Goal: Information Seeking & Learning: Learn about a topic

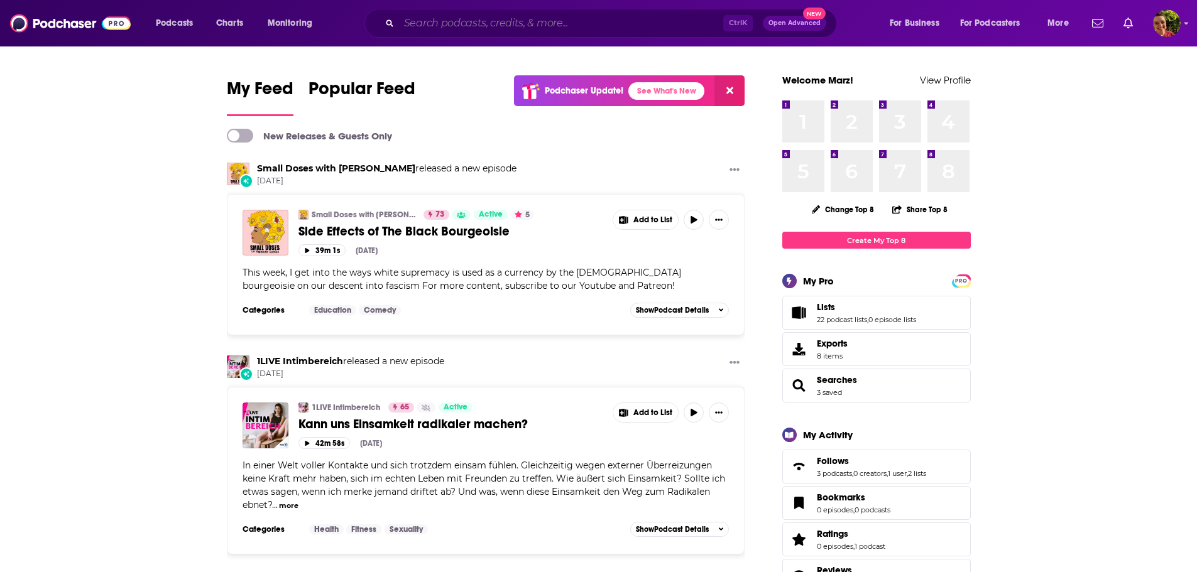
click at [481, 22] on input "Search podcasts, credits, & more..." at bounding box center [561, 23] width 324 height 20
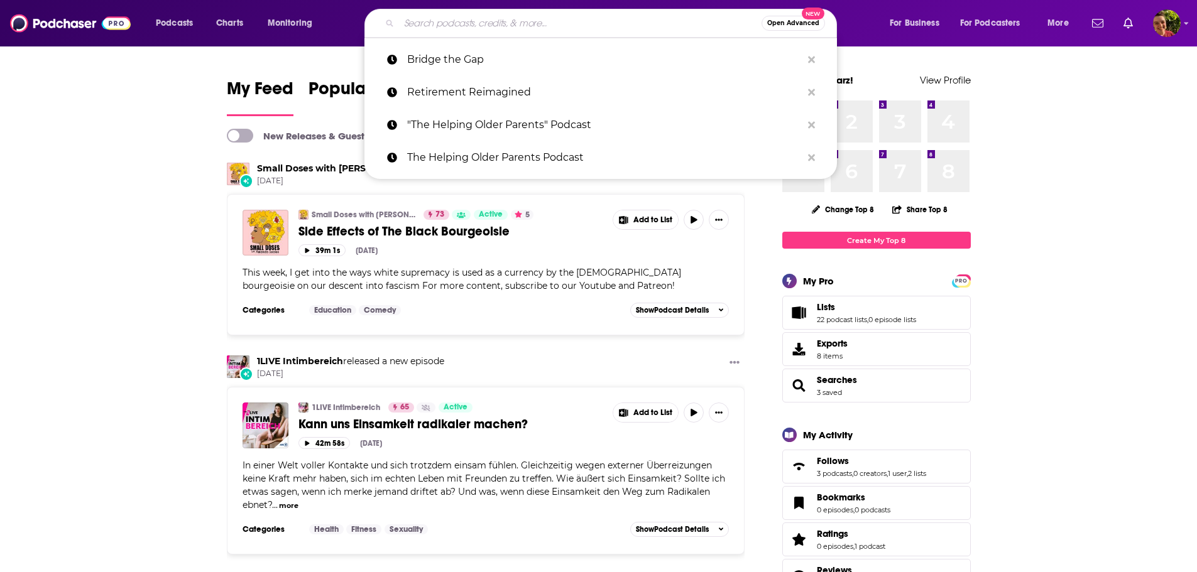
paste input "How To Be 60 with [PERSON_NAME]"
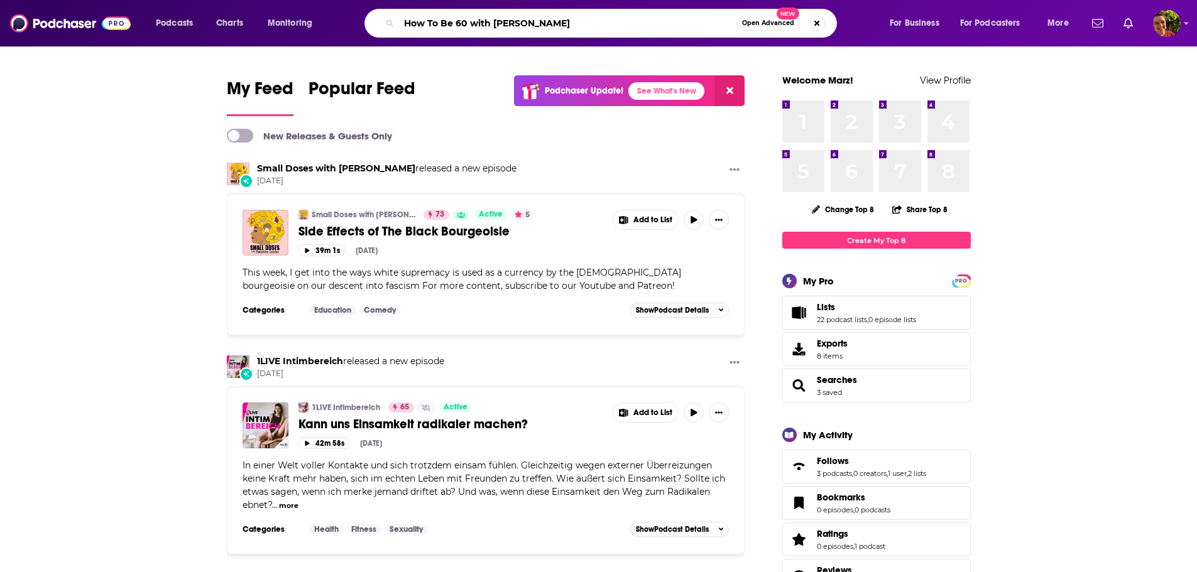
type input "How To Be 60 with Kaye Adams"
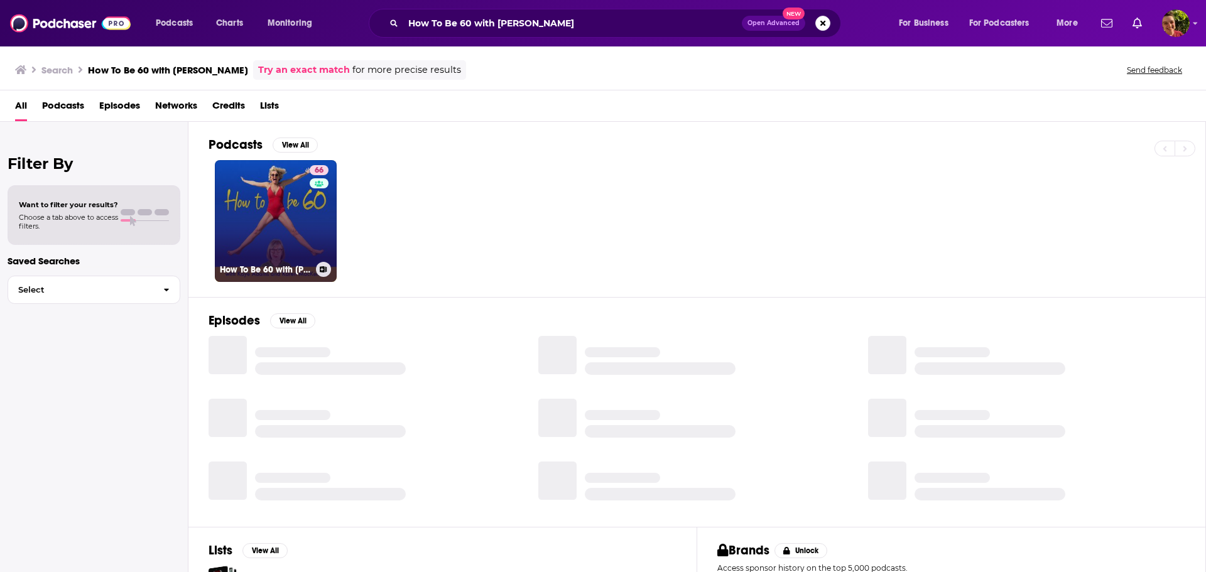
click at [291, 229] on link "66 How To Be 60 with Kaye Adams" at bounding box center [276, 221] width 122 height 122
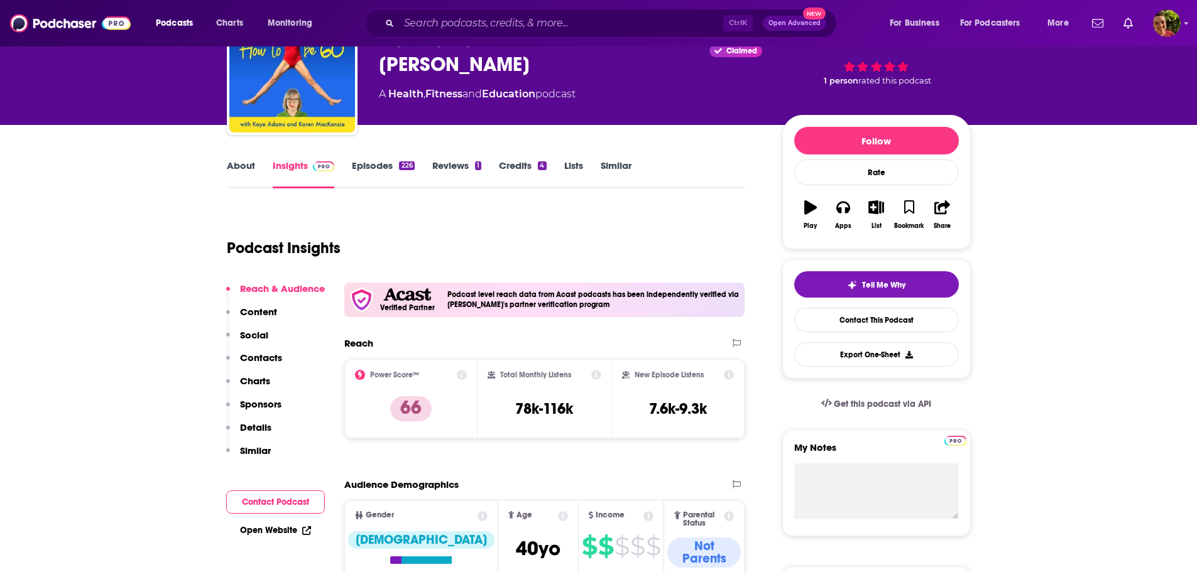
scroll to position [126, 0]
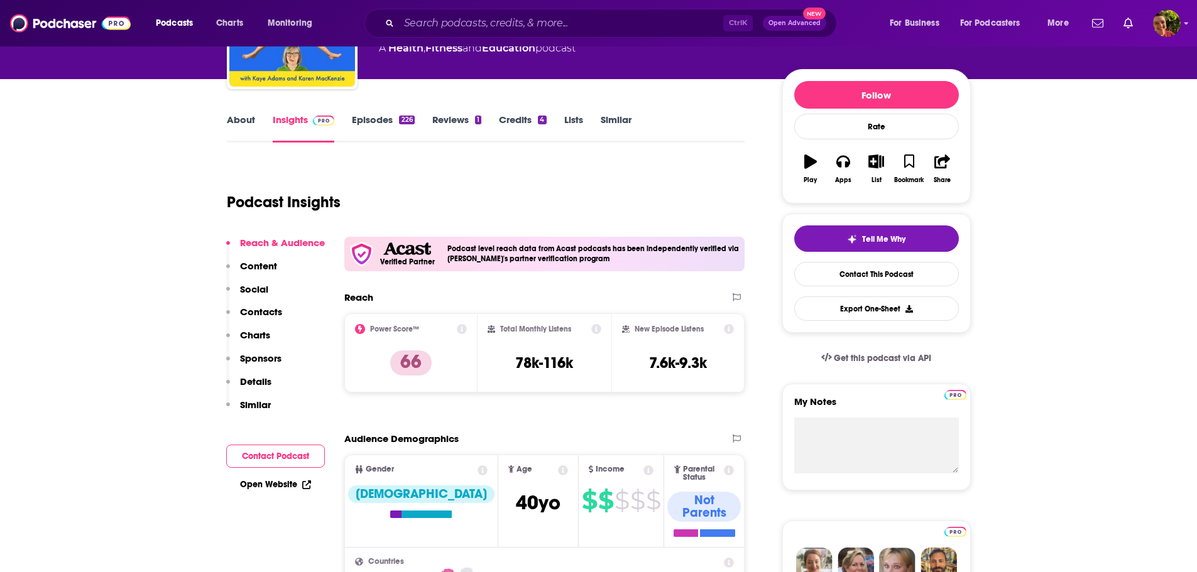
click at [375, 121] on link "Episodes 226" at bounding box center [383, 128] width 62 height 29
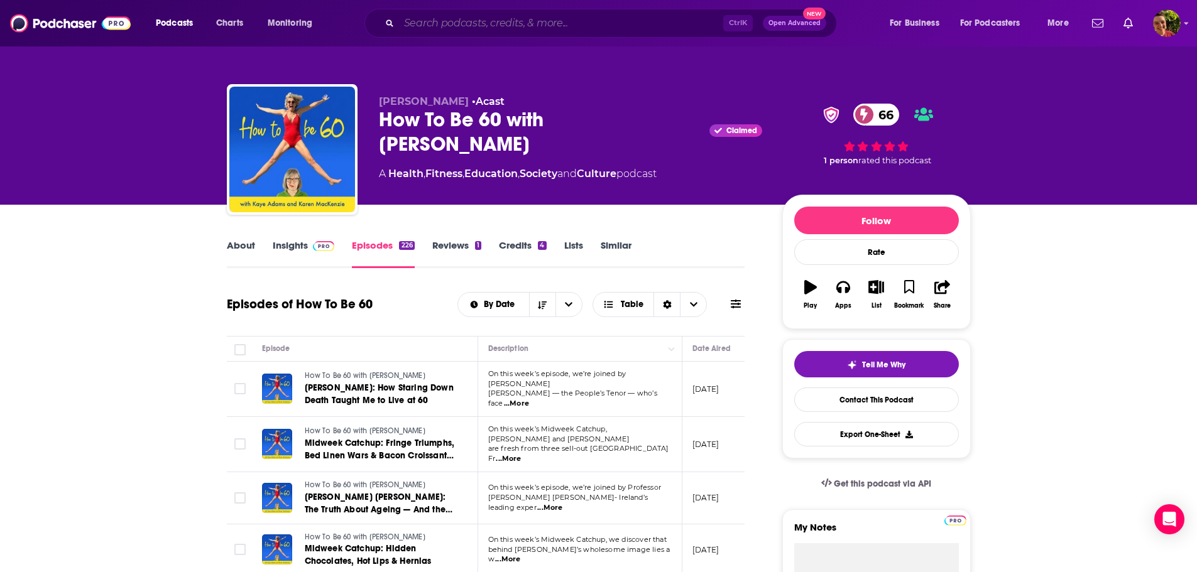
click at [497, 18] on input "Search podcasts, credits, & more..." at bounding box center [561, 23] width 324 height 20
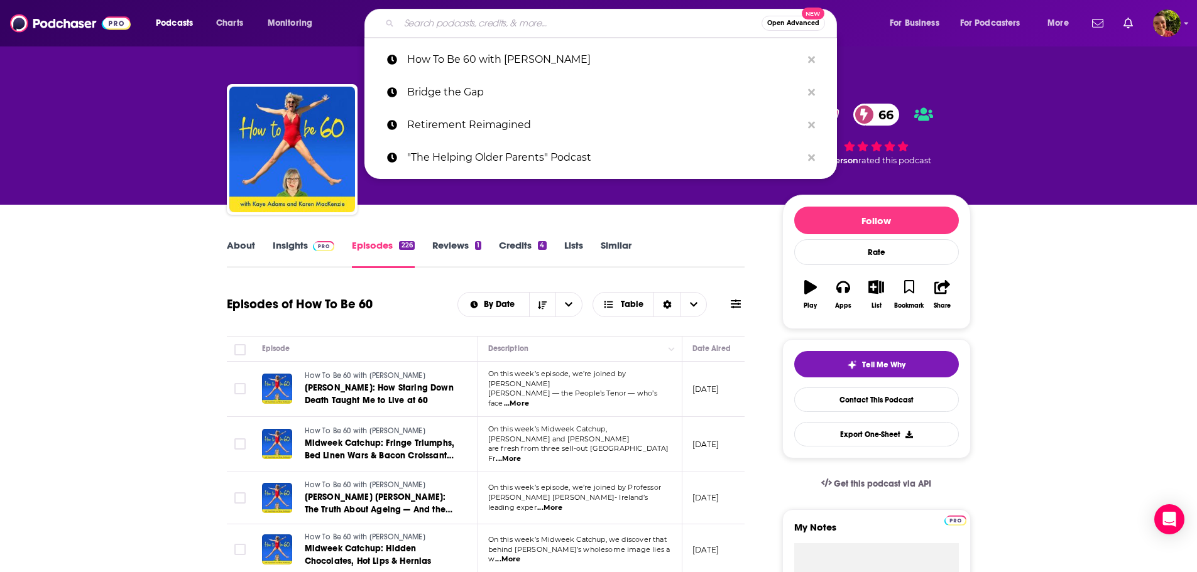
paste input "Background Briefing with Ian Masters"
type input "Background Briefing with Ian Masters"
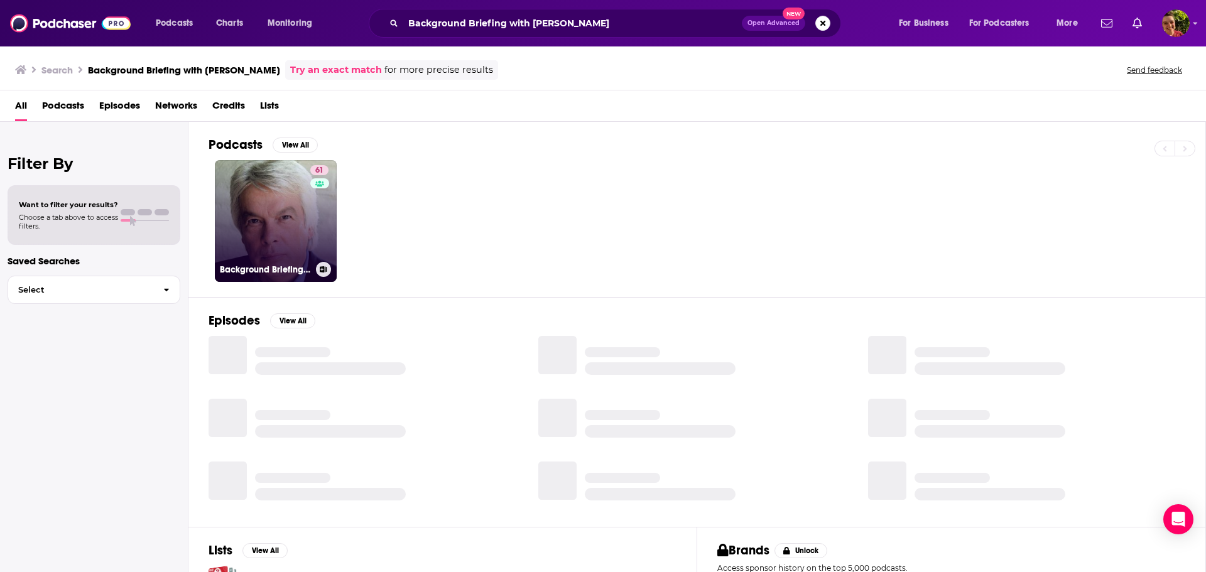
click at [286, 216] on link "61 Background Briefing with Ian Masters" at bounding box center [276, 221] width 122 height 122
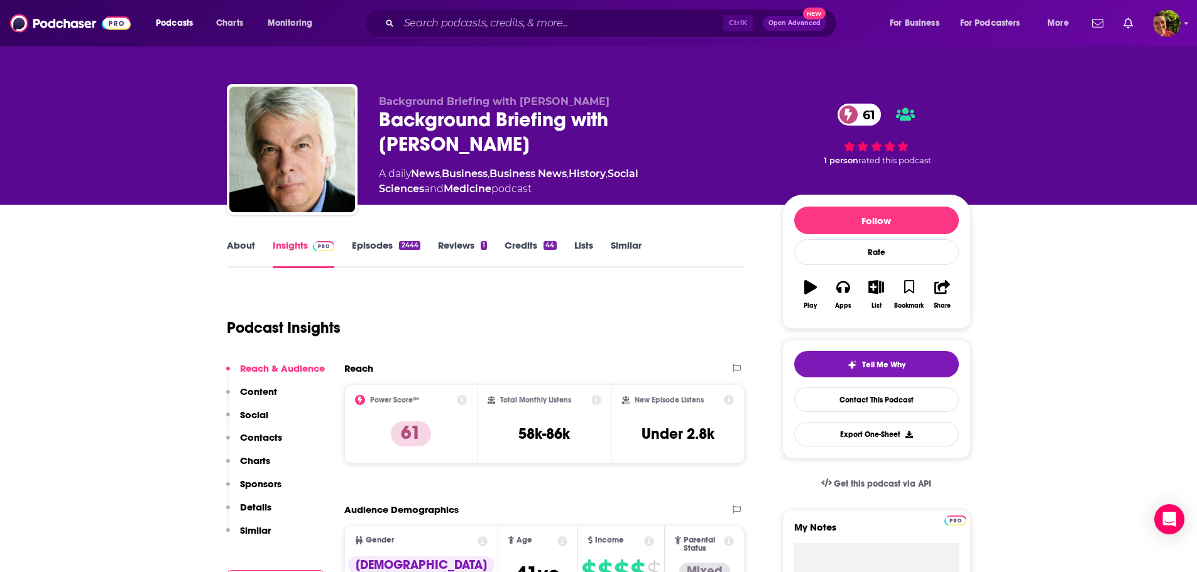
click at [241, 244] on link "About" at bounding box center [241, 253] width 28 height 29
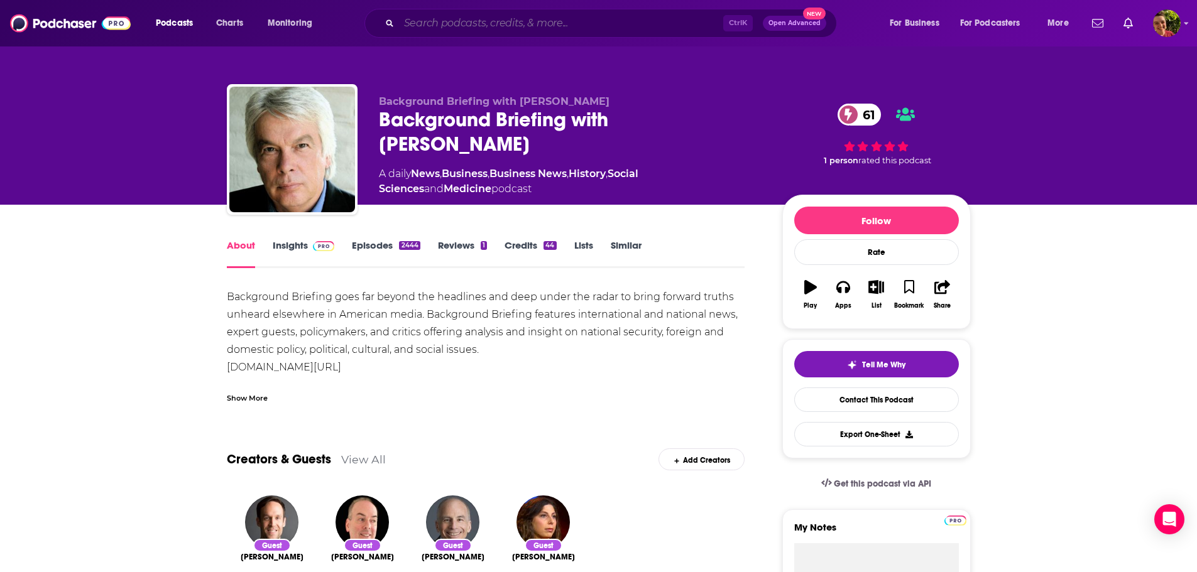
click at [502, 24] on input "Search podcasts, credits, & more..." at bounding box center [561, 23] width 324 height 20
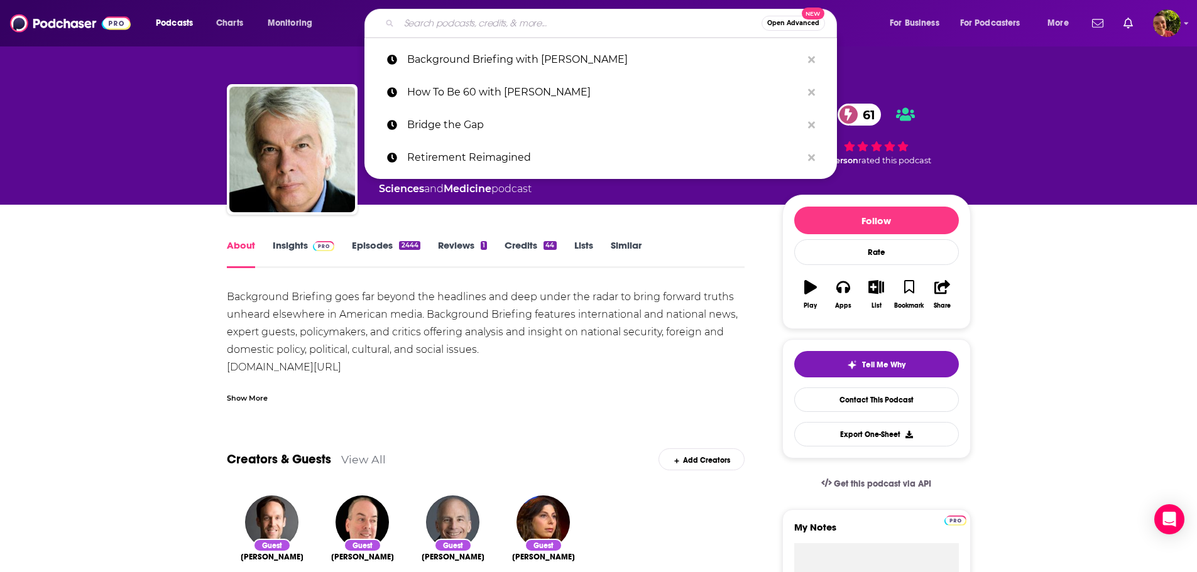
paste input "Life Kit: Health"
type input "Life Kit: Health"
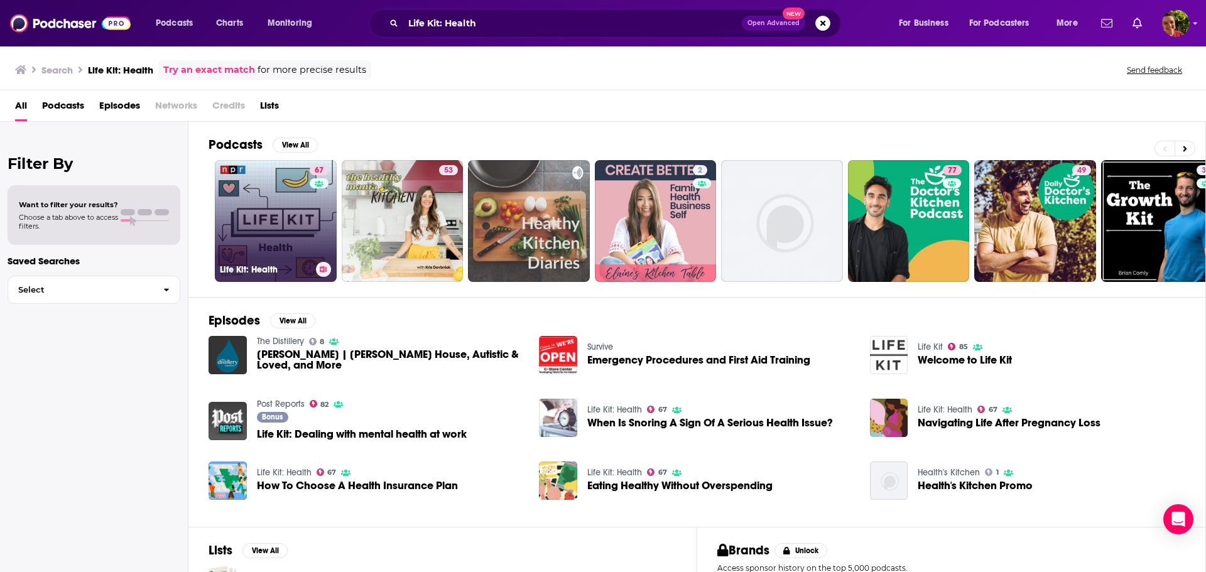
click at [264, 219] on link "67 Life Kit: Health" at bounding box center [276, 221] width 122 height 122
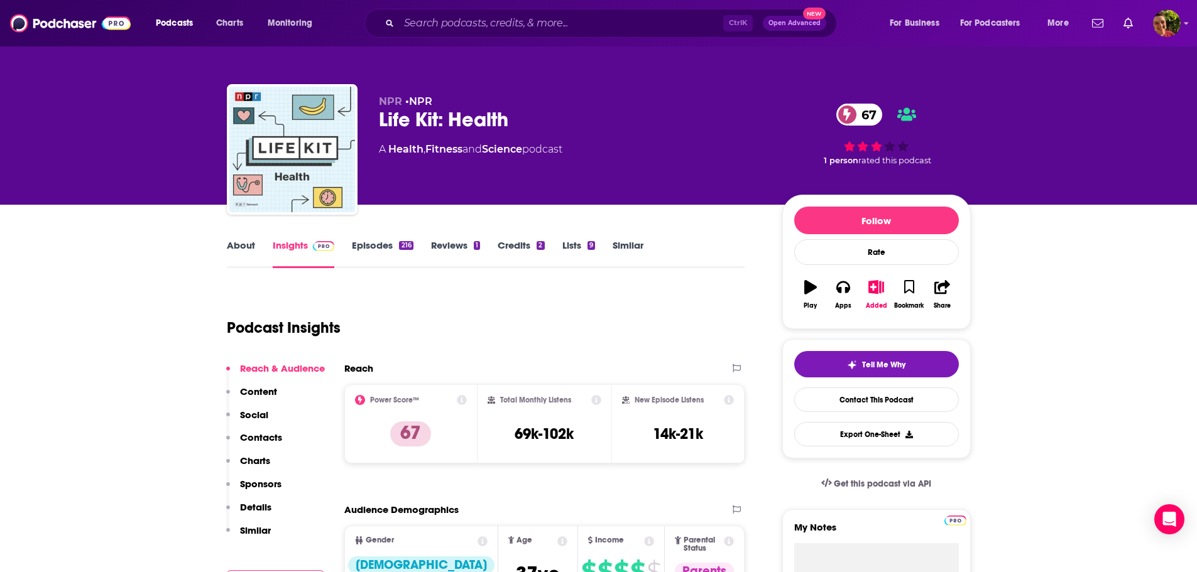
click at [246, 246] on link "About" at bounding box center [241, 253] width 28 height 29
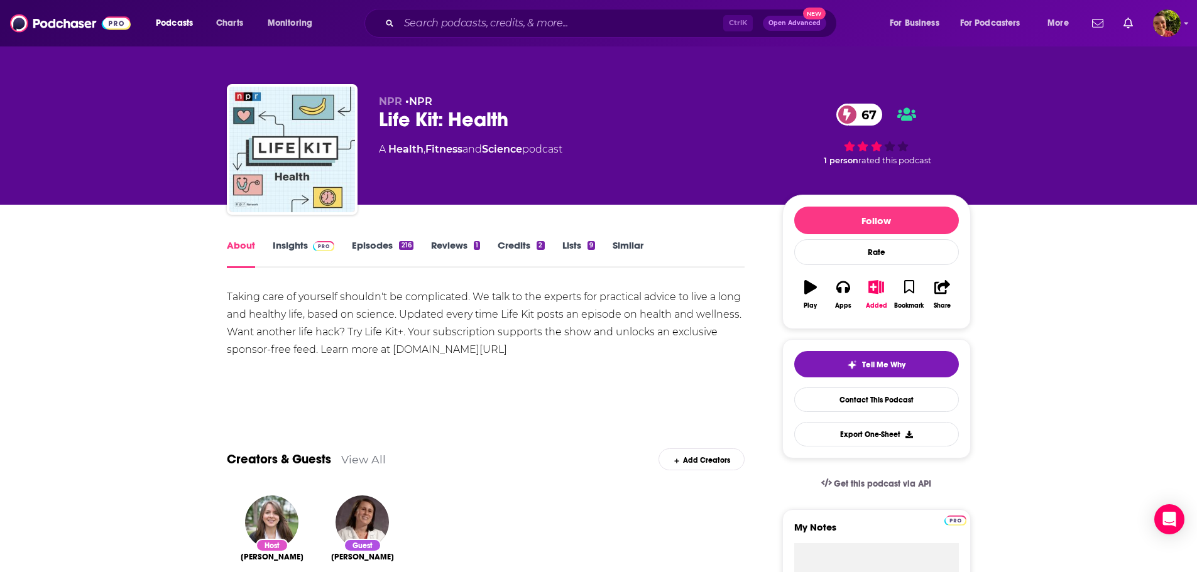
click at [309, 247] on span at bounding box center [321, 245] width 27 height 12
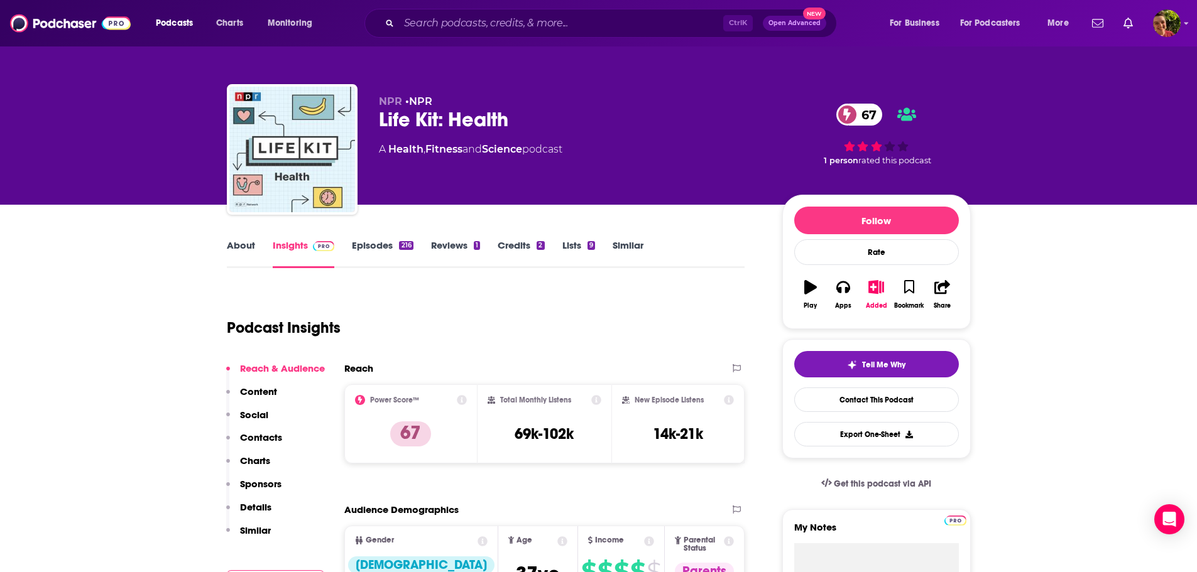
click at [374, 247] on link "Episodes 216" at bounding box center [382, 253] width 61 height 29
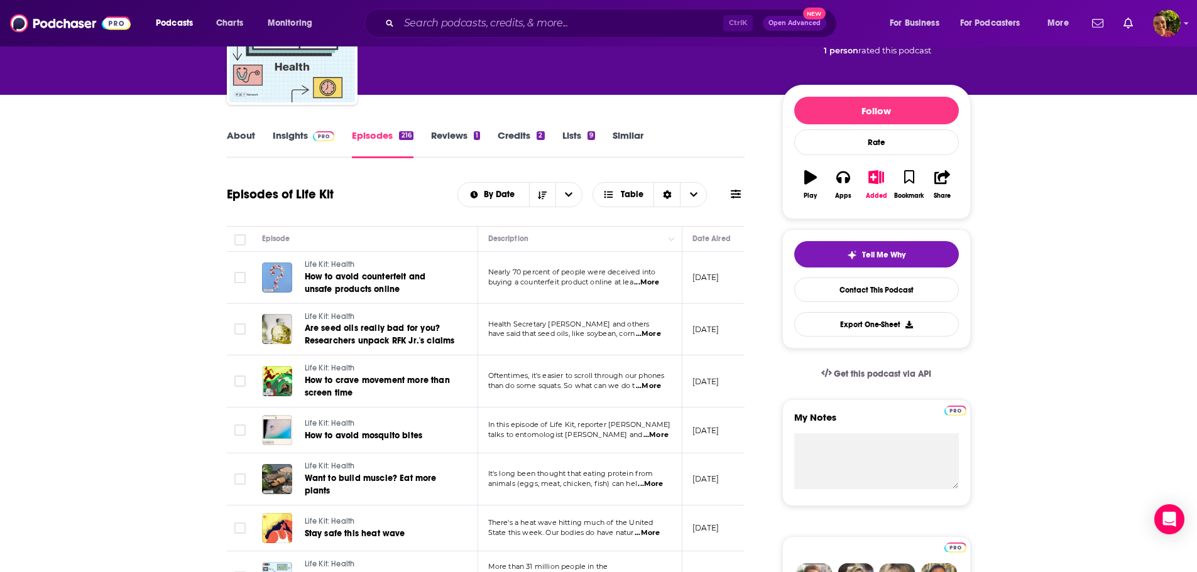
scroll to position [126, 0]
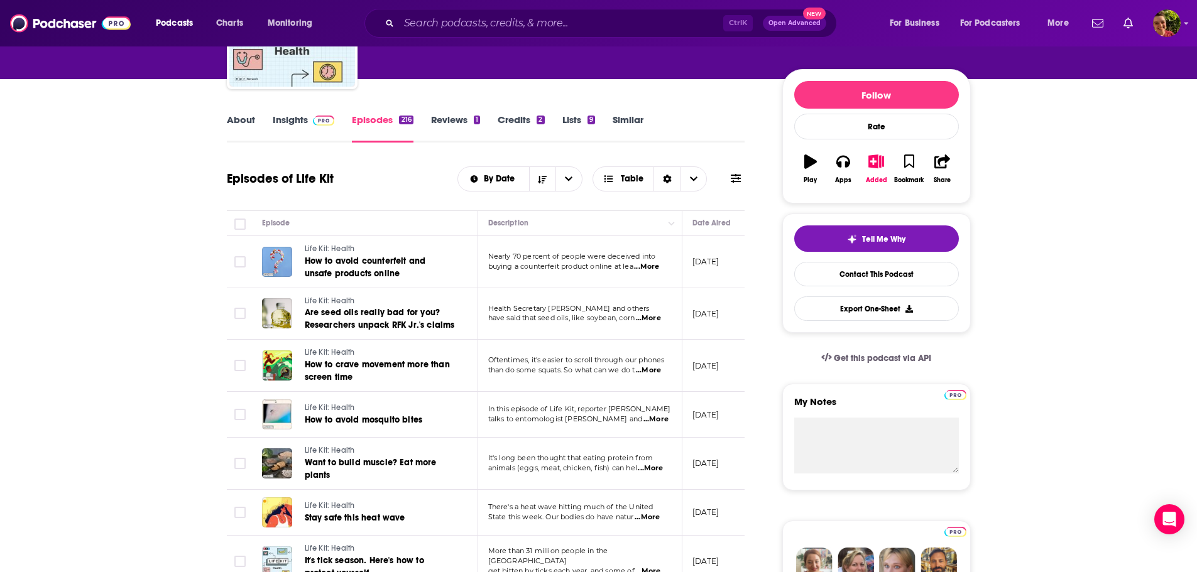
click at [652, 267] on span "...More" at bounding box center [646, 267] width 25 height 10
click at [658, 318] on span "...More" at bounding box center [648, 318] width 25 height 10
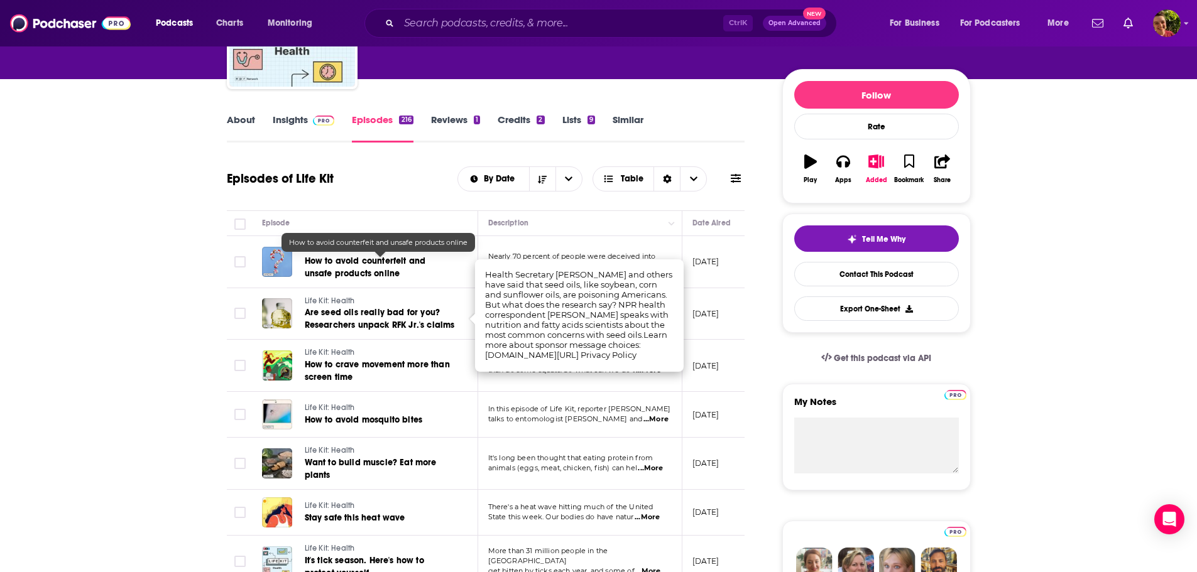
click at [383, 267] on link "How to avoid counterfeit and unsafe products online" at bounding box center [380, 267] width 151 height 25
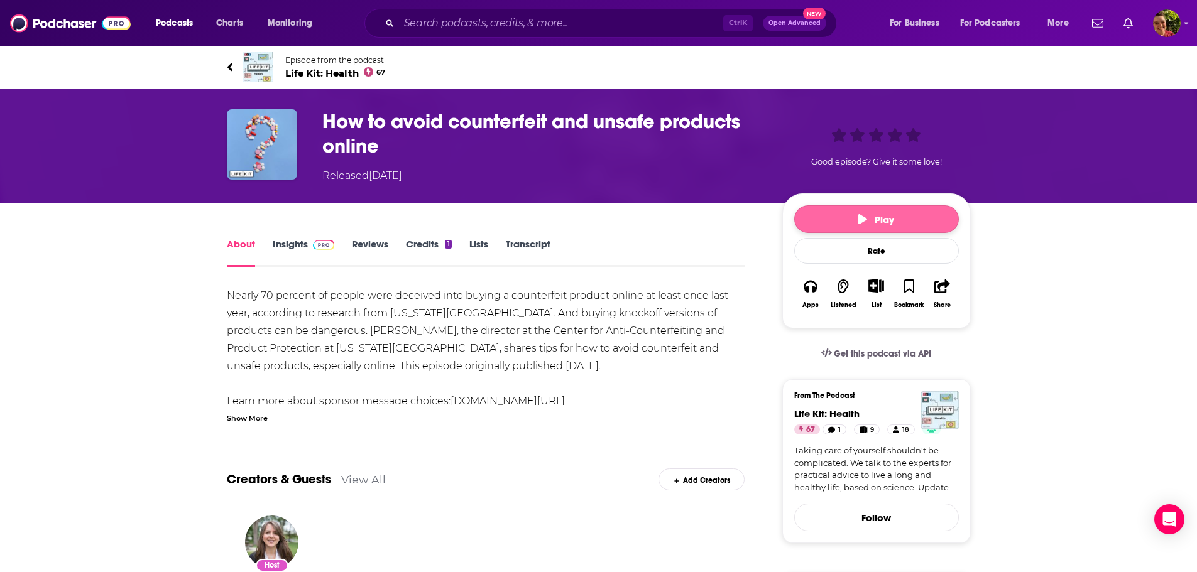
click at [845, 220] on button "Play" at bounding box center [876, 219] width 165 height 28
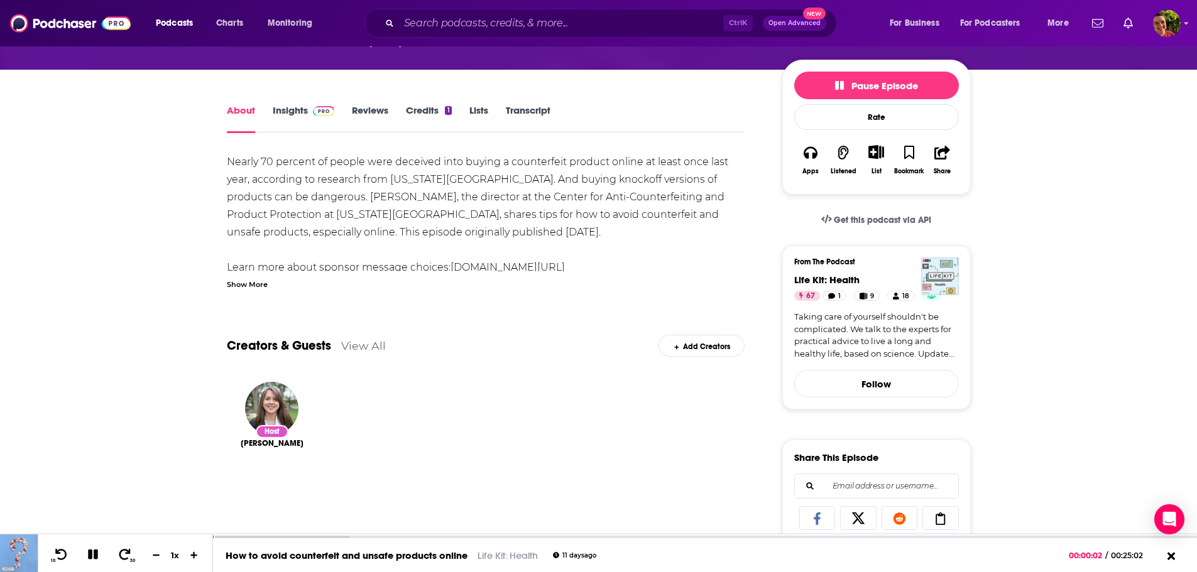
scroll to position [251, 0]
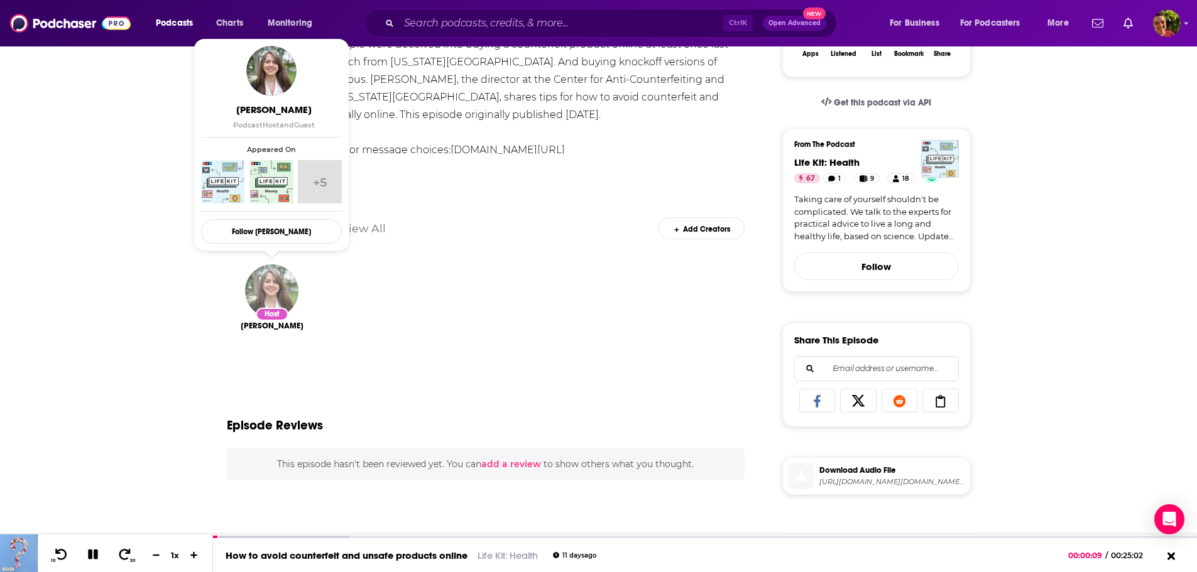
click at [285, 284] on img "Marielle Segarra" at bounding box center [271, 290] width 53 height 53
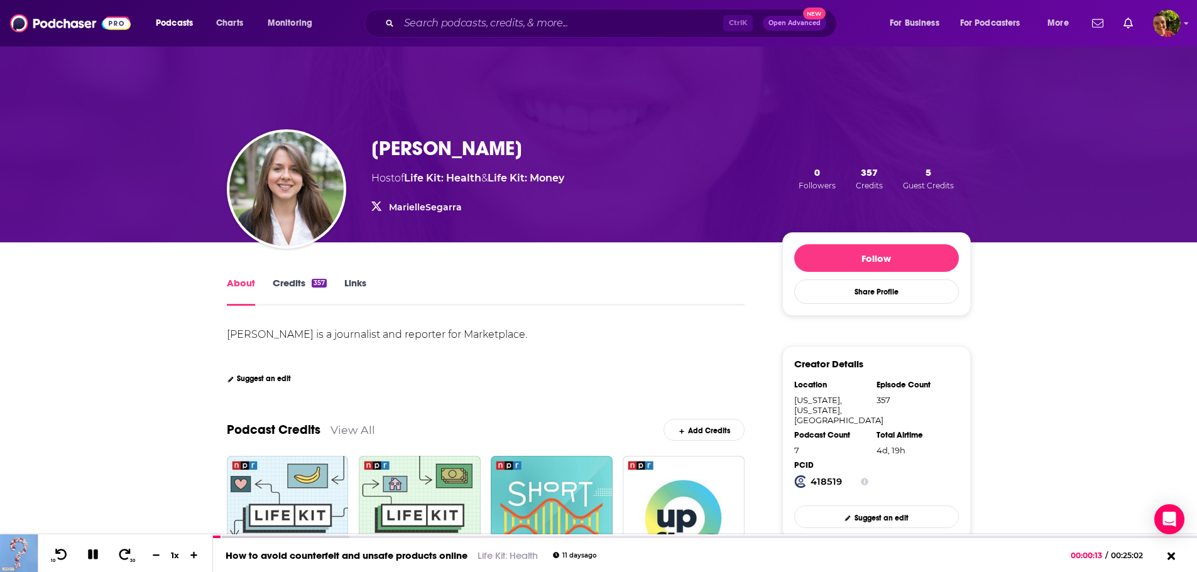
drag, startPoint x: 529, startPoint y: 146, endPoint x: 372, endPoint y: 147, distance: 157.0
click at [372, 147] on div "Marielle Segarra" at bounding box center [467, 148] width 193 height 24
drag, startPoint x: 391, startPoint y: 148, endPoint x: 57, endPoint y: 276, distance: 357.6
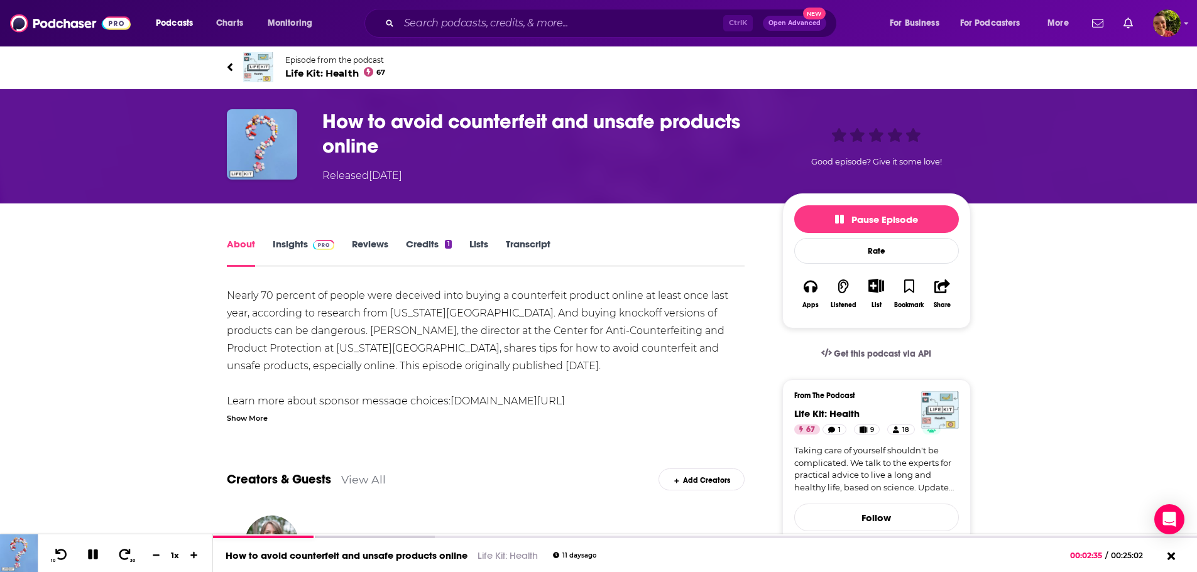
click at [241, 245] on link "About" at bounding box center [241, 252] width 28 height 29
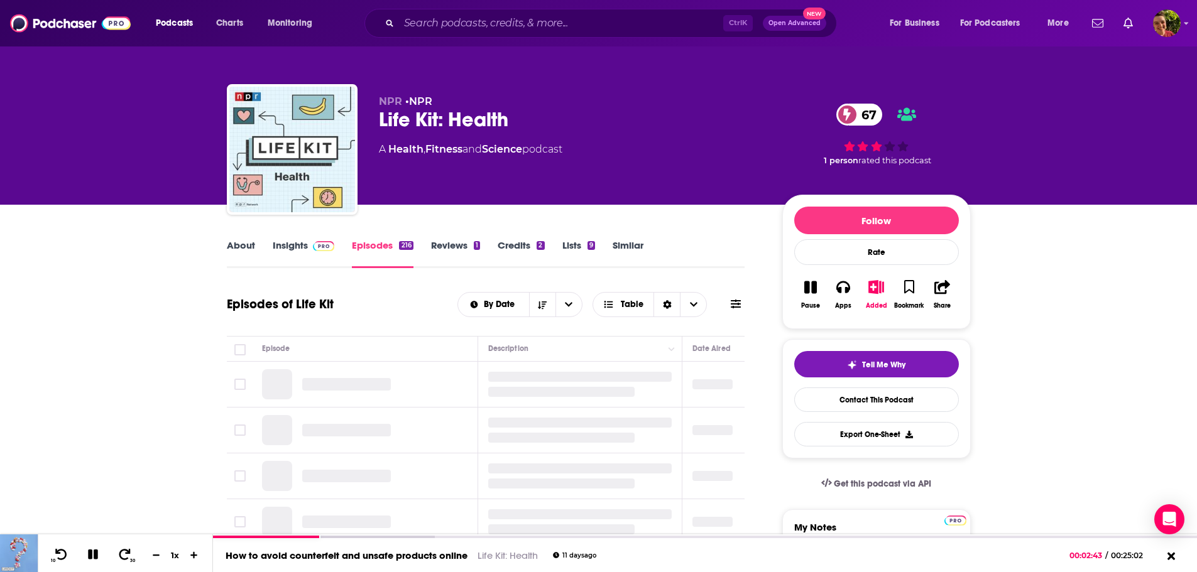
click at [244, 243] on link "About" at bounding box center [241, 253] width 28 height 29
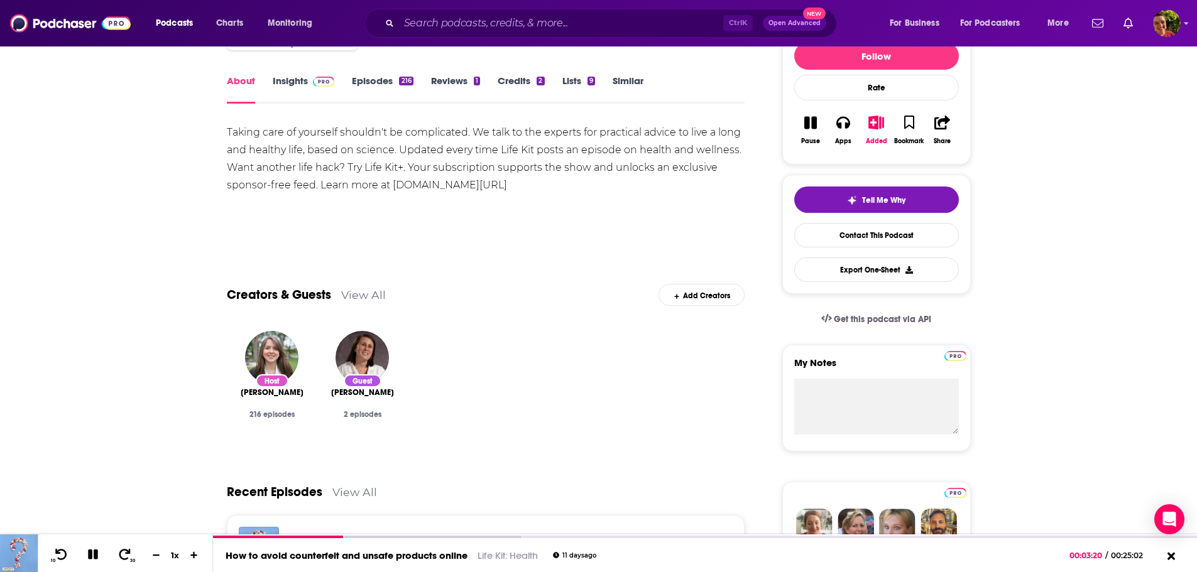
scroll to position [251, 0]
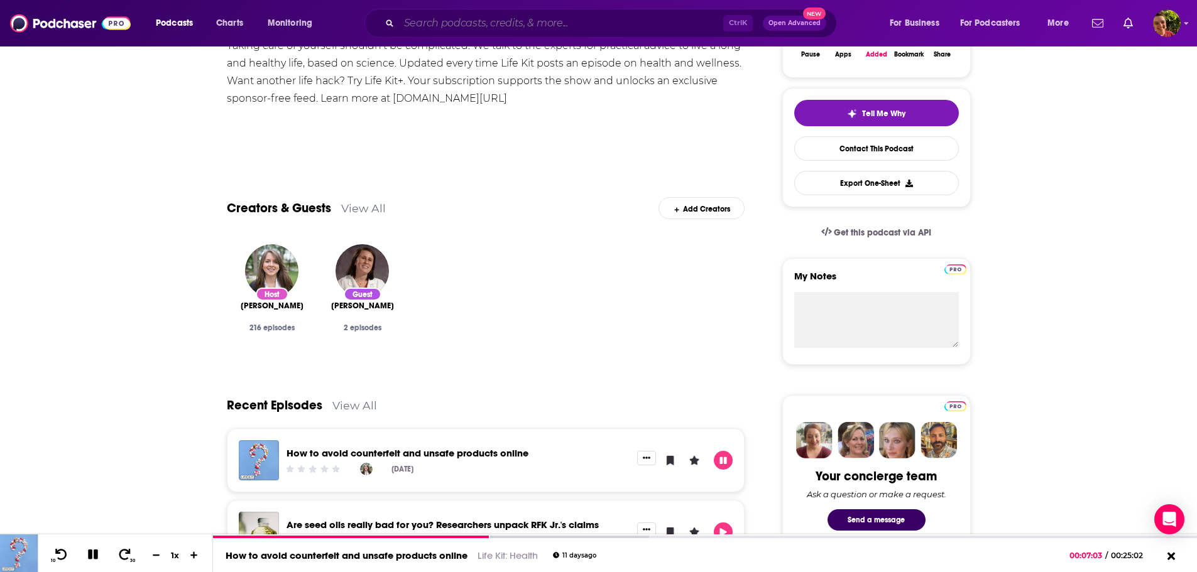
click at [477, 23] on input "Search podcasts, credits, & more..." at bounding box center [561, 23] width 324 height 20
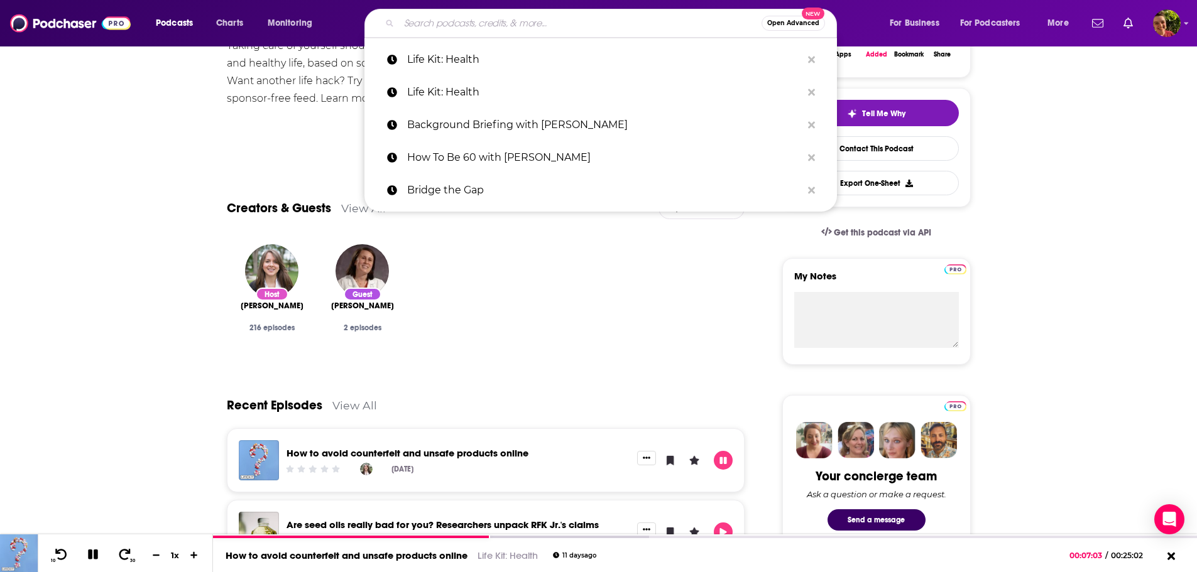
paste input "Ask Rusty: Your Social Security Advisor"
type input "Ask Rusty: Your Social Security Advisor"
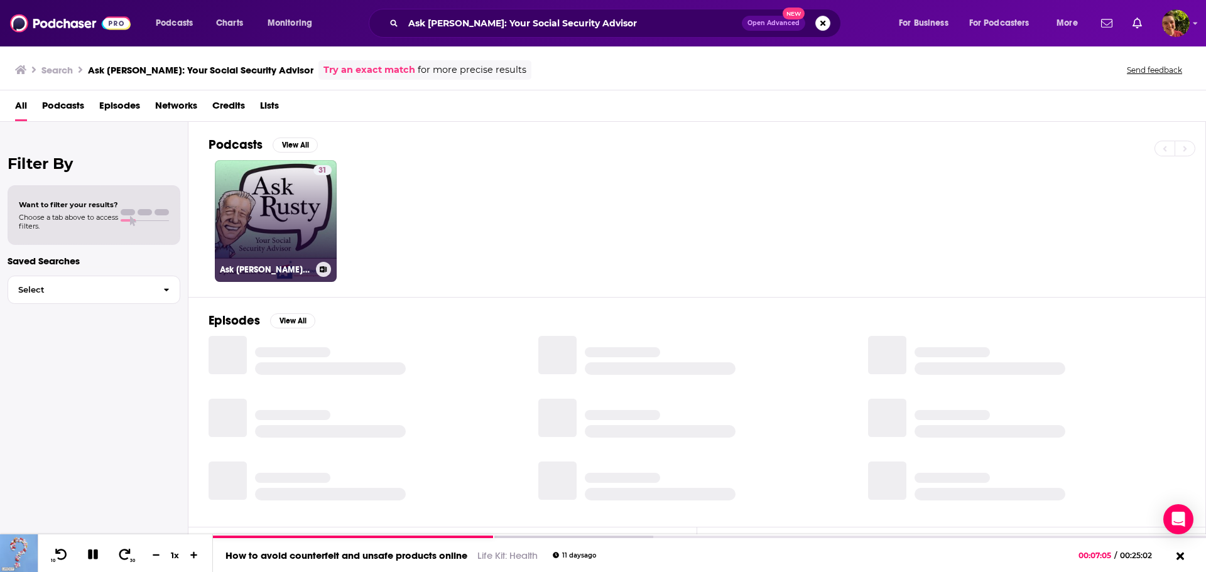
click at [261, 188] on link "31 Ask Rusty: Your Social Security Advisor" at bounding box center [276, 221] width 122 height 122
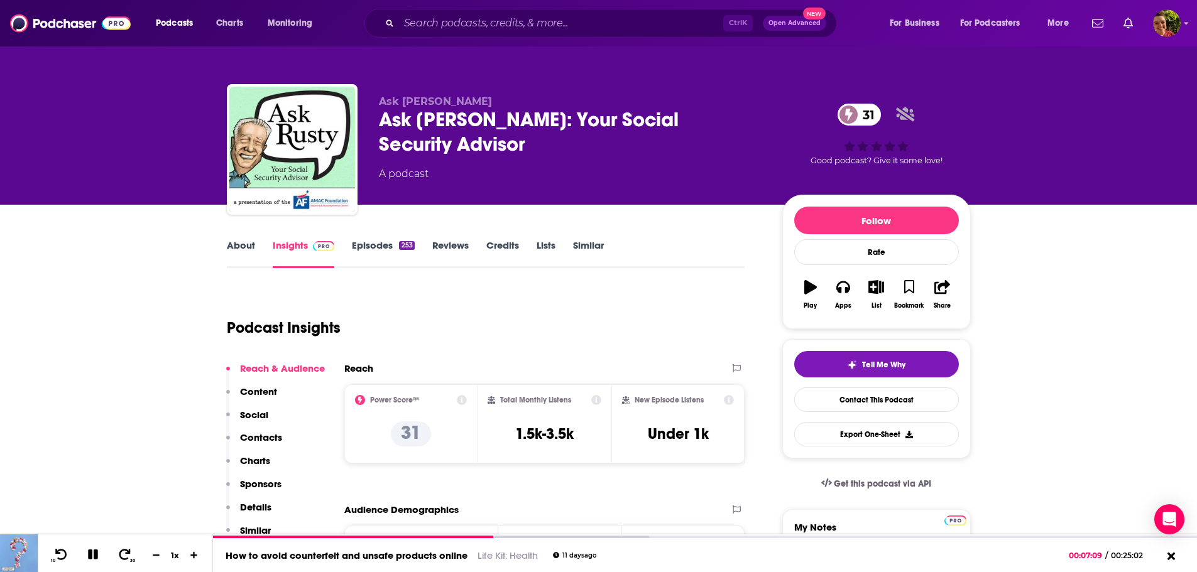
click at [370, 246] on link "Episodes 253" at bounding box center [383, 253] width 62 height 29
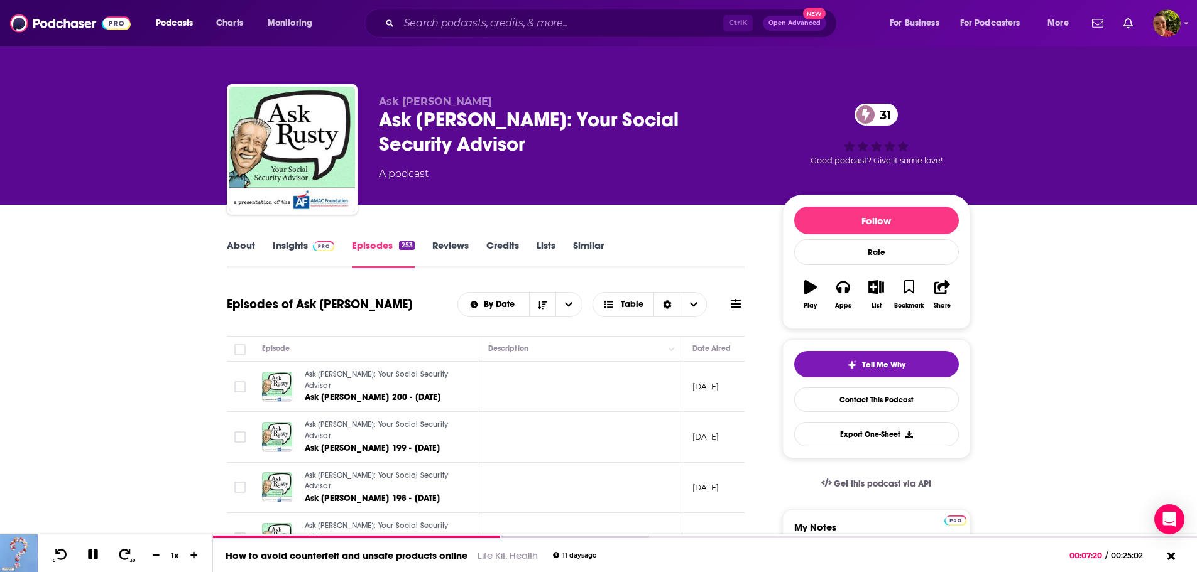
scroll to position [126, 0]
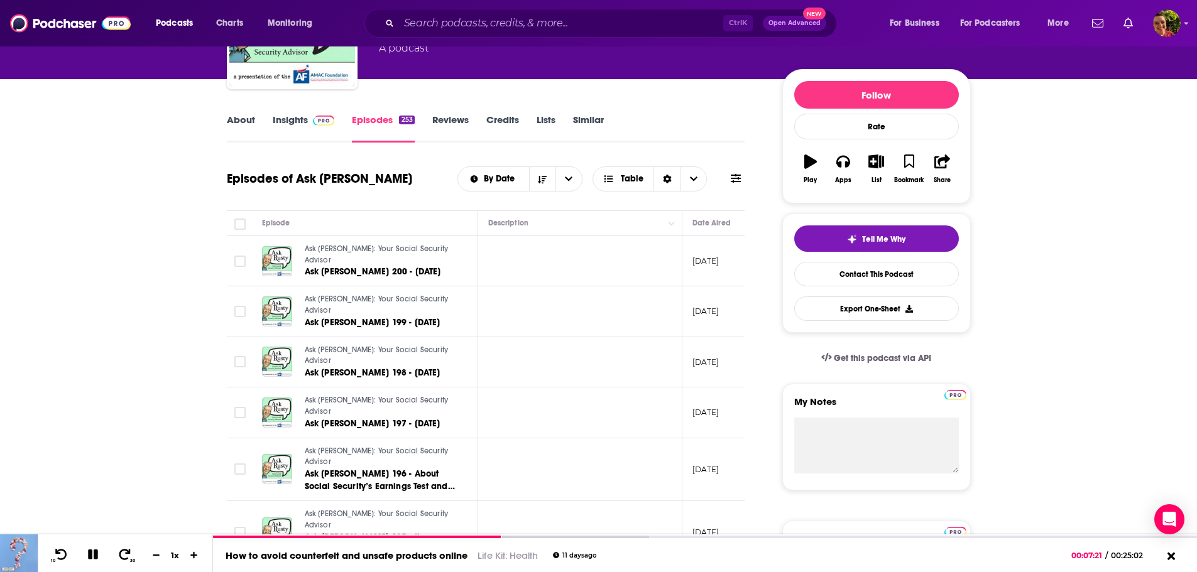
click at [289, 121] on link "Insights" at bounding box center [304, 128] width 62 height 29
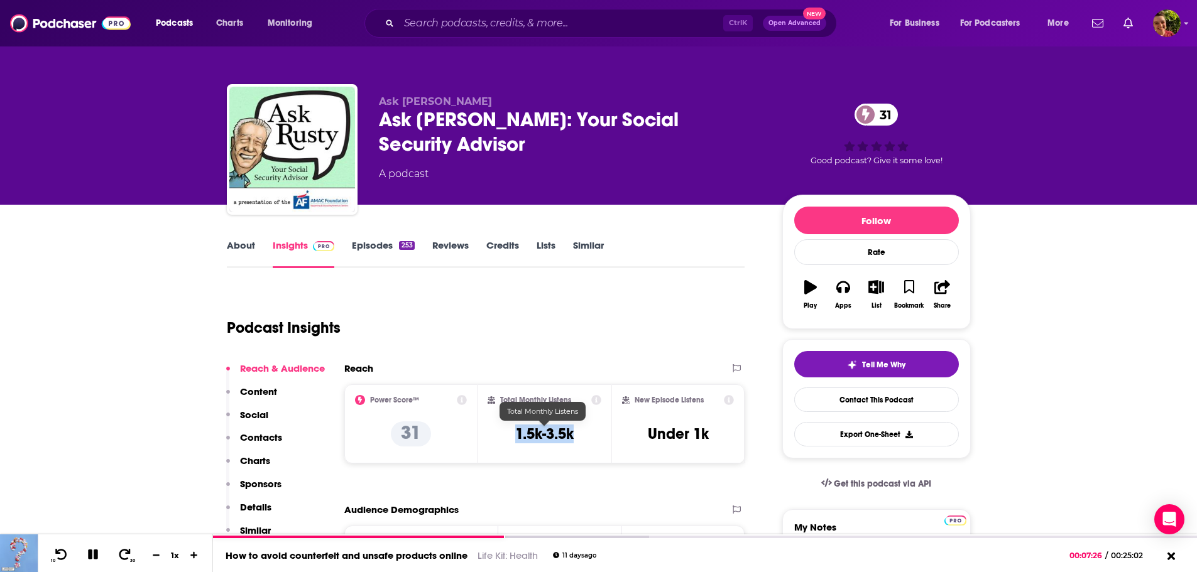
drag, startPoint x: 567, startPoint y: 435, endPoint x: 517, endPoint y: 437, distance: 49.7
click at [517, 437] on div "Total Monthly Listens 1.5k-3.5k" at bounding box center [544, 424] width 114 height 58
copy h3 "1.5k-3.5k"
click at [365, 245] on link "Episodes 253" at bounding box center [383, 253] width 62 height 29
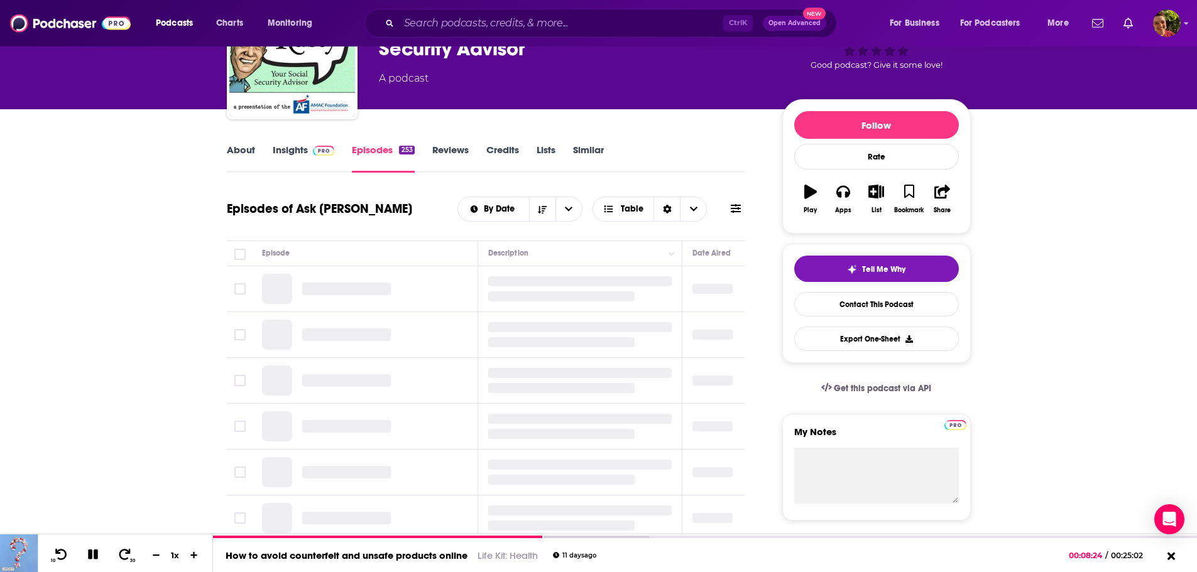
scroll to position [126, 0]
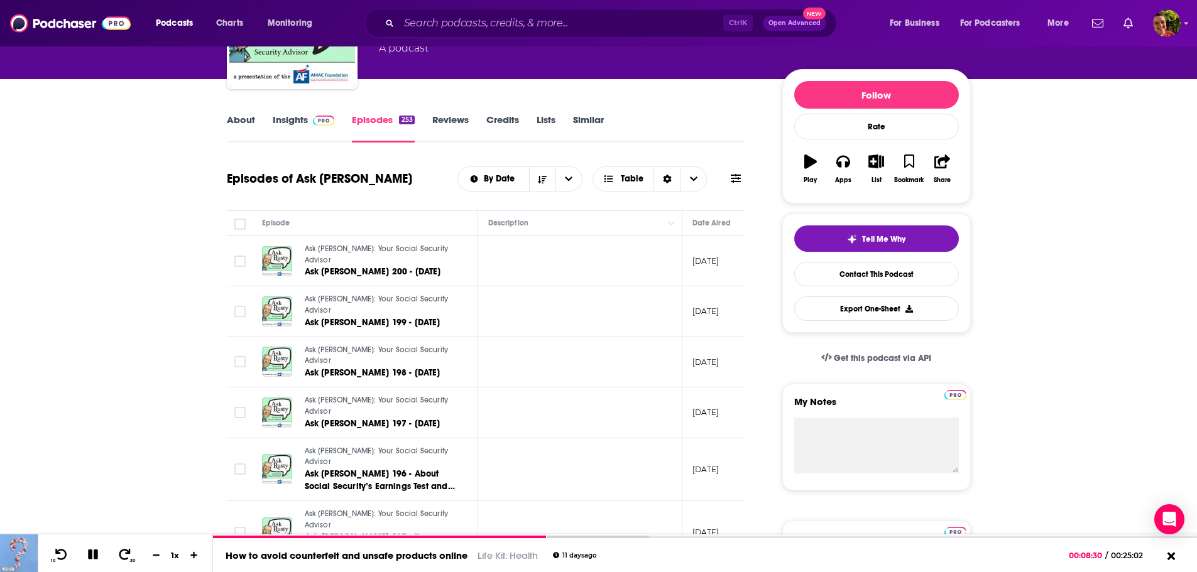
click at [330, 256] on span "Ask Rusty: Your Social Security Advisor" at bounding box center [377, 254] width 144 height 20
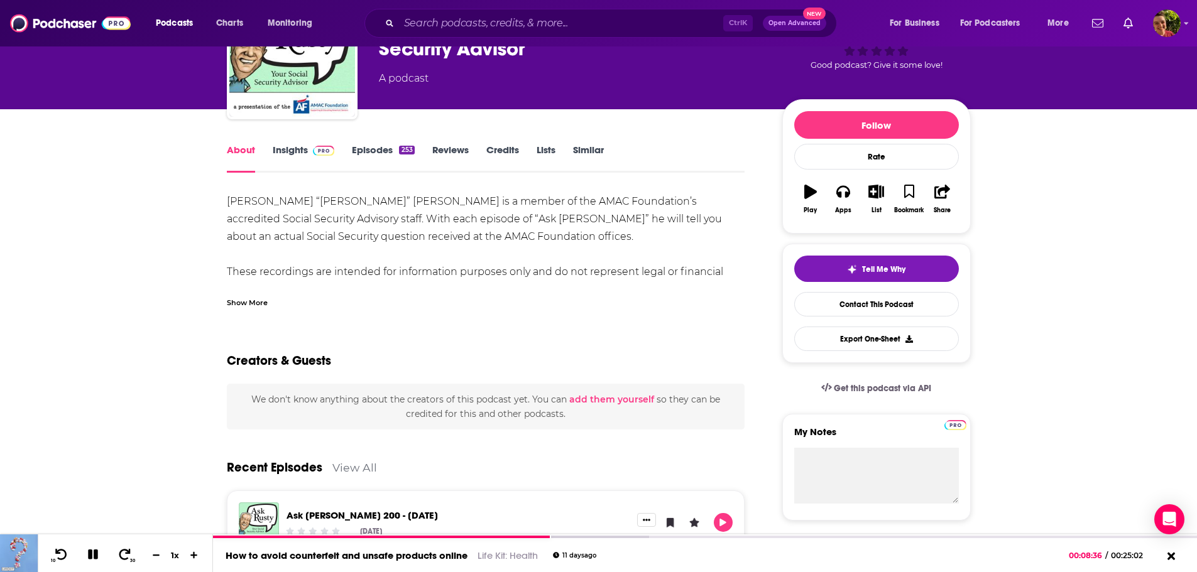
scroll to position [126, 0]
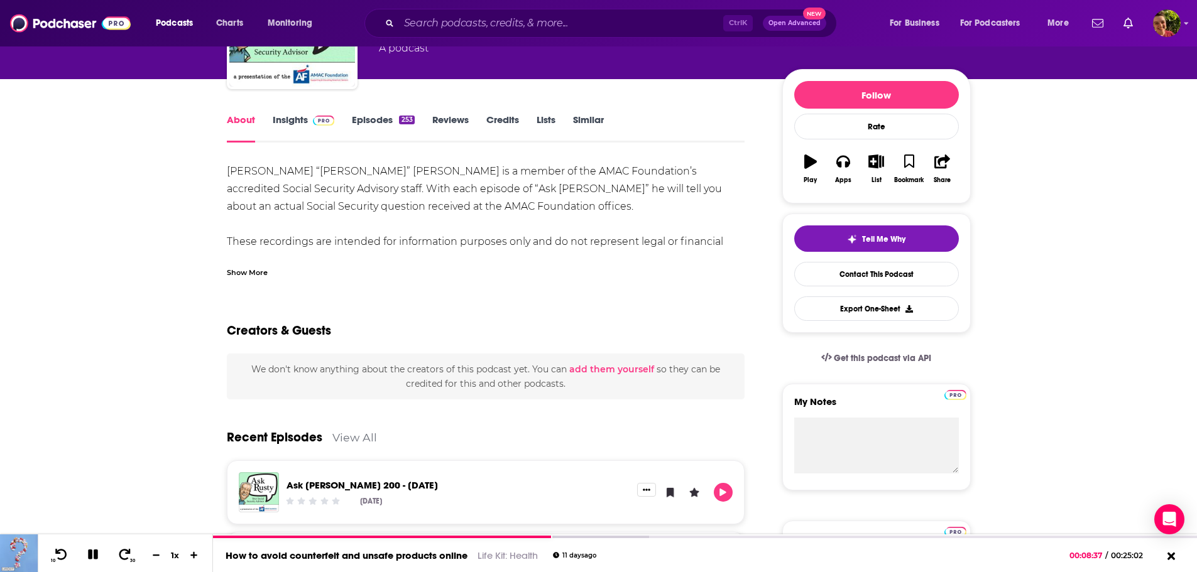
click at [297, 124] on link "Insights" at bounding box center [304, 128] width 62 height 29
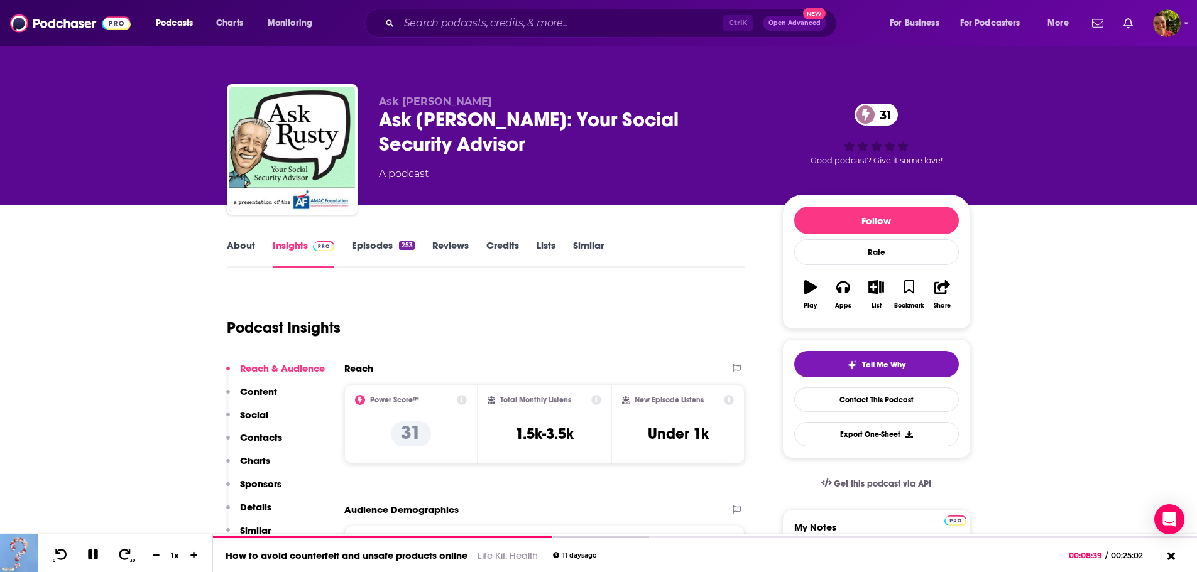
click at [365, 244] on link "Episodes 253" at bounding box center [383, 253] width 62 height 29
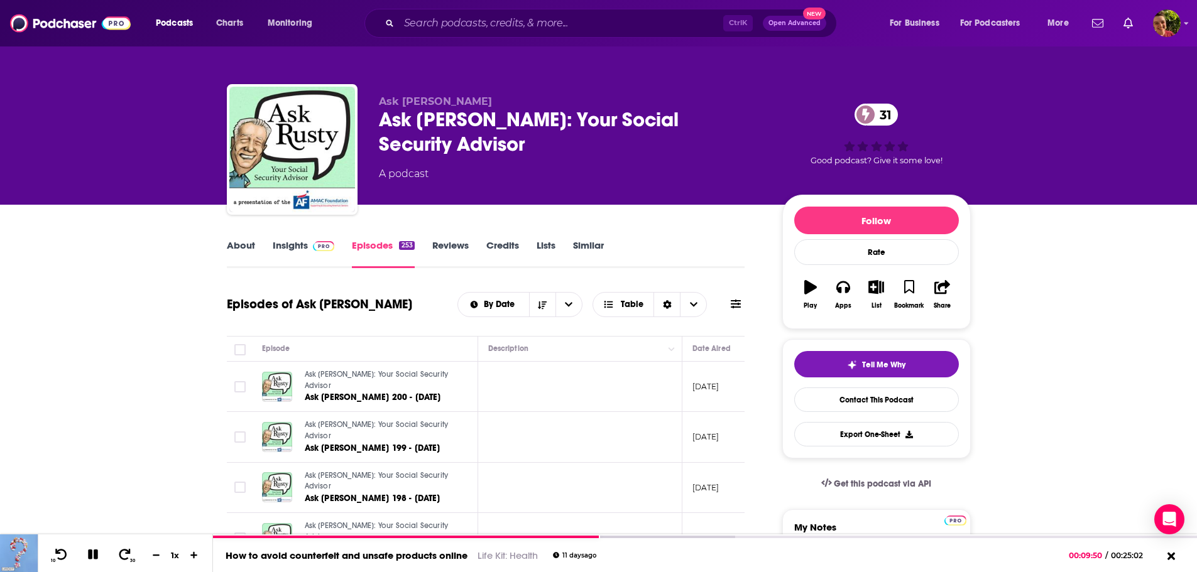
click at [231, 242] on link "About" at bounding box center [241, 253] width 28 height 29
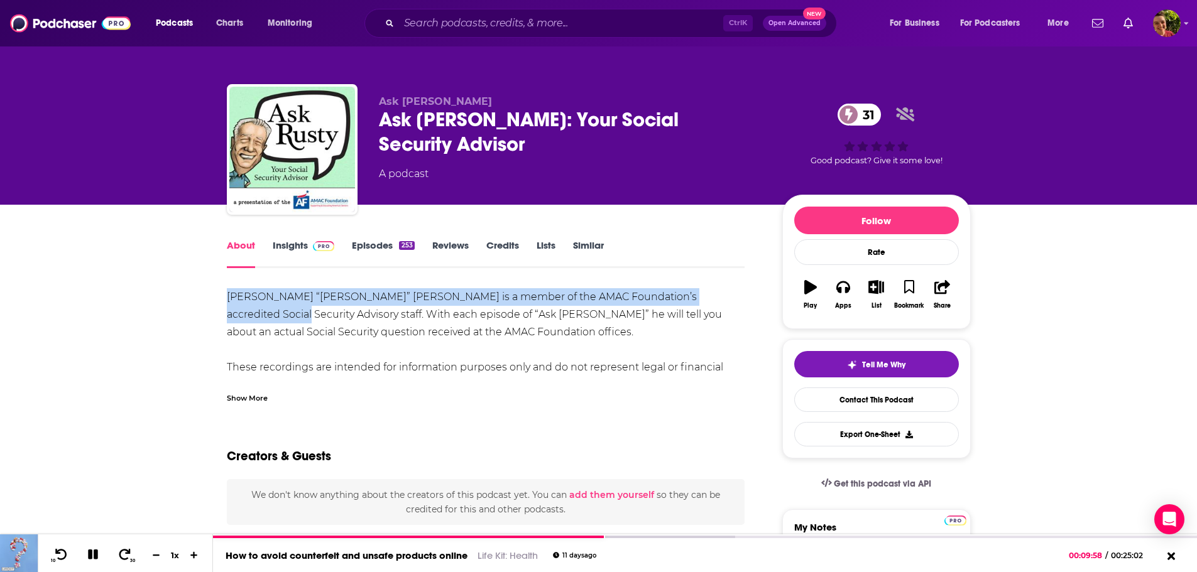
drag, startPoint x: 227, startPoint y: 295, endPoint x: 714, endPoint y: 302, distance: 487.5
click at [714, 302] on div "Russ “Rusty” Gloor is a member of the AMAC Foundation’s accredited Social Secur…" at bounding box center [486, 376] width 518 height 176
copy div "Russ “Rusty” Gloor is a member of the AMAC Foundation’s accredited Social Secur…"
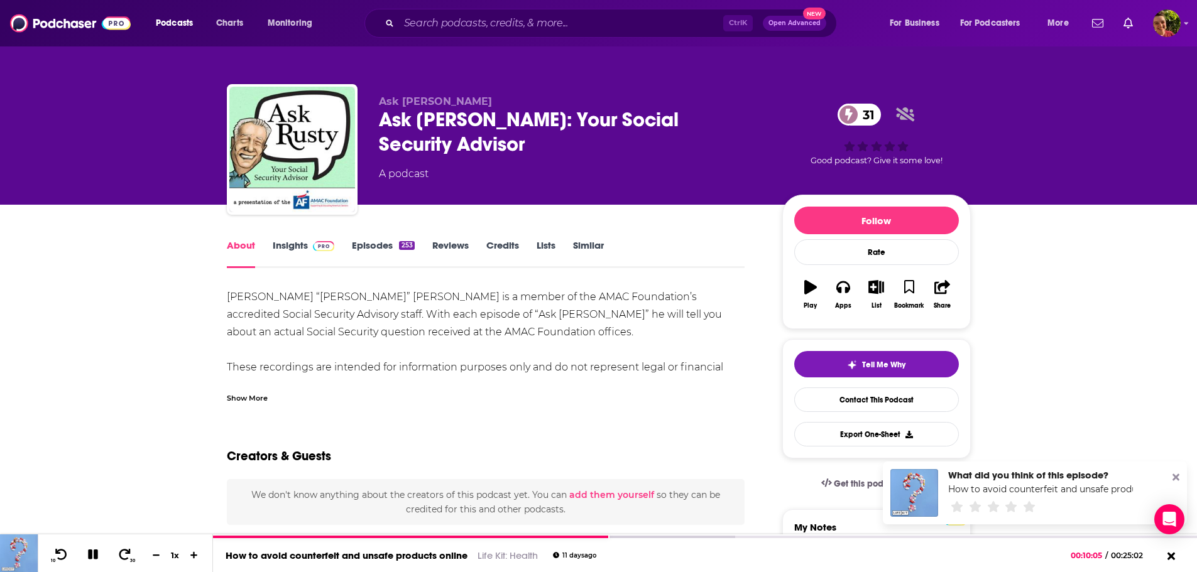
click at [1178, 477] on icon at bounding box center [1175, 477] width 7 height 10
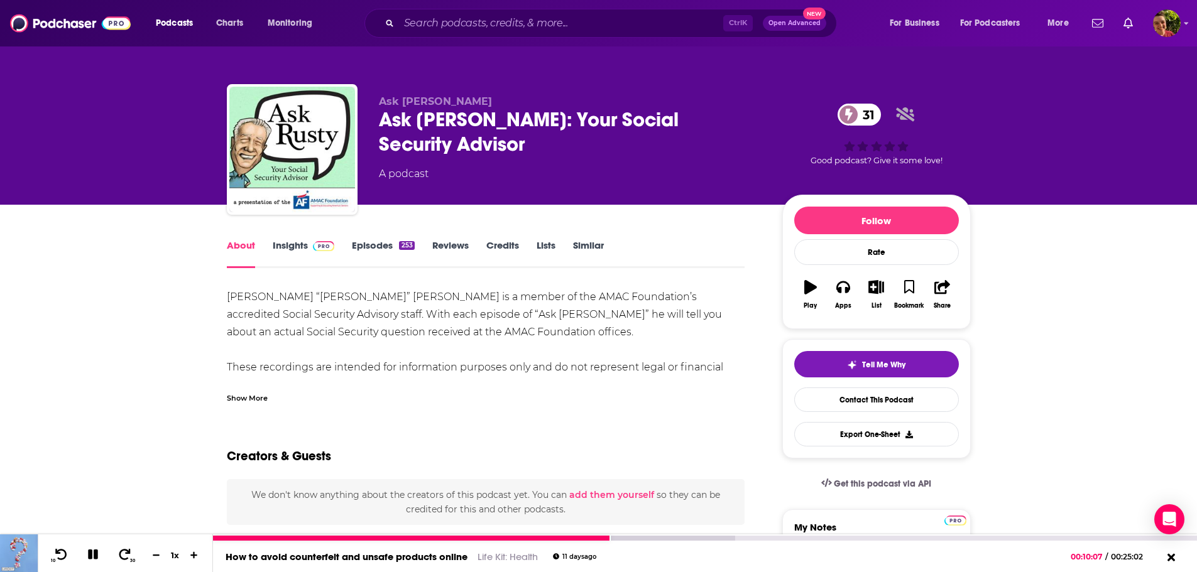
click at [90, 553] on icon at bounding box center [93, 555] width 10 height 10
click at [455, 21] on input "Search podcasts, credits, & more..." at bounding box center [561, 23] width 324 height 20
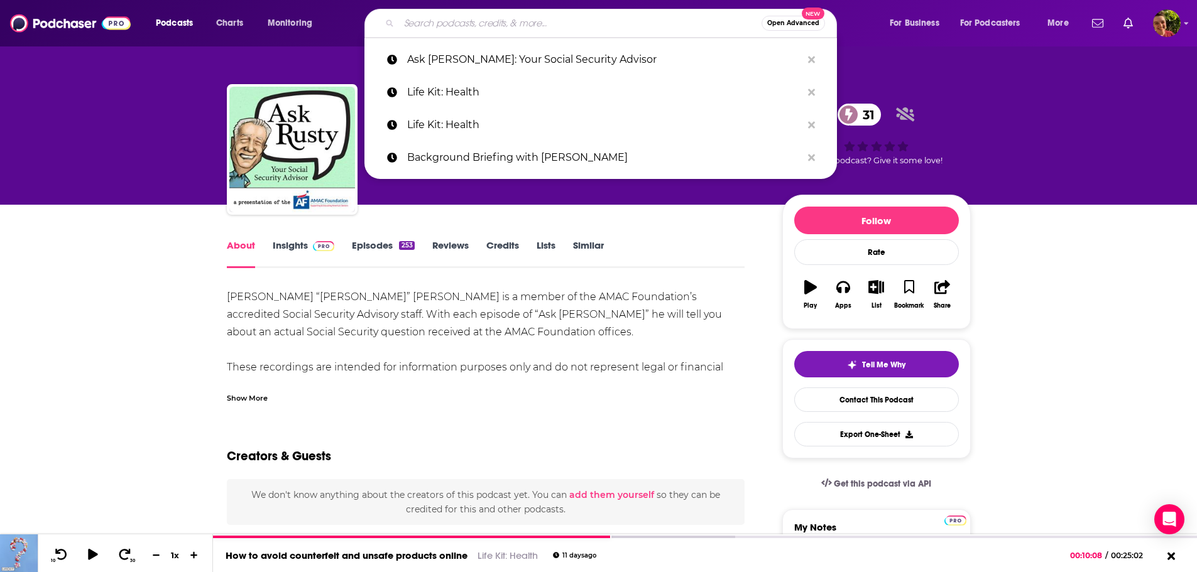
paste input "Winning Isn't Easy: Navigating Your Social Security Disability Claim"
type input "Winning Isn't Easy: Navigating Your Social Security Disability Claim"
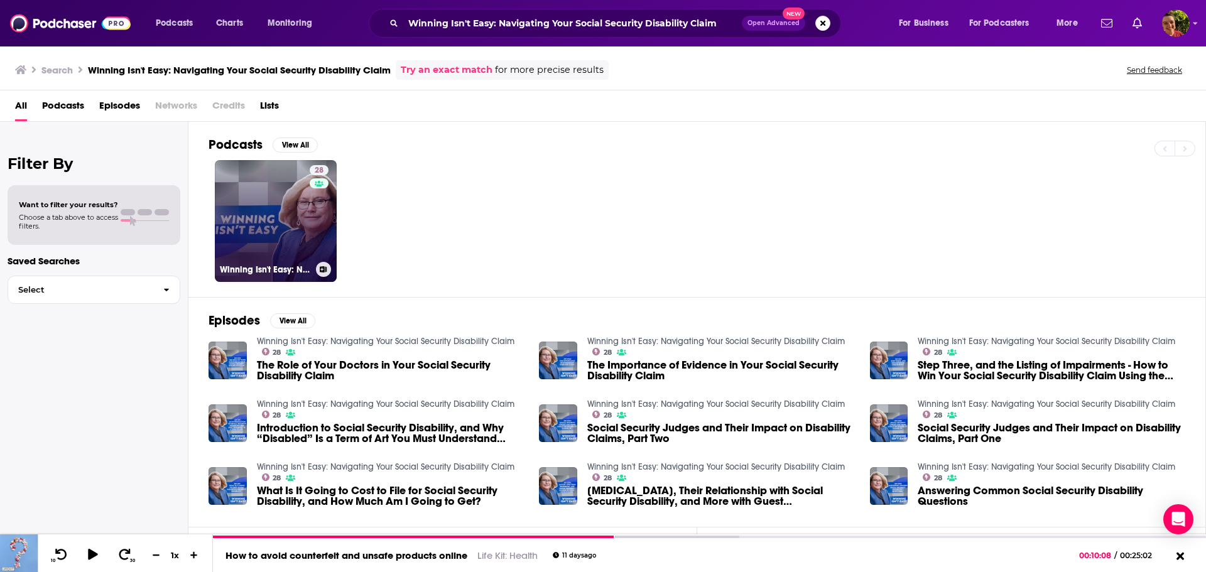
click at [266, 224] on link "28 Winning Isn't Easy: Navigating Your Social Security Disability Claim" at bounding box center [276, 221] width 122 height 122
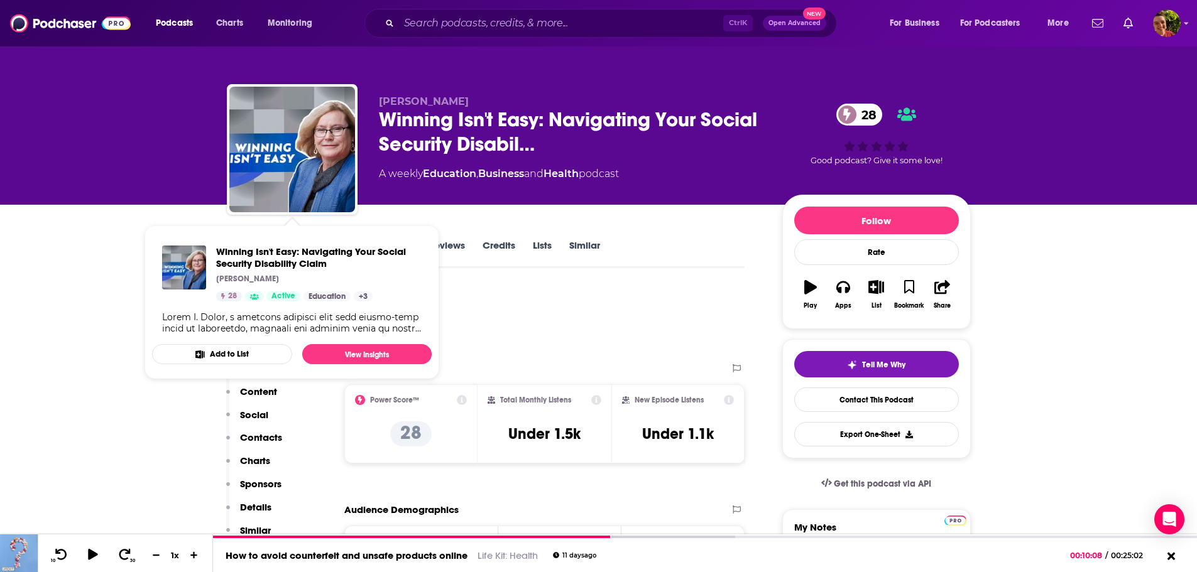
click at [542, 289] on div "Podcast Insights" at bounding box center [481, 320] width 508 height 64
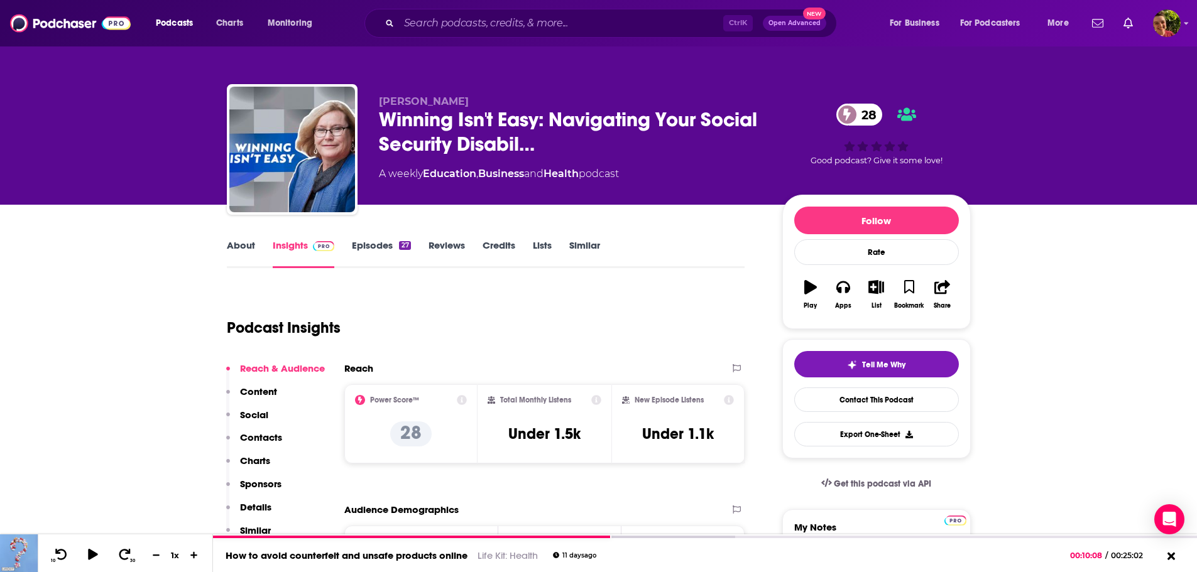
click at [377, 245] on link "Episodes 27" at bounding box center [381, 253] width 58 height 29
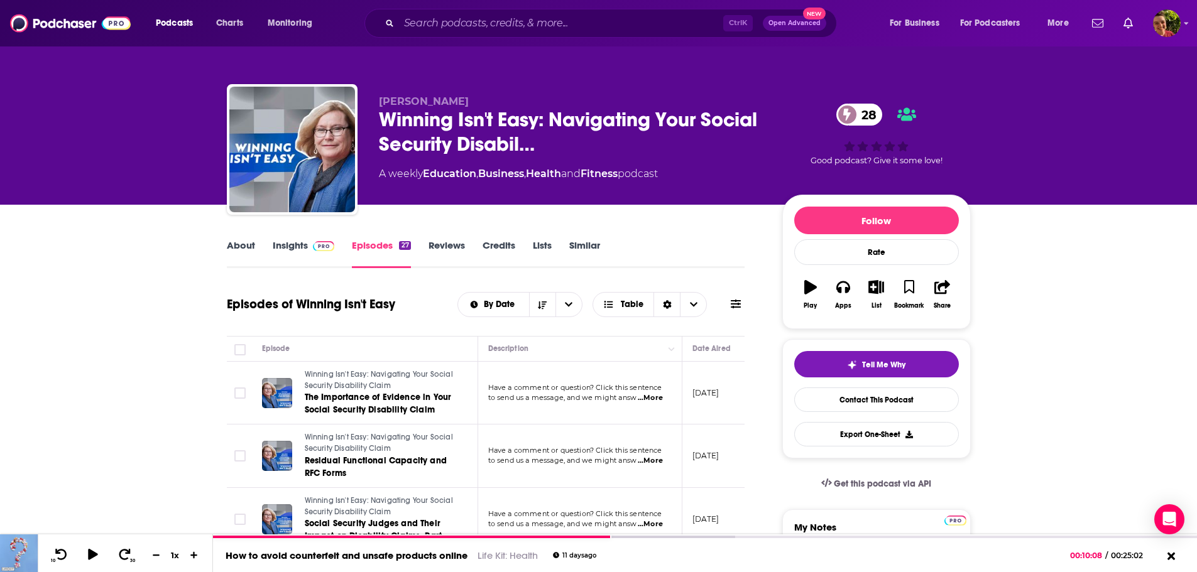
click at [655, 398] on span "...More" at bounding box center [650, 398] width 25 height 10
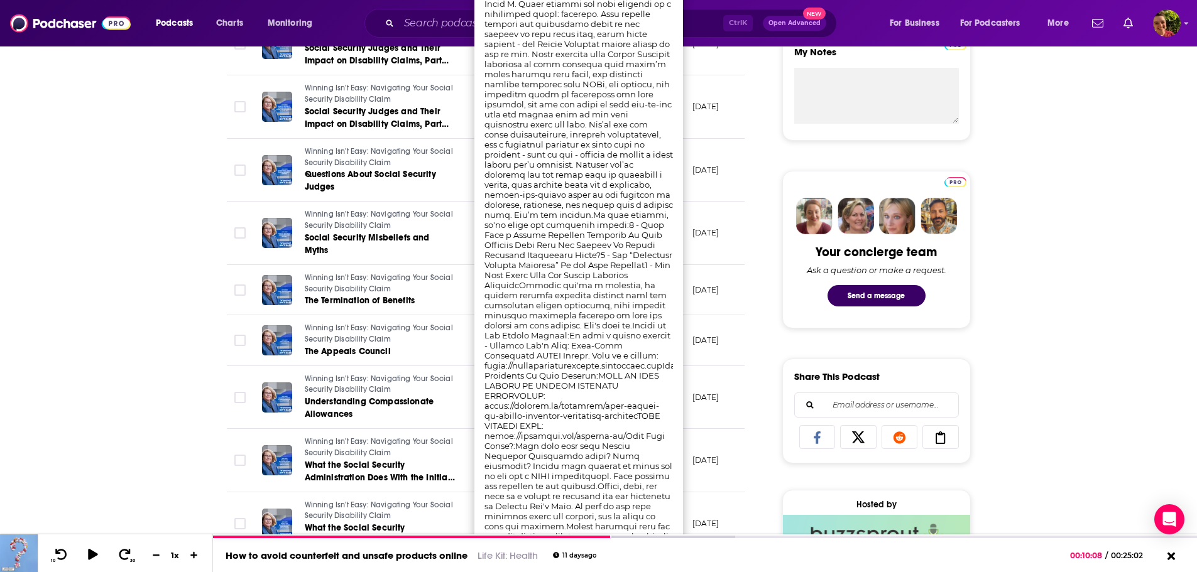
scroll to position [502, 0]
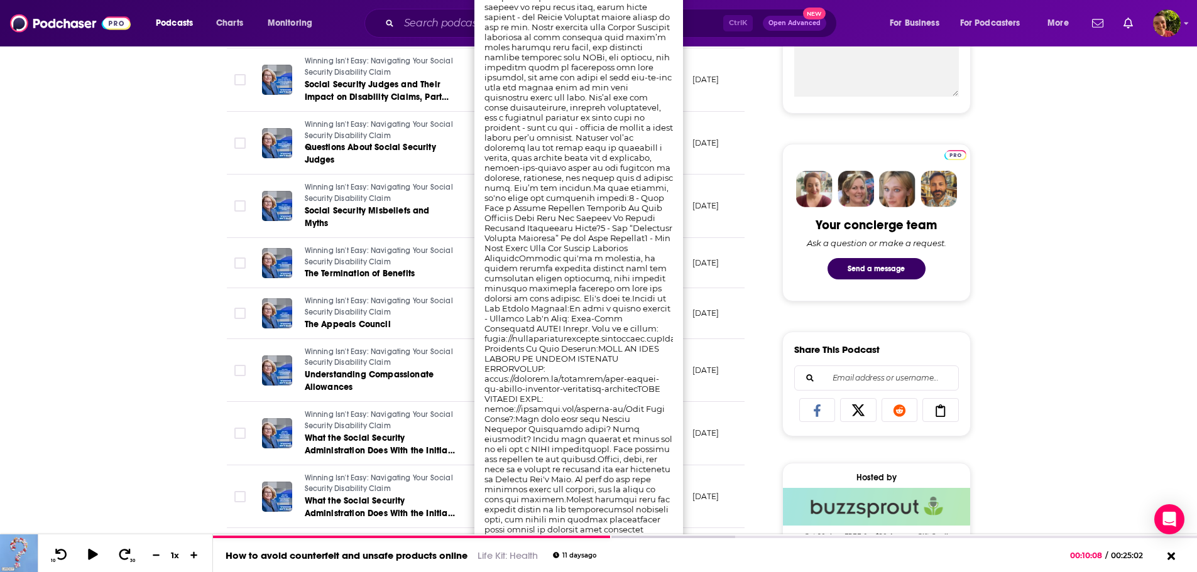
click at [123, 313] on div "About Insights Episodes 27 Reviews Credits Lists Similar Episodes of Winning Is…" at bounding box center [598, 575] width 1197 height 1747
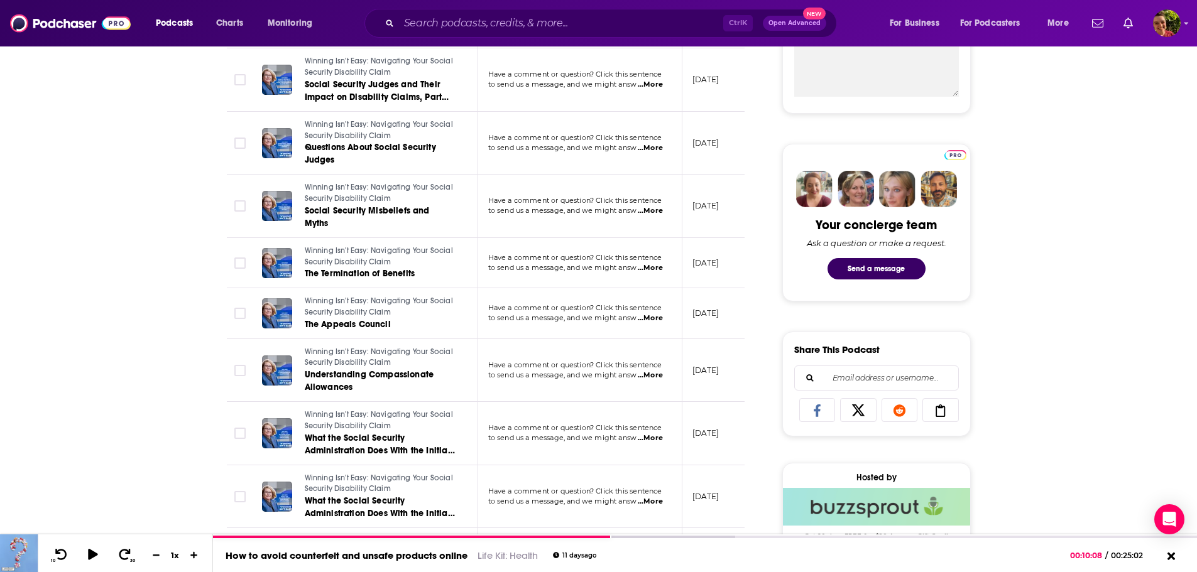
click at [654, 206] on span "...More" at bounding box center [650, 211] width 25 height 10
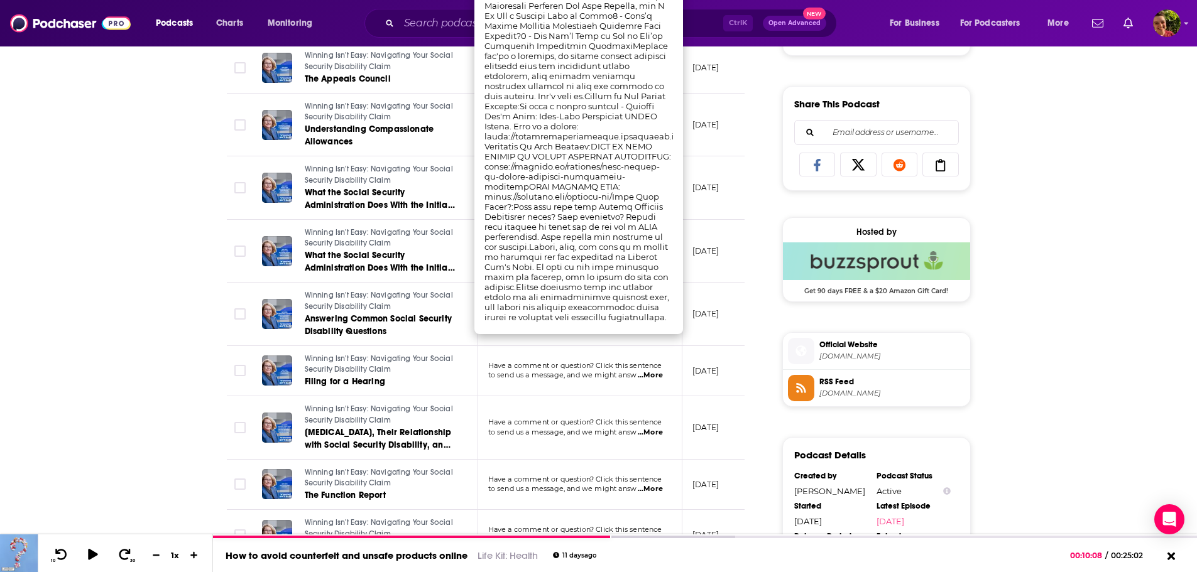
scroll to position [754, 0]
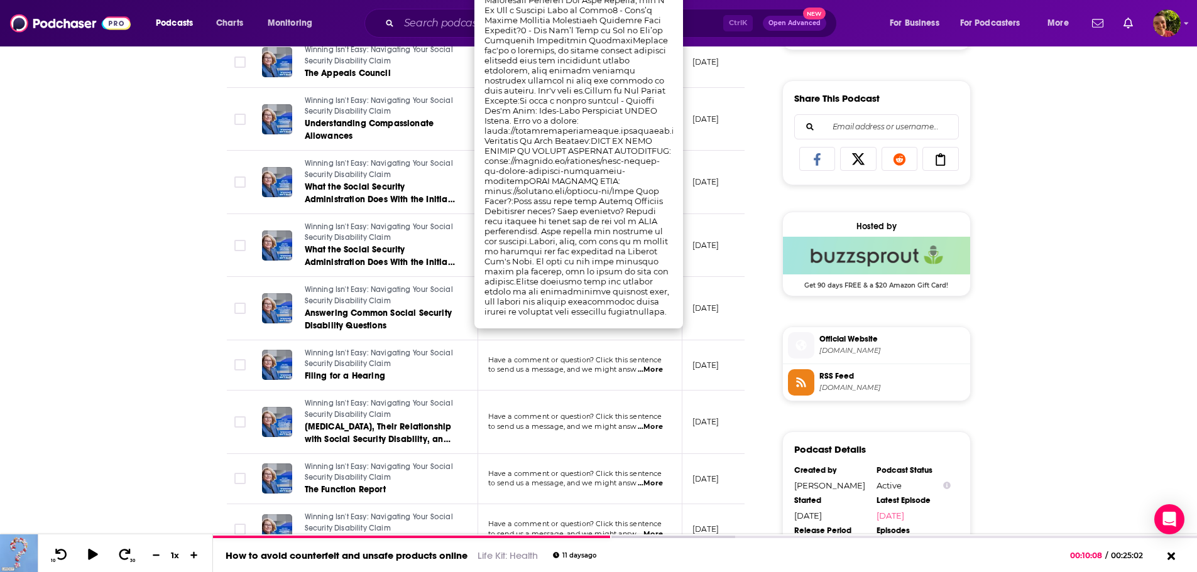
click at [163, 204] on div "About Insights Episodes 27 Reviews Credits Lists Similar Episodes of Winning Is…" at bounding box center [598, 324] width 1197 height 1747
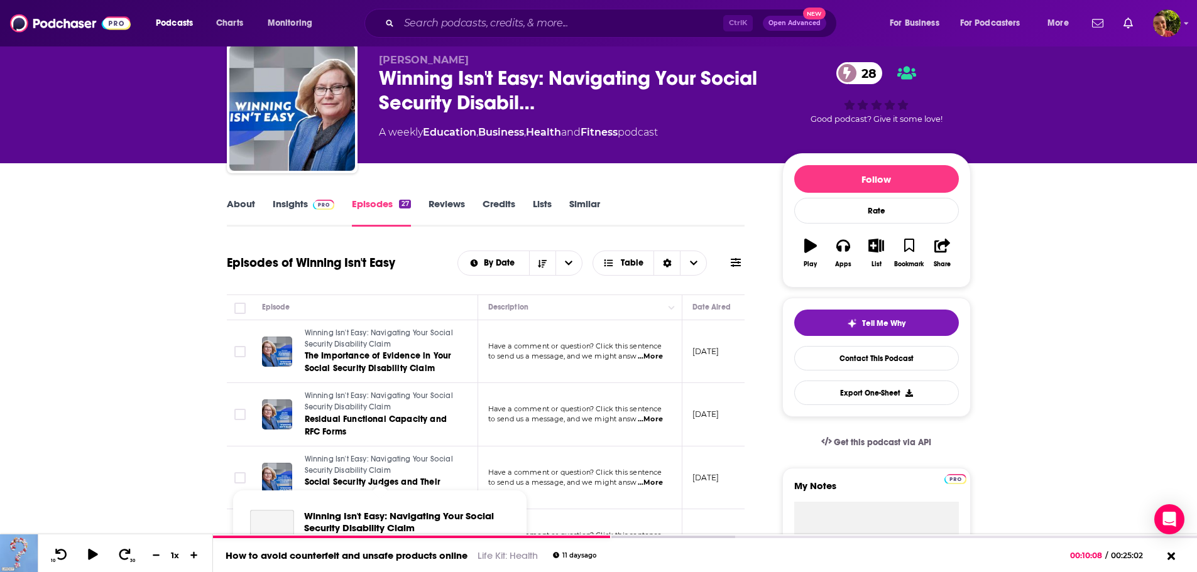
scroll to position [0, 0]
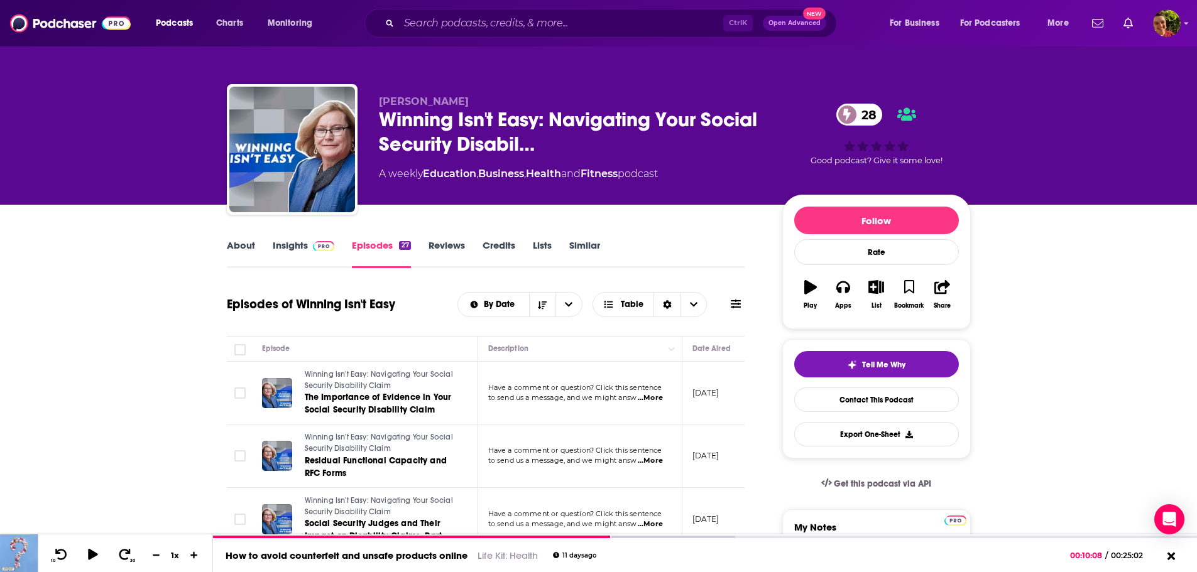
click at [242, 246] on link "About" at bounding box center [241, 253] width 28 height 29
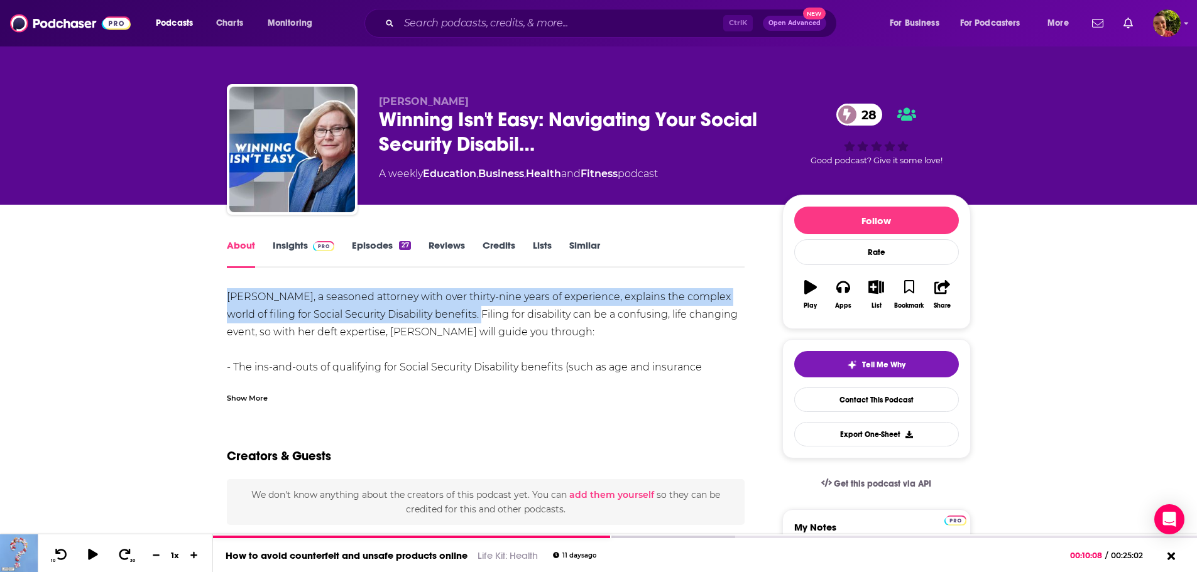
drag, startPoint x: 222, startPoint y: 293, endPoint x: 478, endPoint y: 316, distance: 256.6
copy div "Nancy L. Cavey, a seasoned attorney with over thirty-nine years of experience, …"
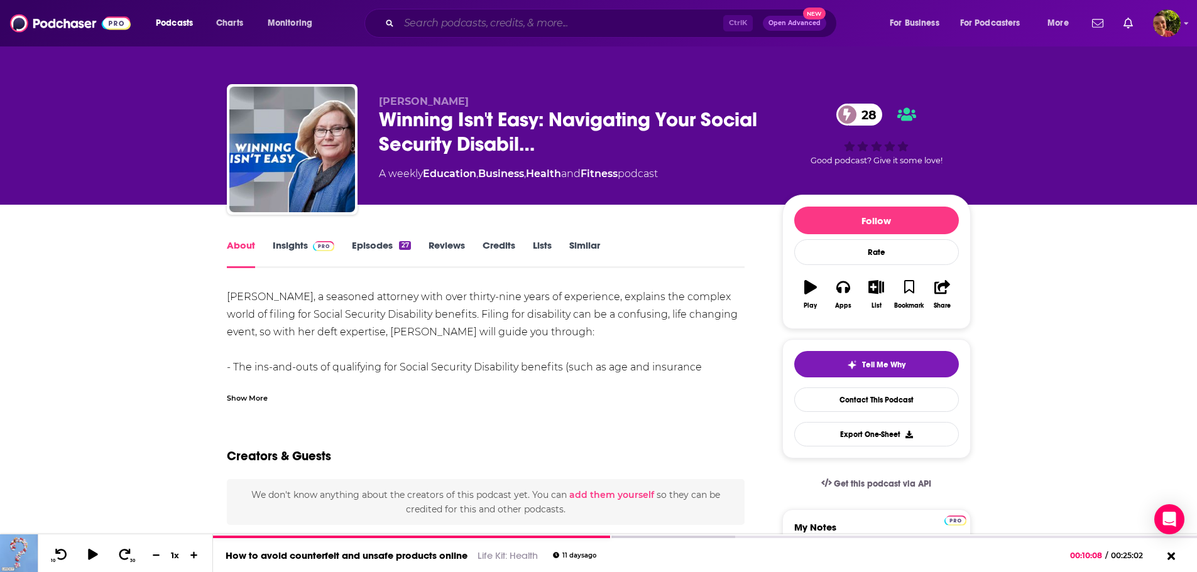
click at [457, 21] on input "Search podcasts, credits, & more..." at bounding box center [561, 23] width 324 height 20
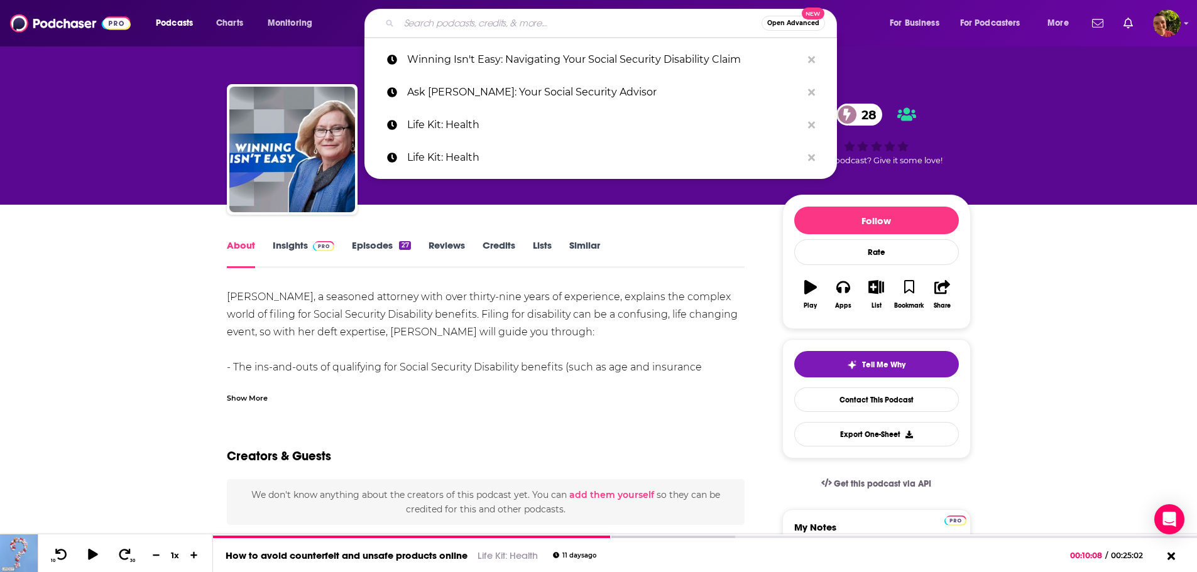
paste input "The Retirement Nerds"
type input "The Retirement Nerds"
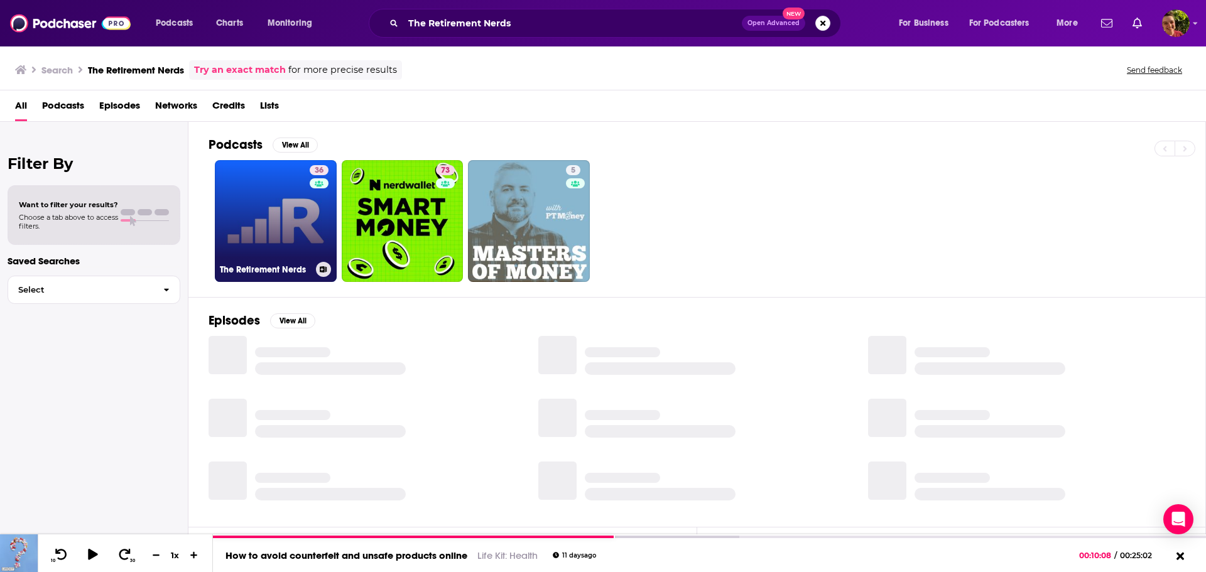
click at [254, 221] on link "36 The Retirement Nerds" at bounding box center [276, 221] width 122 height 122
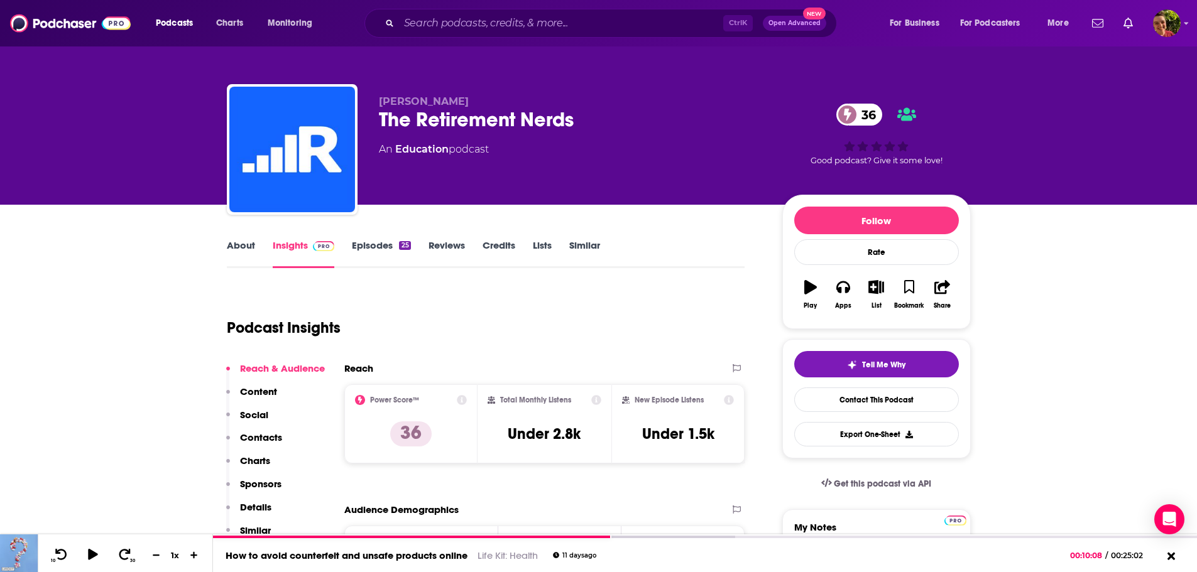
click at [232, 245] on link "About" at bounding box center [241, 253] width 28 height 29
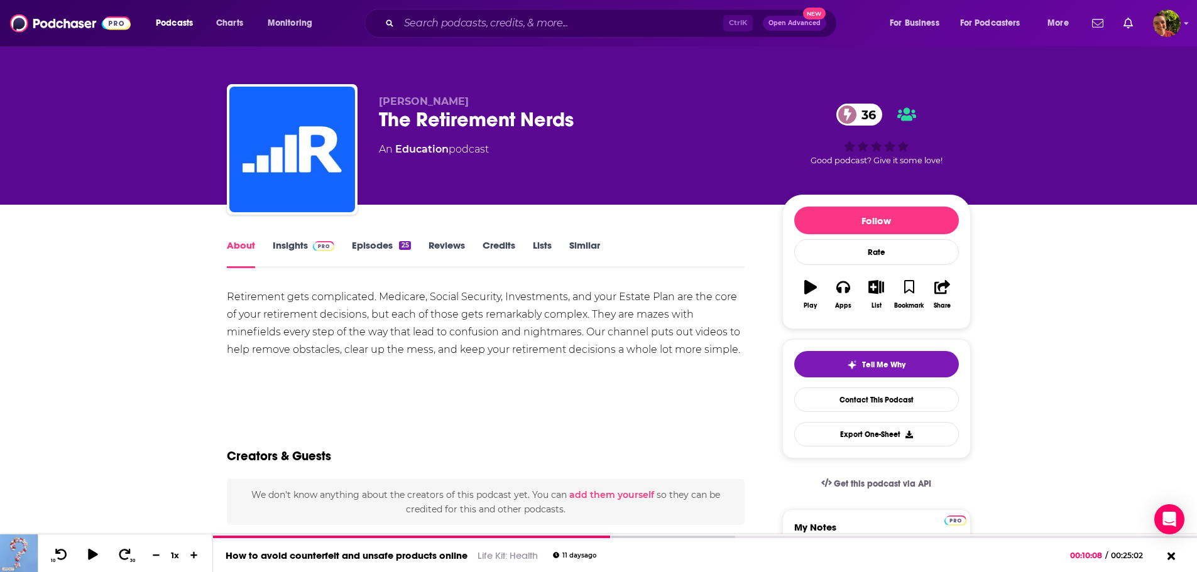
click at [284, 248] on link "Insights" at bounding box center [304, 253] width 62 height 29
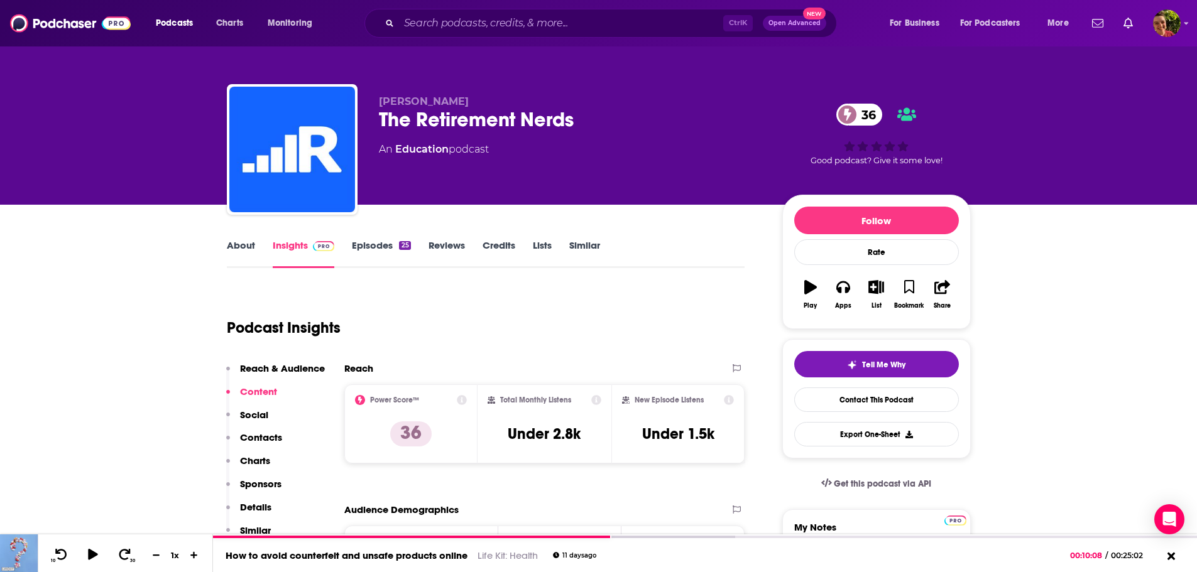
click at [374, 246] on link "Episodes 25" at bounding box center [381, 253] width 58 height 29
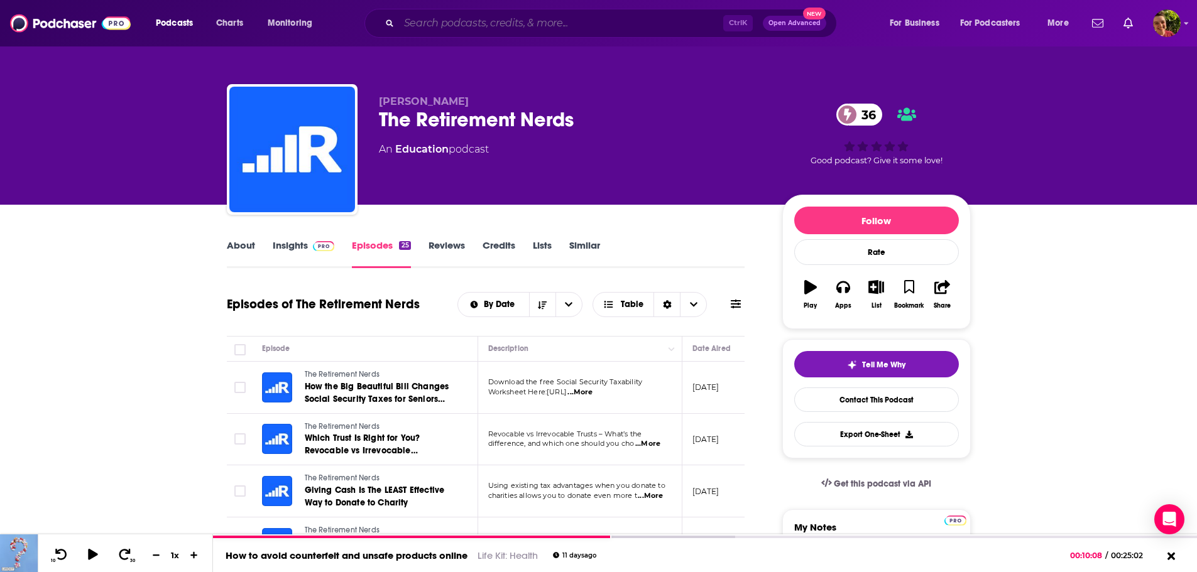
click at [477, 31] on input "Search podcasts, credits, & more..." at bounding box center [561, 23] width 324 height 20
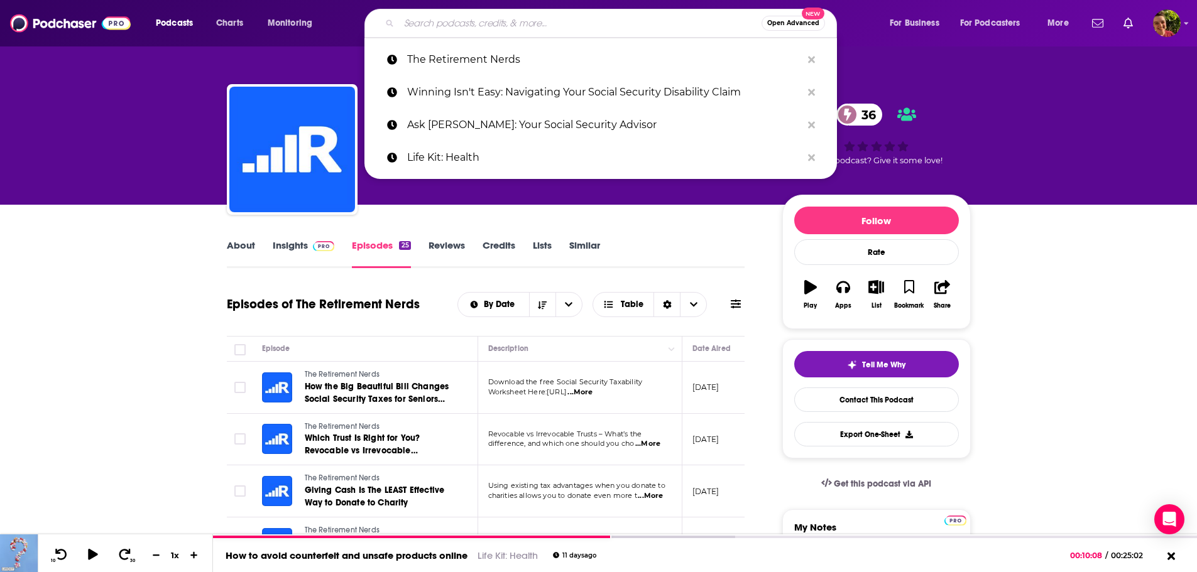
paste input "The Art of Money with [PERSON_NAME]"
type input "The Art of Money with [PERSON_NAME]"
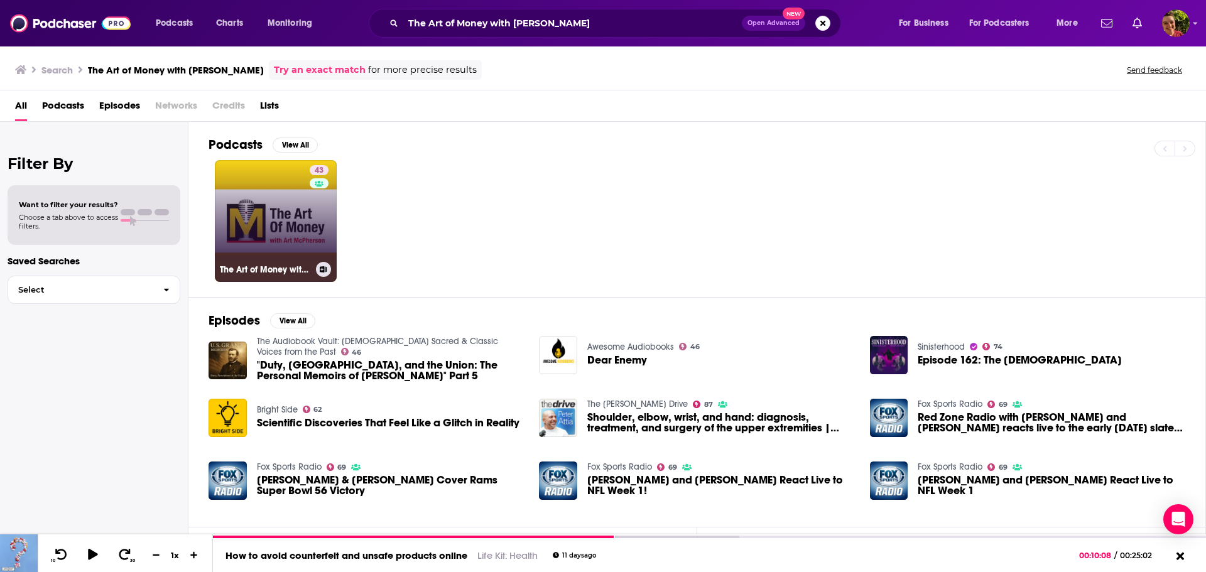
click at [281, 227] on link "43 The Art of Money with [PERSON_NAME]" at bounding box center [276, 221] width 122 height 122
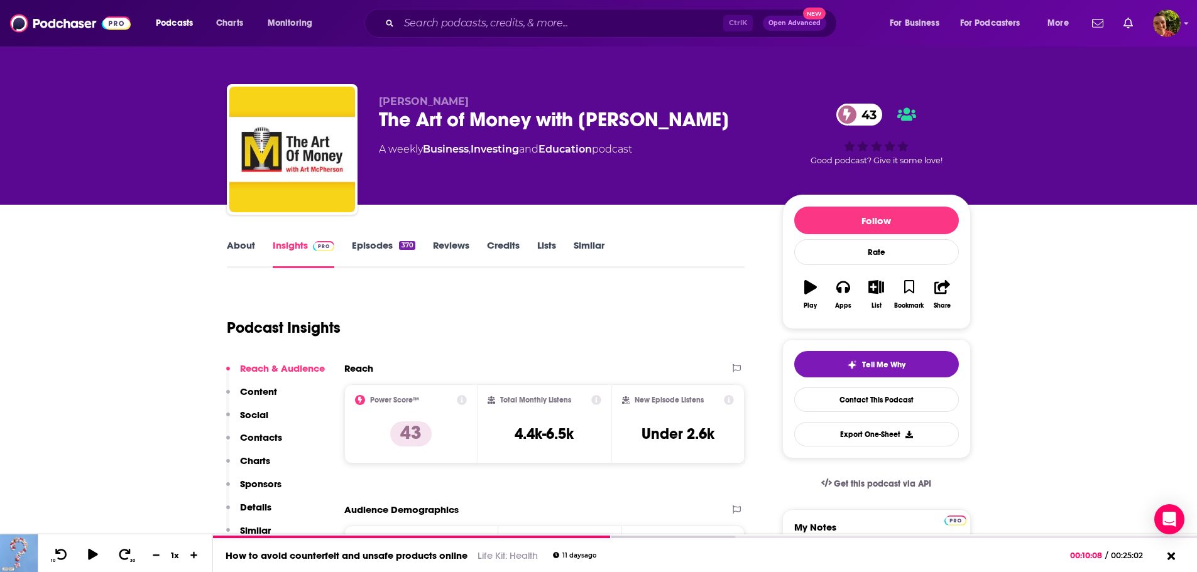
click at [366, 244] on link "Episodes 370" at bounding box center [383, 253] width 63 height 29
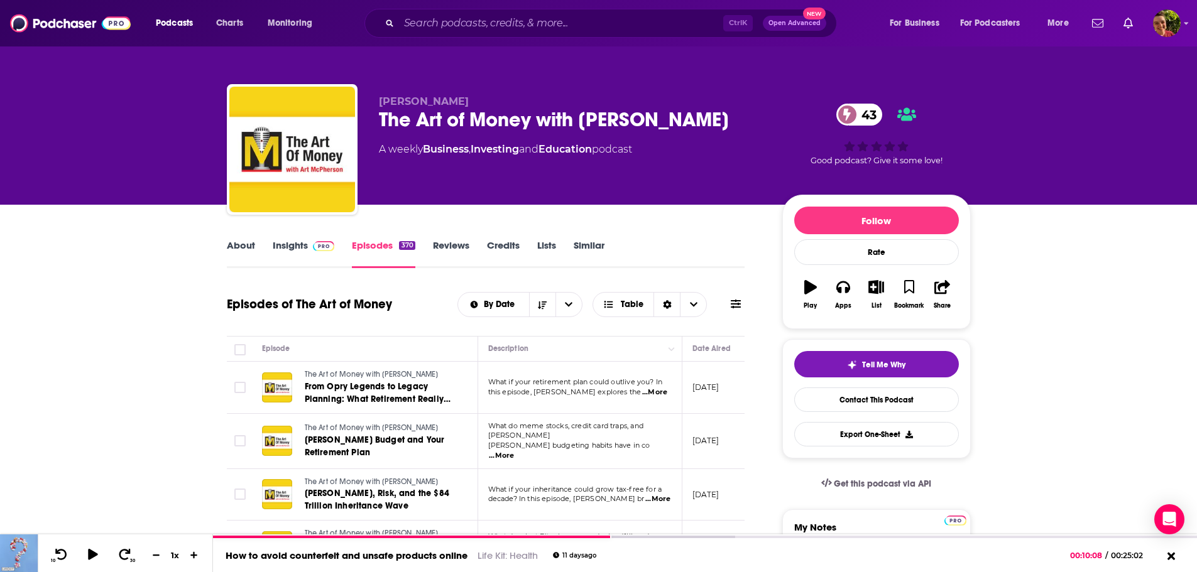
scroll to position [251, 0]
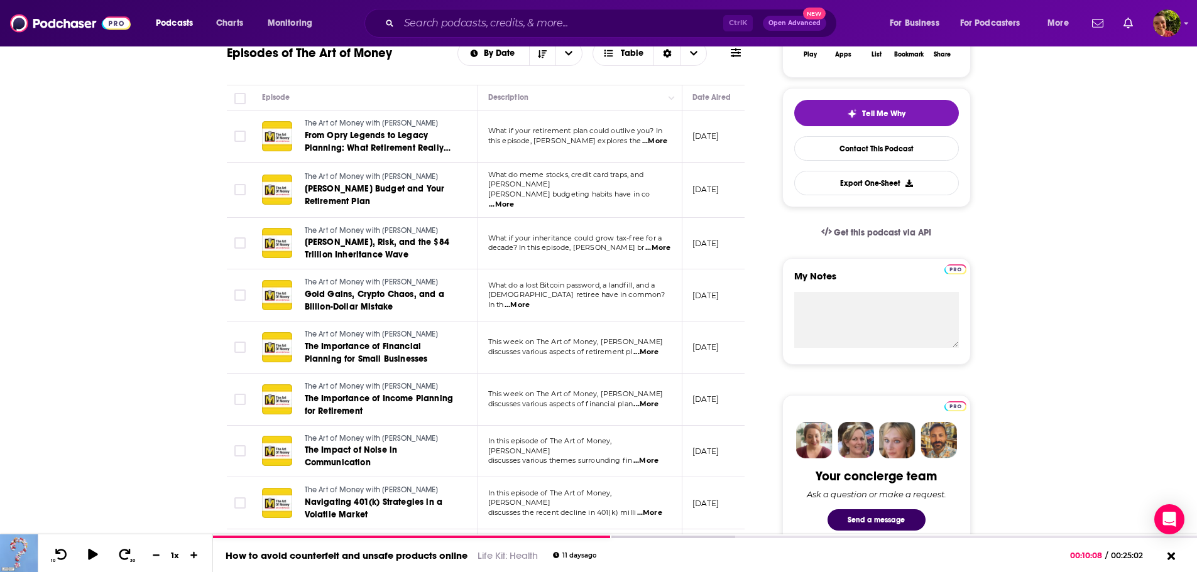
click at [652, 143] on span "...More" at bounding box center [654, 141] width 25 height 10
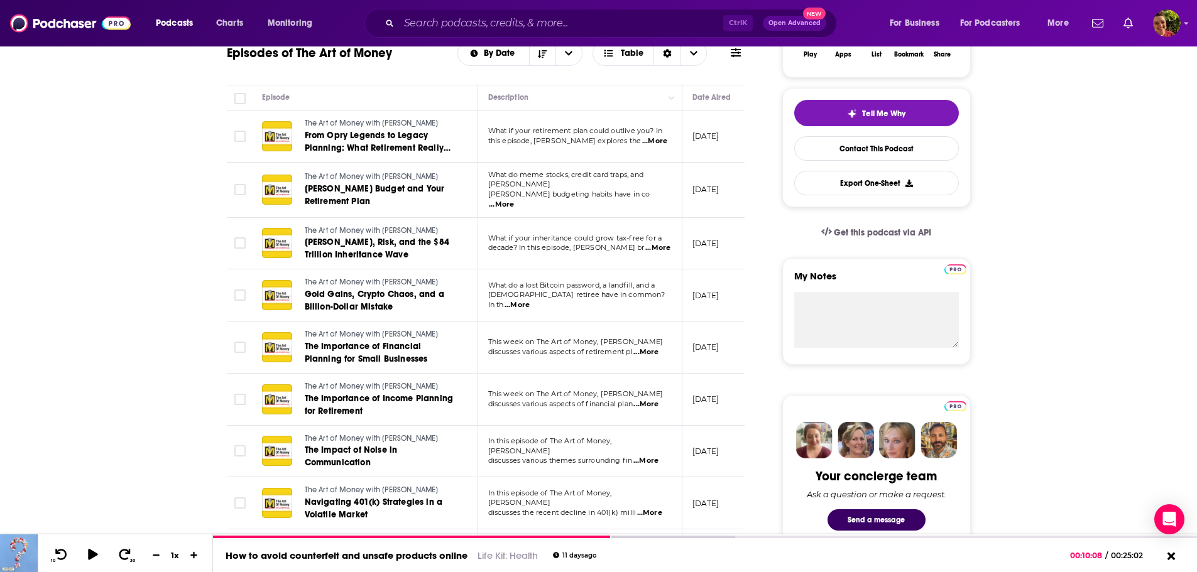
click at [658, 244] on span "...More" at bounding box center [657, 248] width 25 height 10
click at [514, 200] on span "...More" at bounding box center [501, 205] width 25 height 10
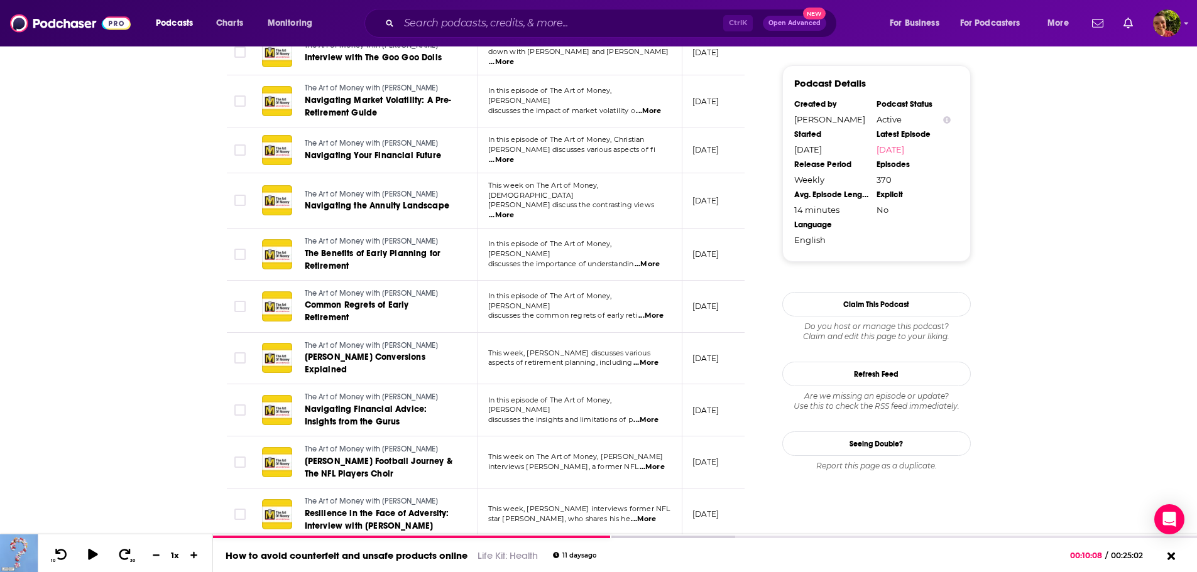
scroll to position [628, 0]
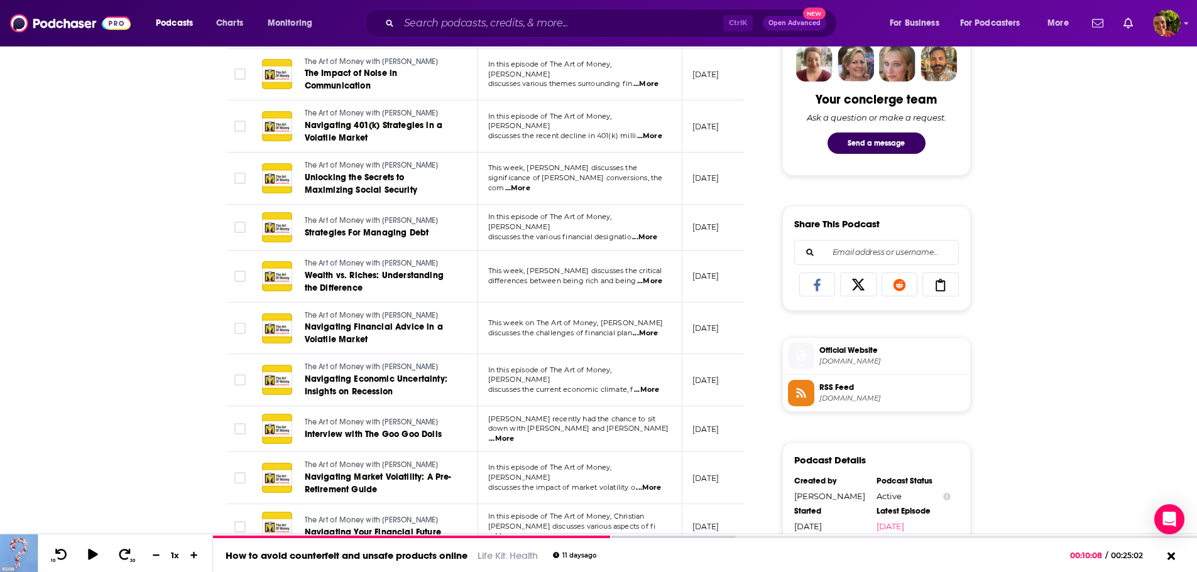
click at [514, 434] on span "...More" at bounding box center [501, 439] width 25 height 10
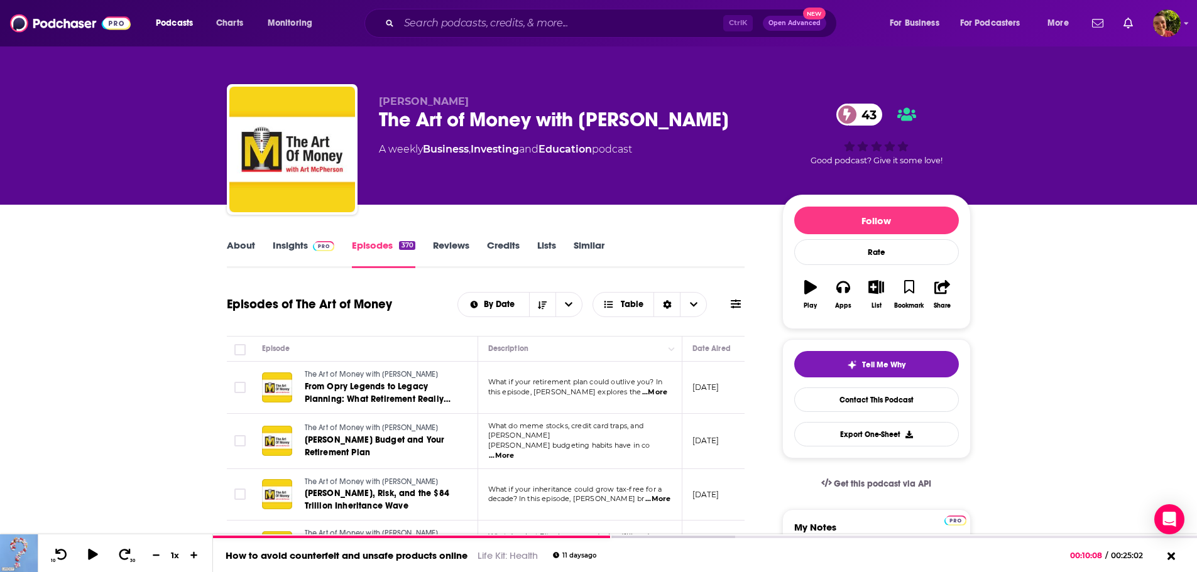
click at [314, 246] on img at bounding box center [324, 246] width 22 height 10
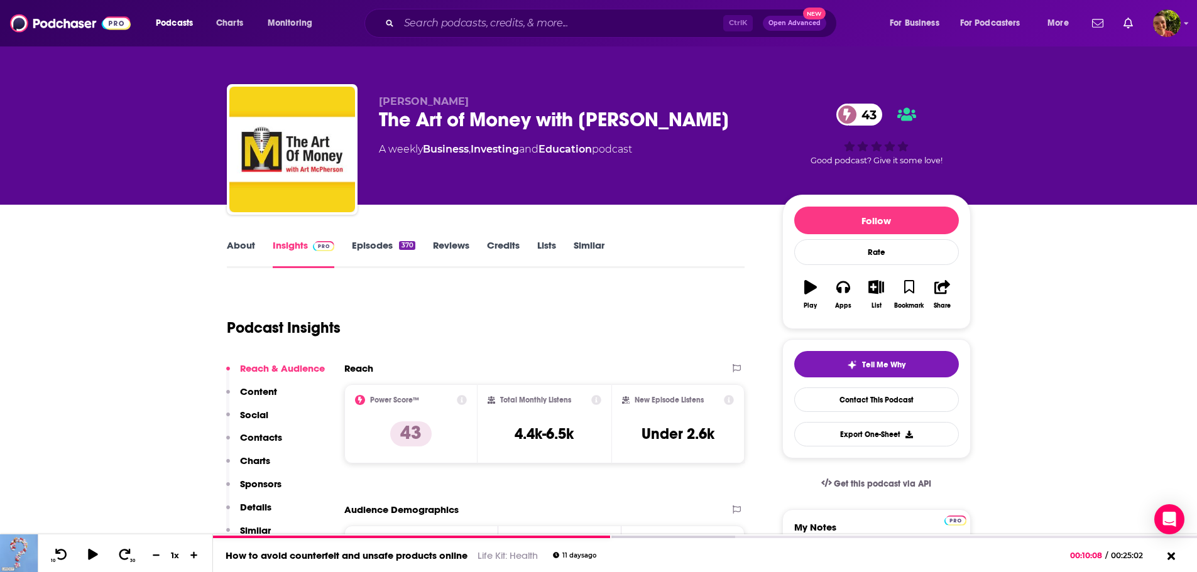
click at [227, 244] on link "About" at bounding box center [241, 253] width 28 height 29
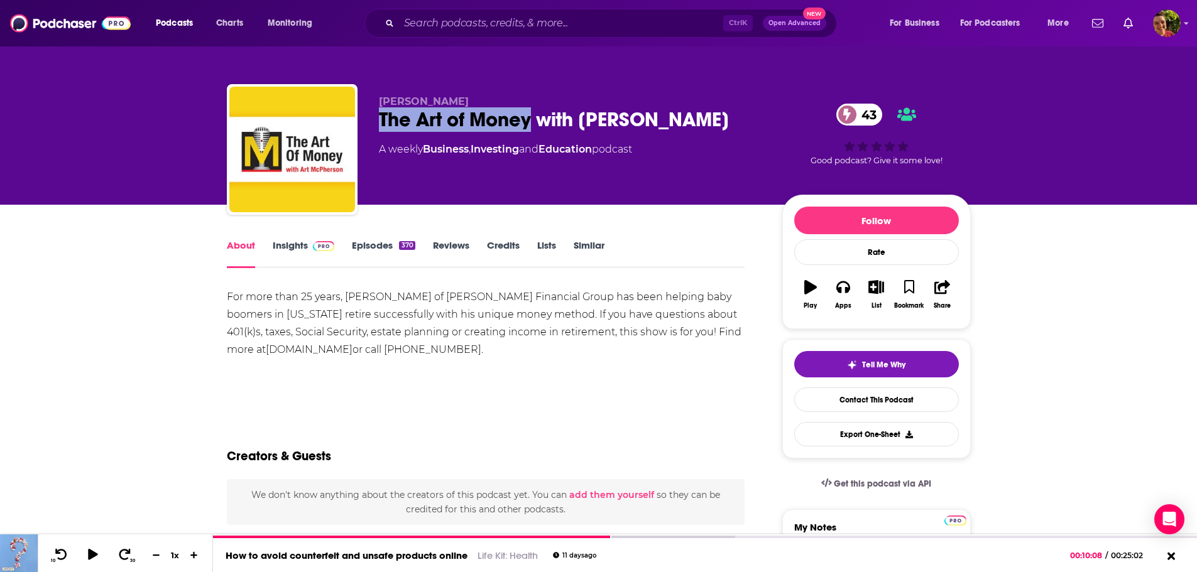
drag, startPoint x: 379, startPoint y: 119, endPoint x: 531, endPoint y: 120, distance: 152.0
click at [531, 120] on div "The Art of Money with Art McPherson 43" at bounding box center [570, 119] width 383 height 24
copy h1 "The Art of Money"
click at [559, 23] on input "Search podcasts, credits, & more..." at bounding box center [561, 23] width 324 height 20
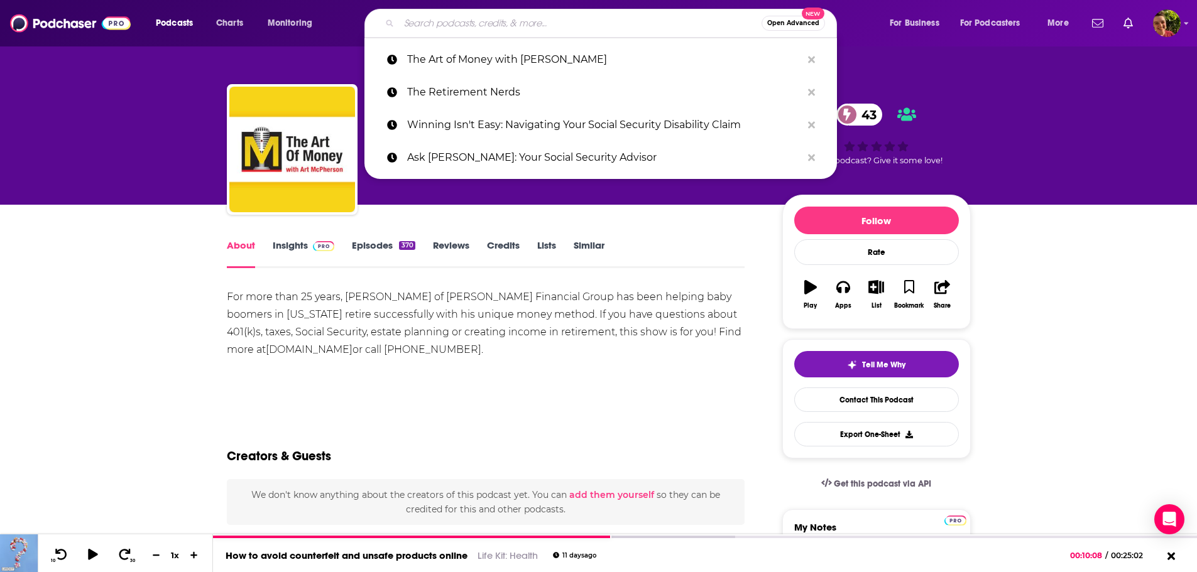
paste input "Success in the New Retirement"
type input "Success in the New Retirement"
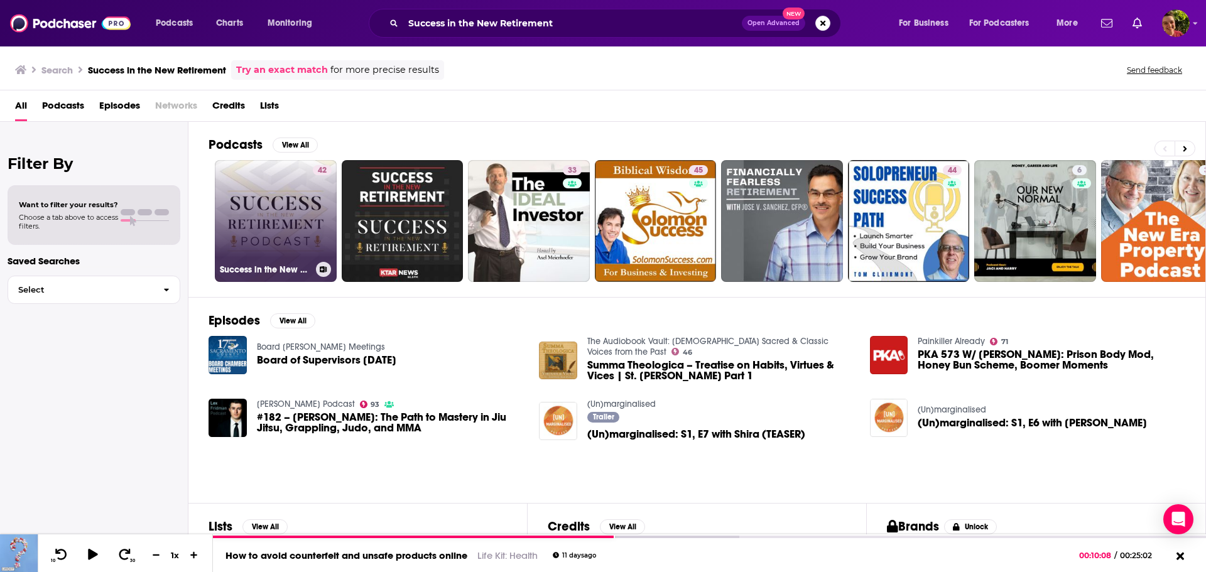
click at [264, 219] on link "42 Success in the New Retirement" at bounding box center [276, 221] width 122 height 122
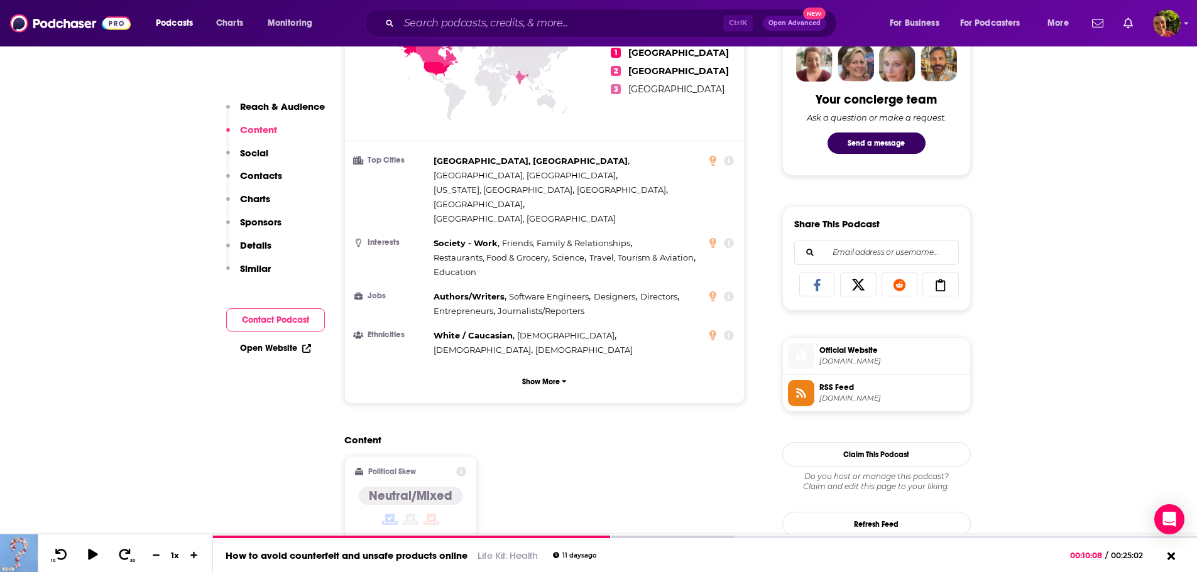
scroll to position [126, 0]
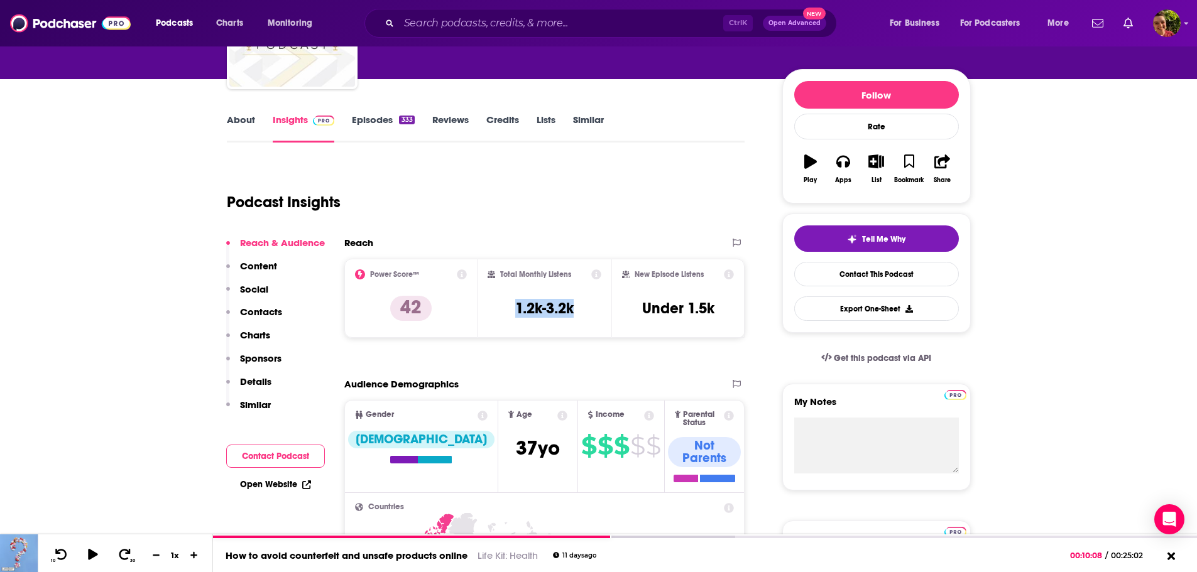
drag, startPoint x: 575, startPoint y: 308, endPoint x: 507, endPoint y: 309, distance: 68.5
click at [507, 309] on div "Total Monthly Listens 1.2k-3.2k" at bounding box center [544, 298] width 114 height 58
copy h3 "1.2k-3.2k"
drag, startPoint x: 716, startPoint y: 307, endPoint x: 688, endPoint y: 313, distance: 29.0
click at [688, 313] on div "New Episode Listens Under 1.5k" at bounding box center [678, 298] width 112 height 58
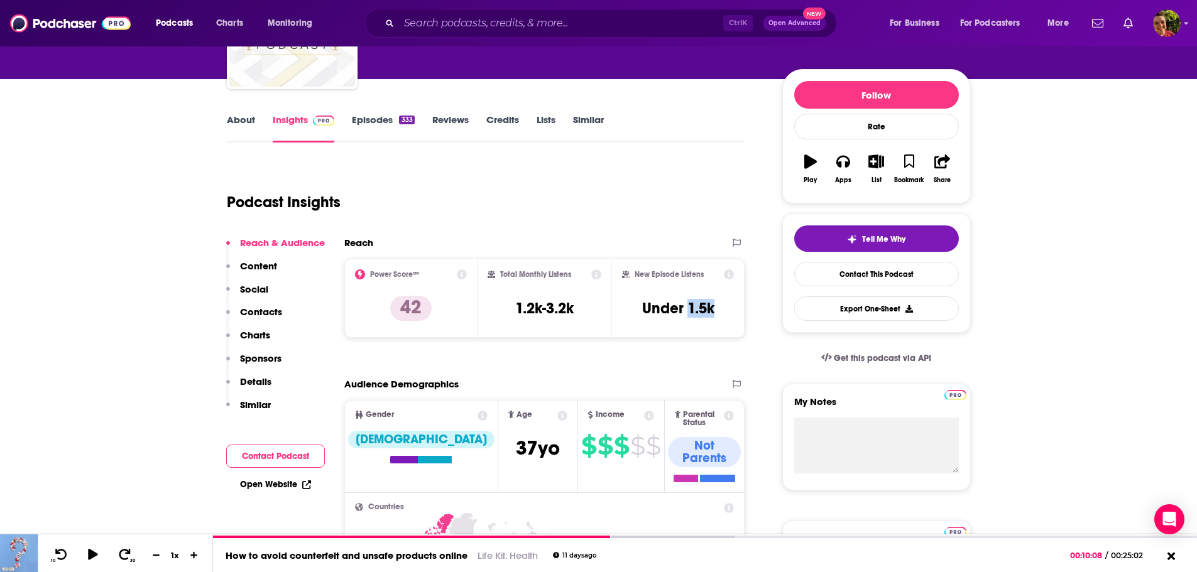
copy h3 "1.5k"
click at [237, 120] on link "About" at bounding box center [241, 128] width 28 height 29
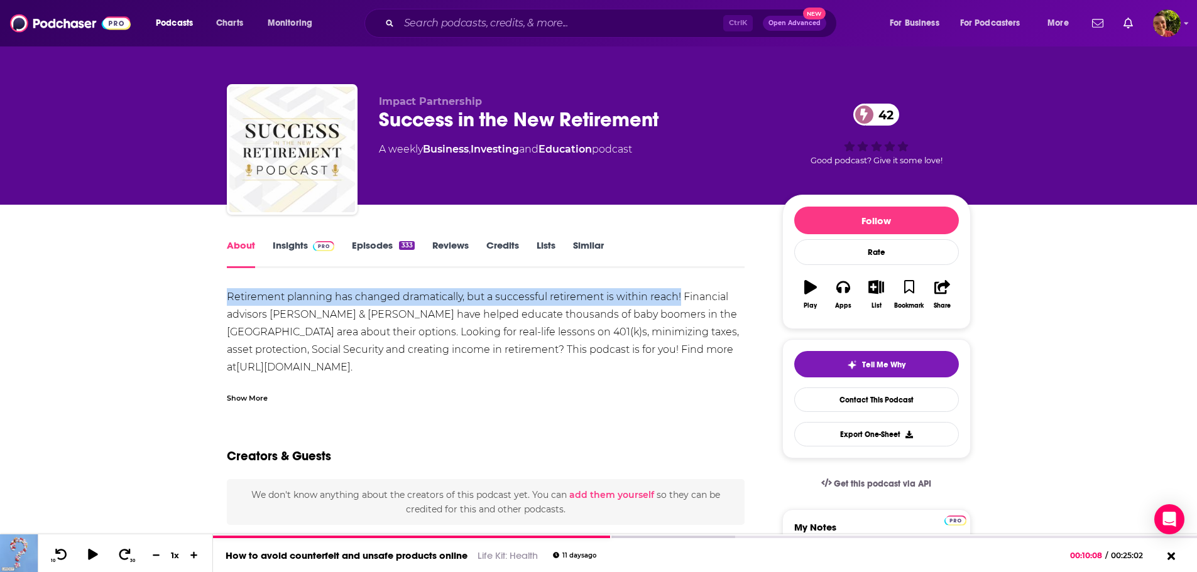
drag, startPoint x: 217, startPoint y: 295, endPoint x: 679, endPoint y: 304, distance: 462.4
copy div "Retirement planning has changed dramatically, but a successful retirement is wi…"
click at [294, 244] on link "Insights" at bounding box center [304, 253] width 62 height 29
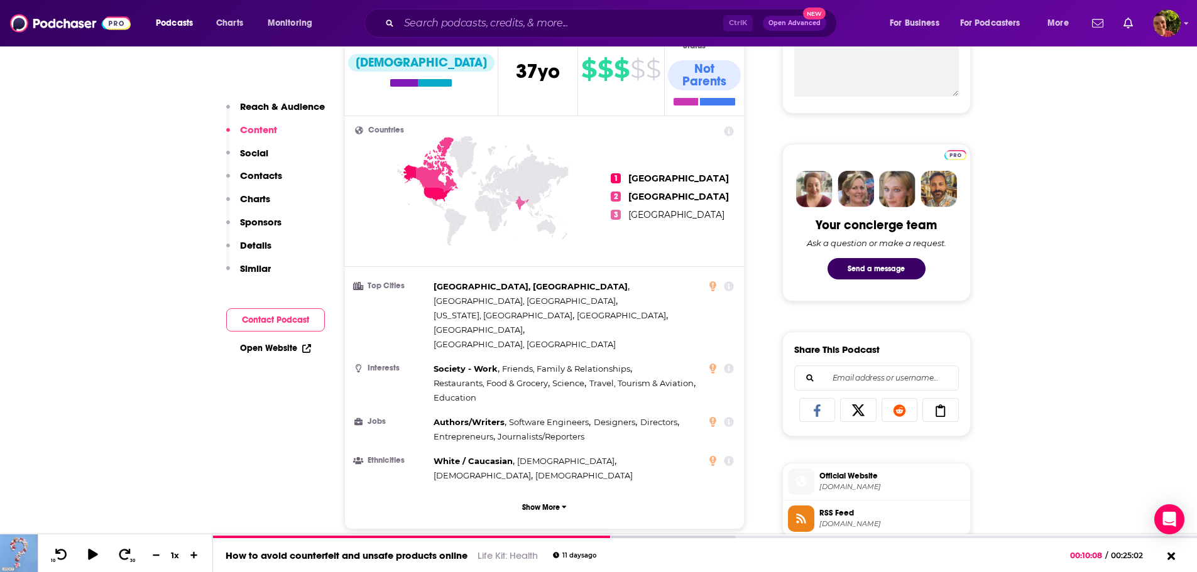
scroll to position [879, 0]
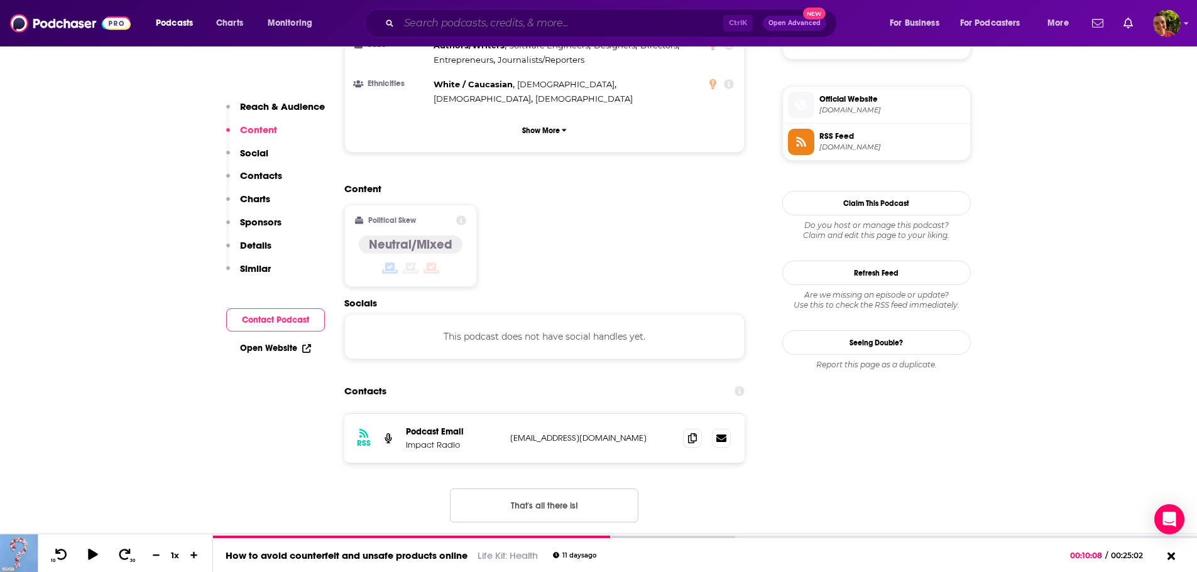
click at [437, 26] on input "Search podcasts, credits, & more..." at bounding box center [561, 23] width 324 height 20
paste input "The Retirement Nerds"
type input "The Retirement Nerds"
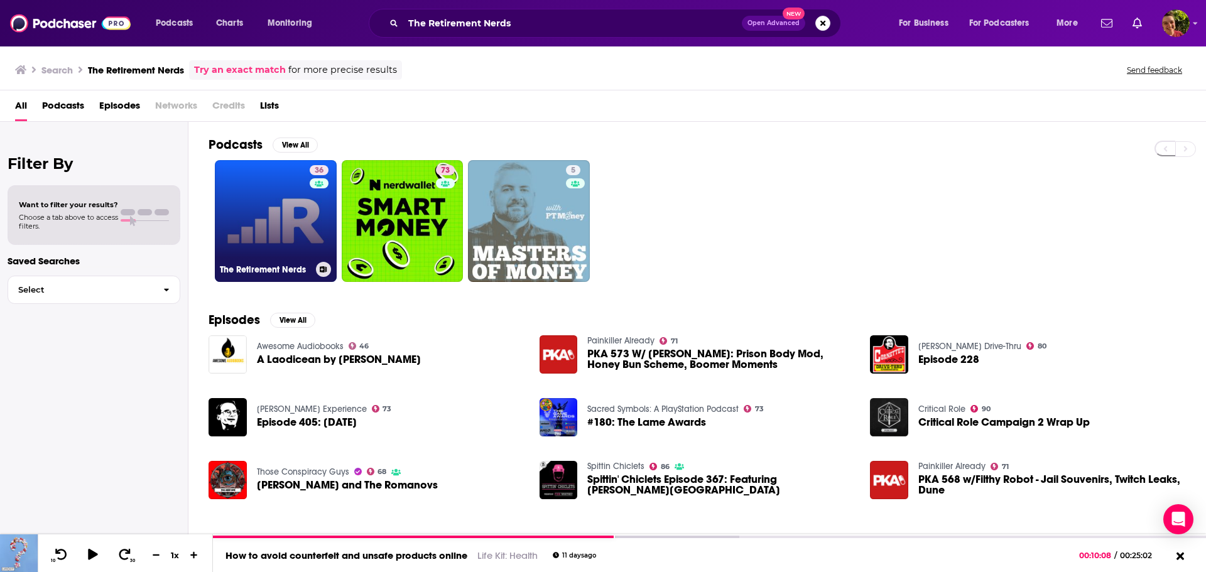
click at [266, 224] on link "36 The Retirement Nerds" at bounding box center [276, 221] width 122 height 122
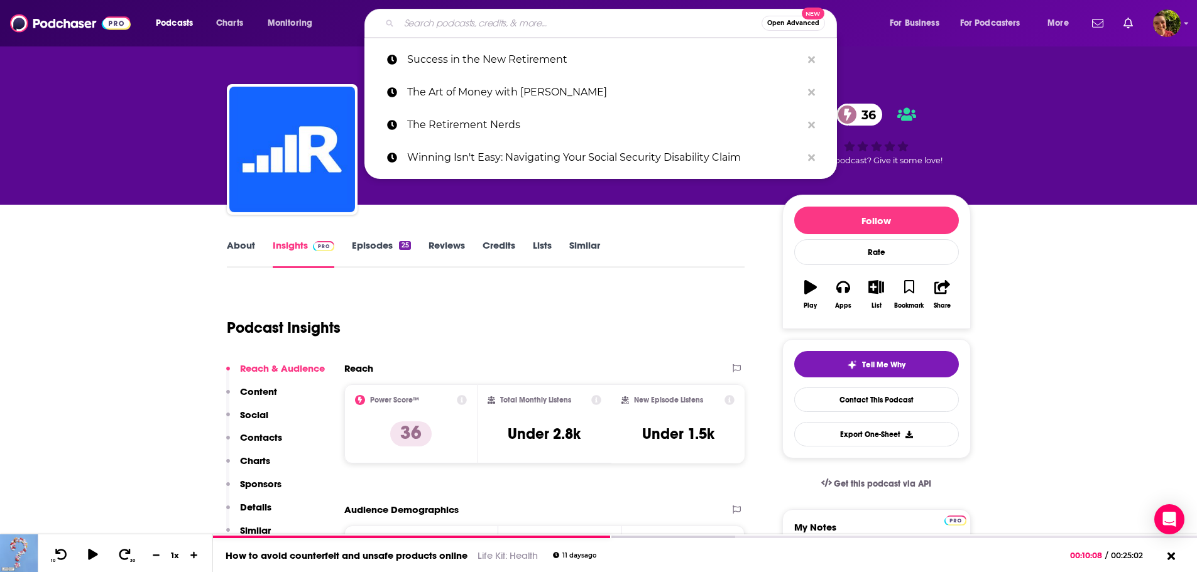
drag, startPoint x: 433, startPoint y: 18, endPoint x: 438, endPoint y: 24, distance: 8.2
click at [433, 23] on input "Search podcasts, credits, & more..." at bounding box center [580, 23] width 362 height 20
paste input "The Art of Money with [PERSON_NAME]"
type input "The Art of Money with [PERSON_NAME]"
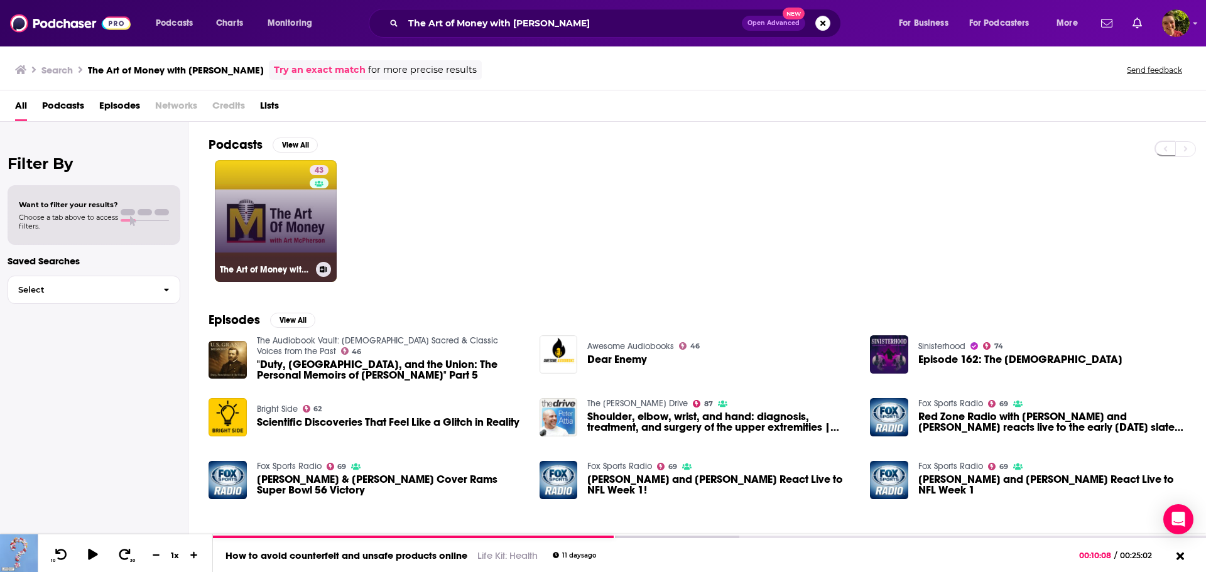
click at [302, 232] on link "43 The Art of Money with [PERSON_NAME]" at bounding box center [276, 221] width 122 height 122
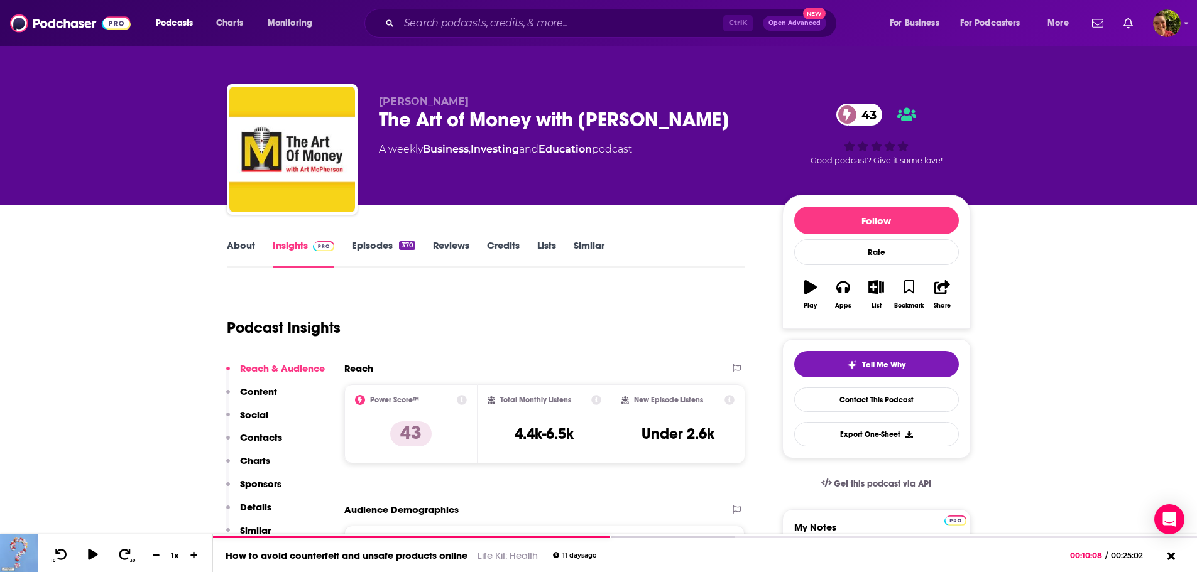
click at [295, 248] on link "Insights" at bounding box center [304, 253] width 62 height 29
click at [234, 244] on link "About" at bounding box center [241, 253] width 28 height 29
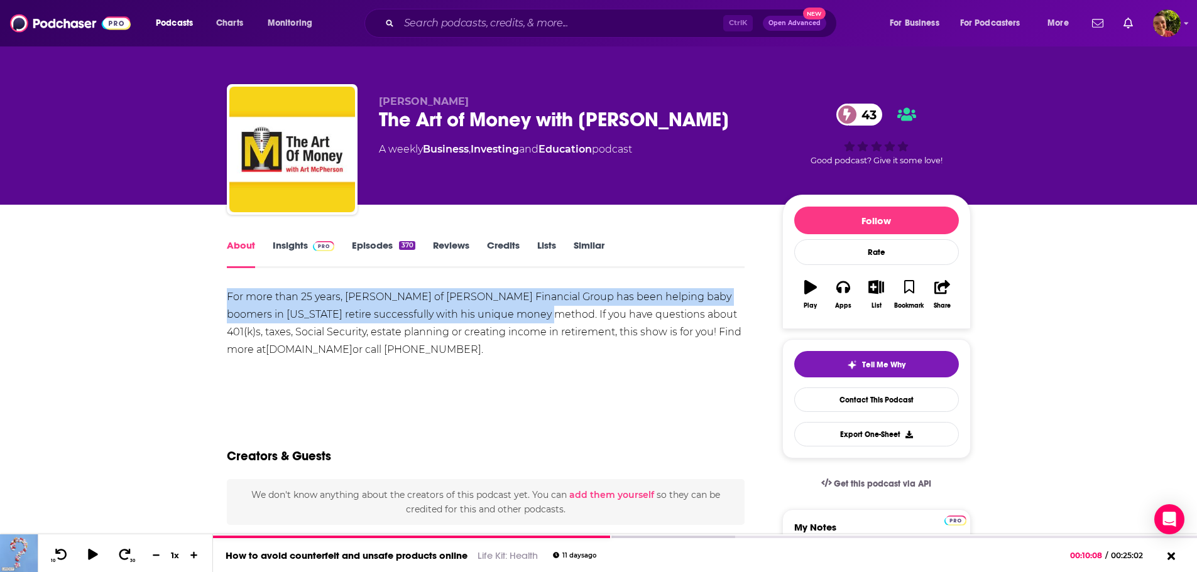
drag, startPoint x: 218, startPoint y: 294, endPoint x: 525, endPoint y: 315, distance: 307.9
copy div "For more than 25 years, [PERSON_NAME] of [PERSON_NAME] Financial Group has been…"
click at [290, 247] on link "Insights" at bounding box center [304, 253] width 62 height 29
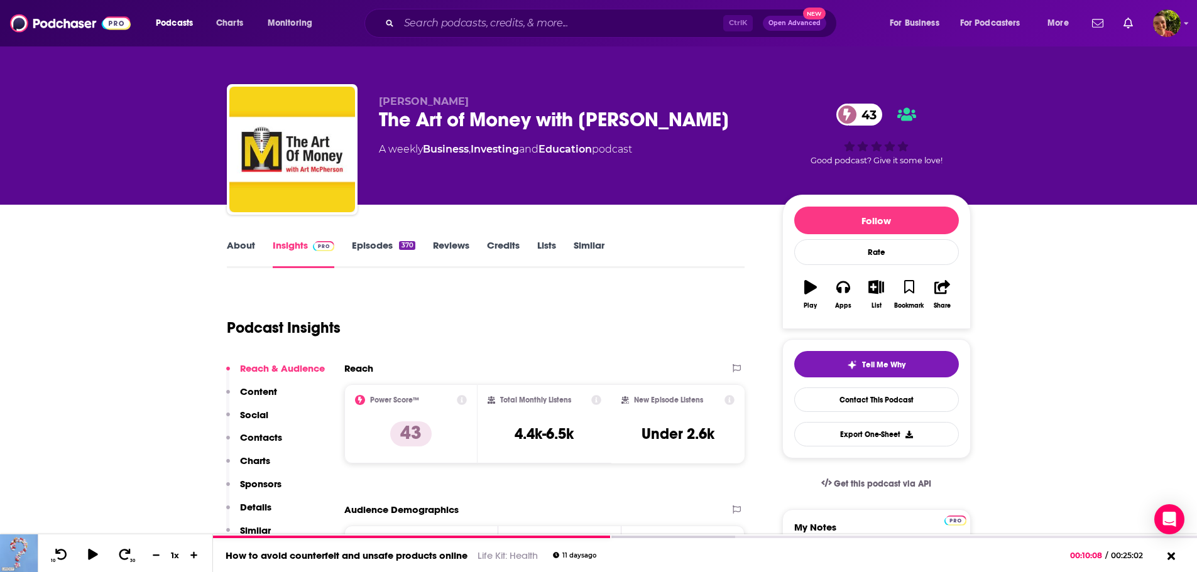
scroll to position [126, 0]
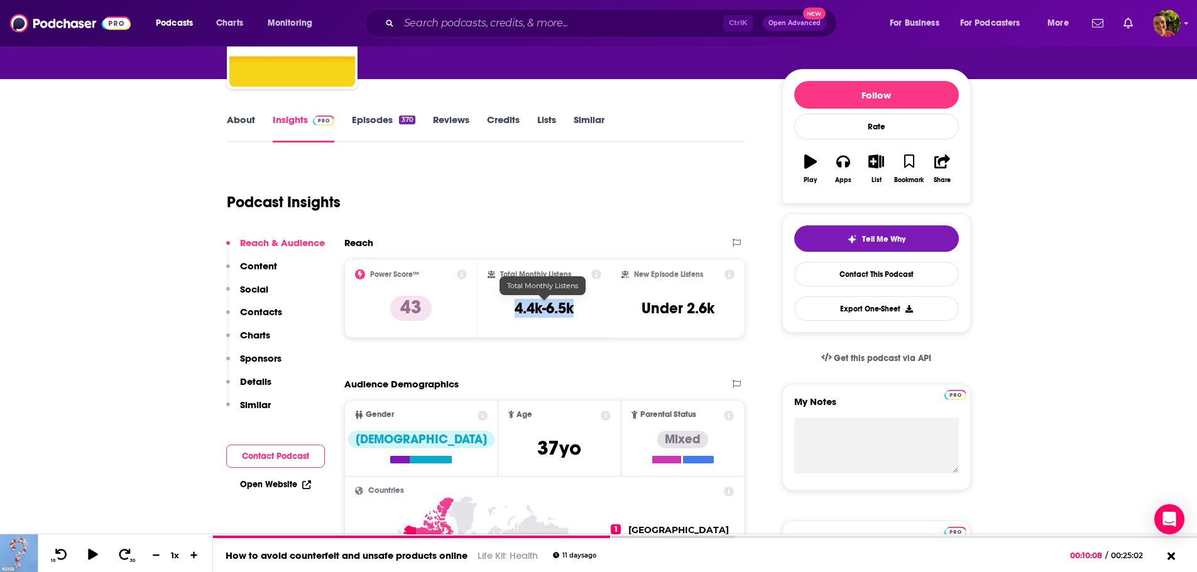
drag, startPoint x: 573, startPoint y: 308, endPoint x: 516, endPoint y: 310, distance: 57.8
click at [516, 310] on h3 "4.4k-6.5k" at bounding box center [543, 308] width 59 height 19
copy h3 "4.4k-6.5k"
drag, startPoint x: 640, startPoint y: 307, endPoint x: 666, endPoint y: 310, distance: 26.6
click at [666, 310] on div "New Episode Listens Under 2.6k" at bounding box center [678, 298] width 114 height 58
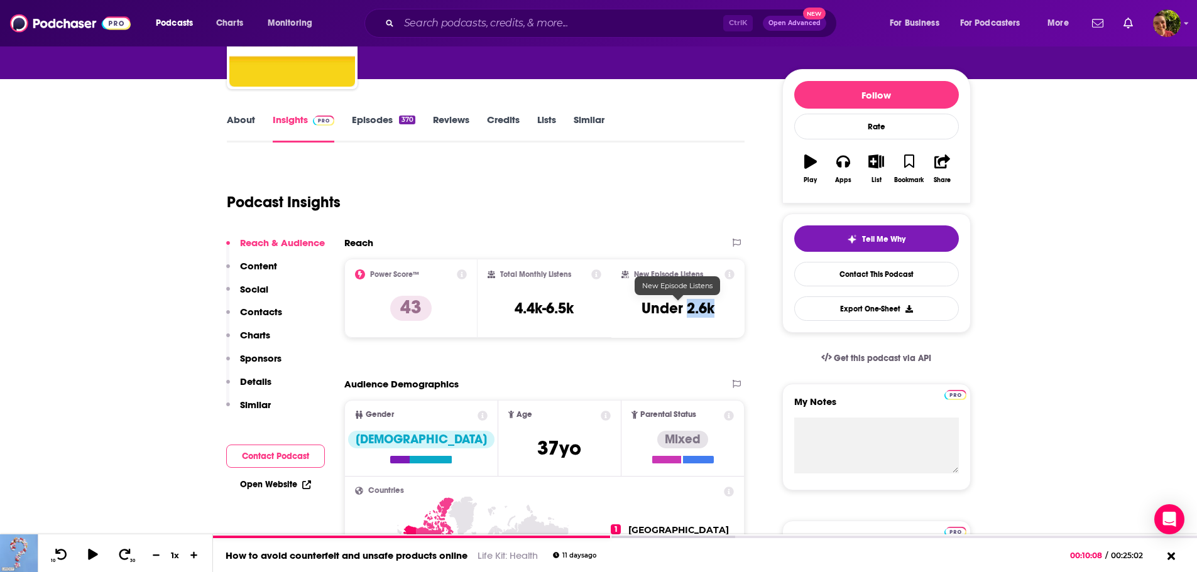
drag, startPoint x: 687, startPoint y: 312, endPoint x: 712, endPoint y: 312, distance: 25.1
click at [712, 312] on h3 "Under 2.6k" at bounding box center [677, 308] width 73 height 19
copy h3 "2.6k"
drag, startPoint x: 575, startPoint y: 306, endPoint x: 517, endPoint y: 313, distance: 58.9
click at [517, 313] on div "Total Monthly Listens 4.4k-6.5k" at bounding box center [544, 298] width 114 height 58
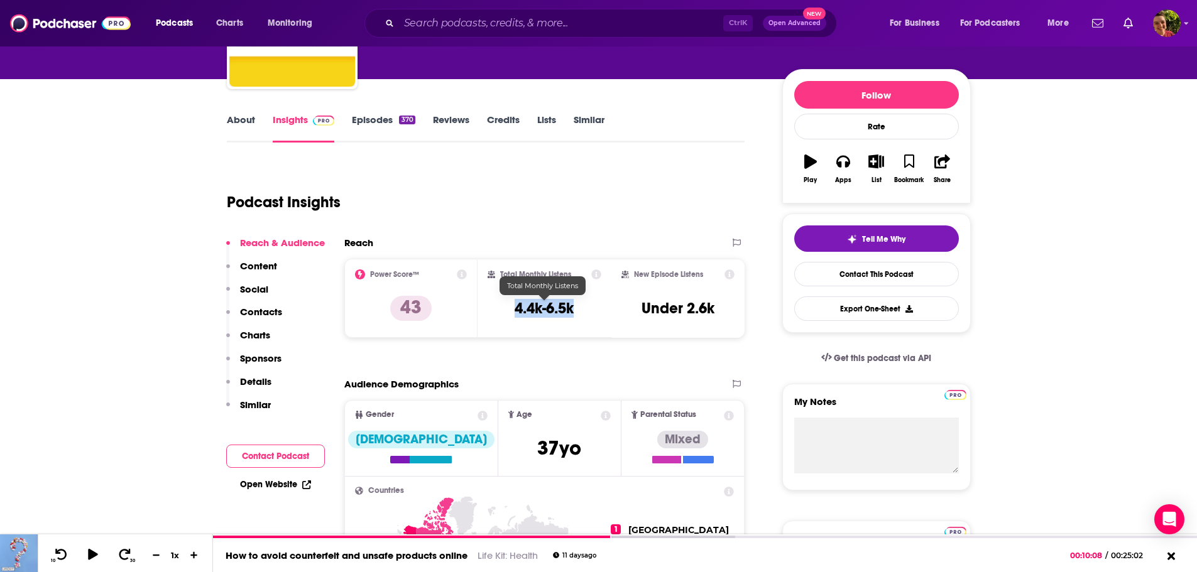
copy h3 "4.4k-6.5k"
click at [444, 19] on input "Search podcasts, credits, & more..." at bounding box center [561, 23] width 324 height 20
paste input "The Retirement Nerds"
type input "The Retirement Nerds"
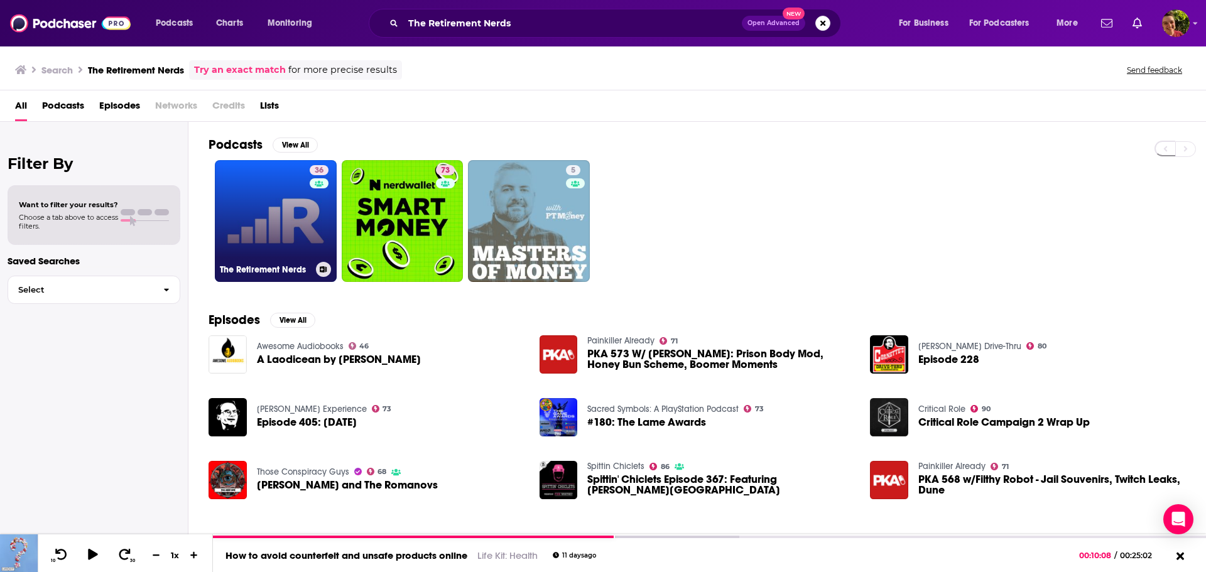
click at [295, 204] on link "36 The Retirement Nerds" at bounding box center [276, 221] width 122 height 122
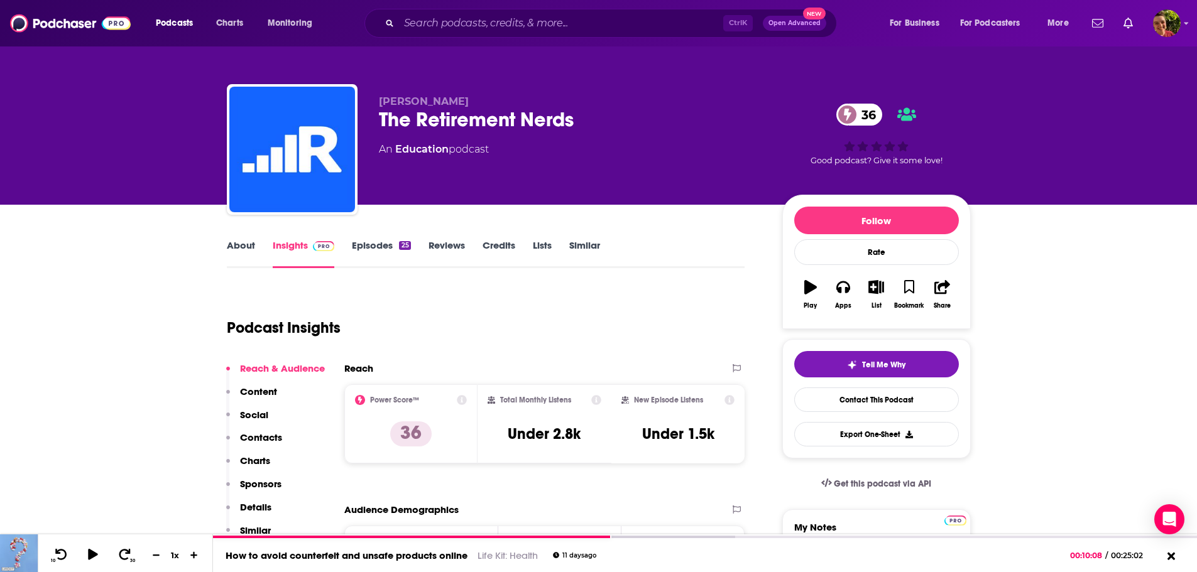
click at [235, 249] on link "About" at bounding box center [241, 253] width 28 height 29
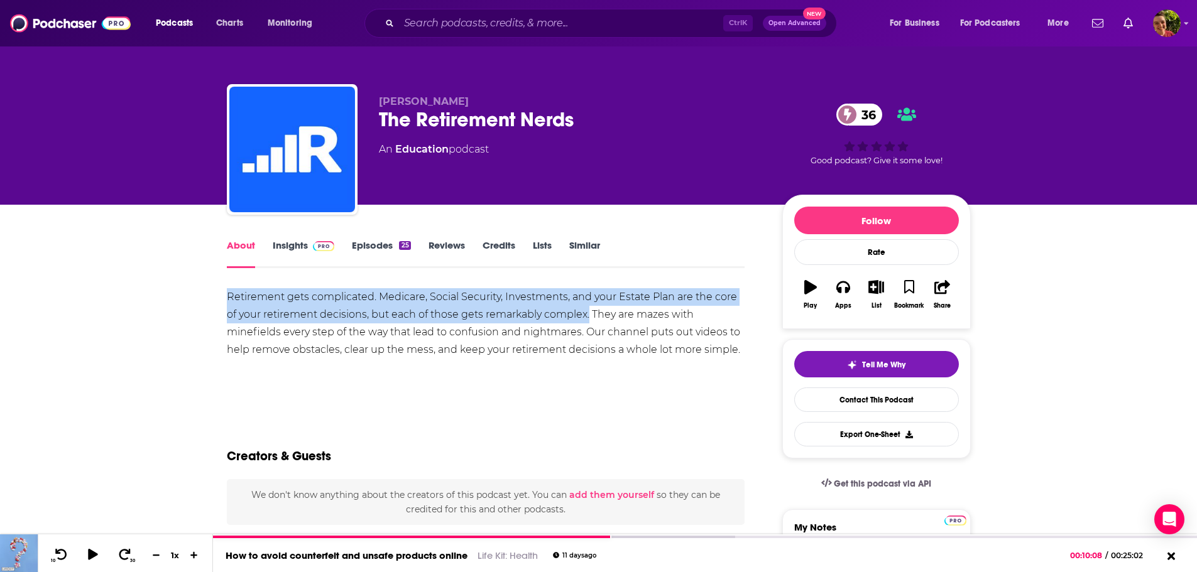
drag, startPoint x: 220, startPoint y: 296, endPoint x: 589, endPoint y: 317, distance: 368.6
copy div "Retirement gets complicated. Medicare, Social Security, Investments, and your E…"
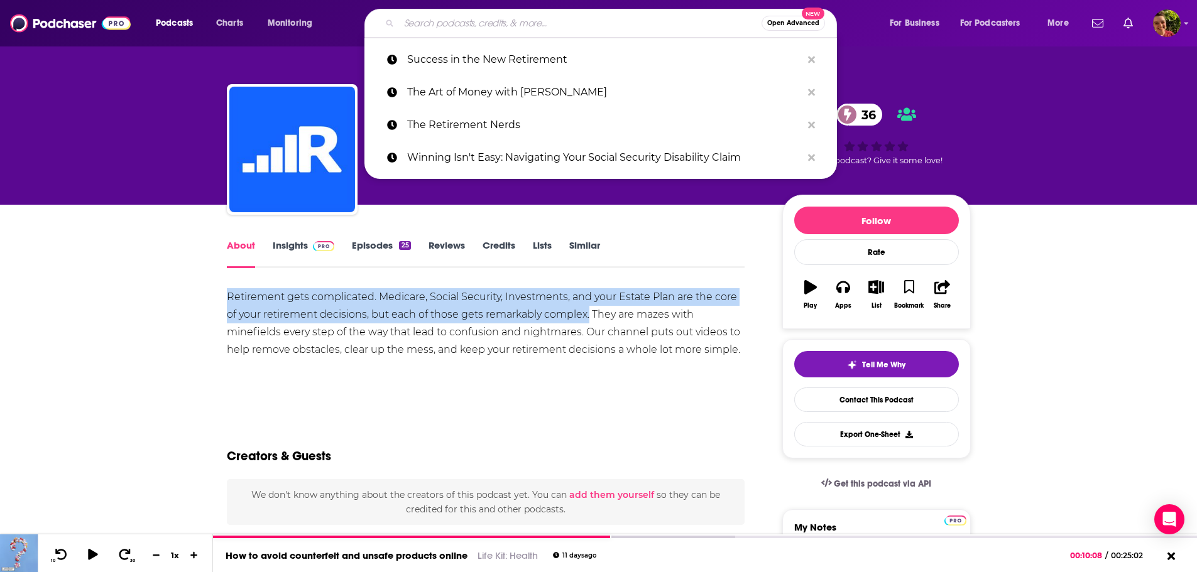
click at [462, 27] on input "Search podcasts, credits, & more..." at bounding box center [580, 23] width 362 height 20
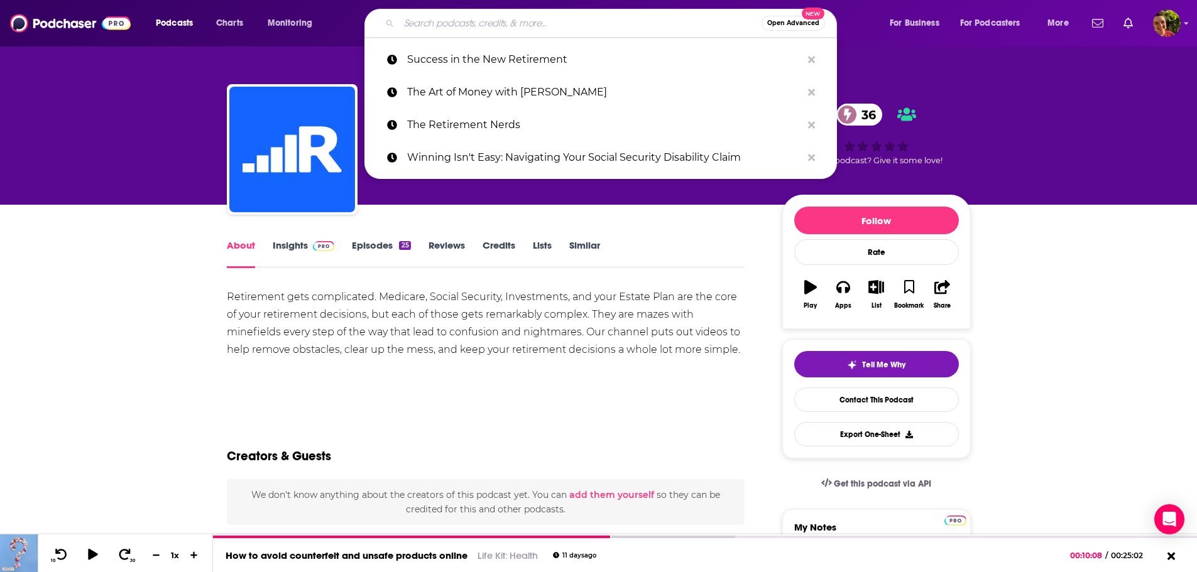
paste input "The Atomic Retirement Podcast"
type input "The Atomic Retirement Podcast"
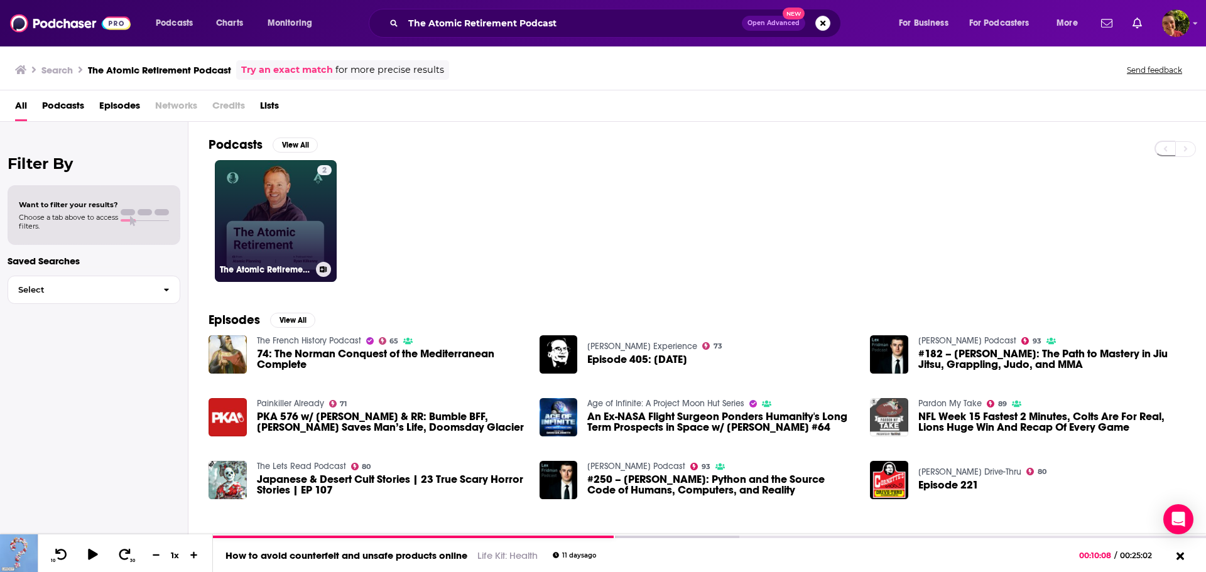
click at [300, 214] on link "2 The Atomic Retirement Podcast" at bounding box center [276, 221] width 122 height 122
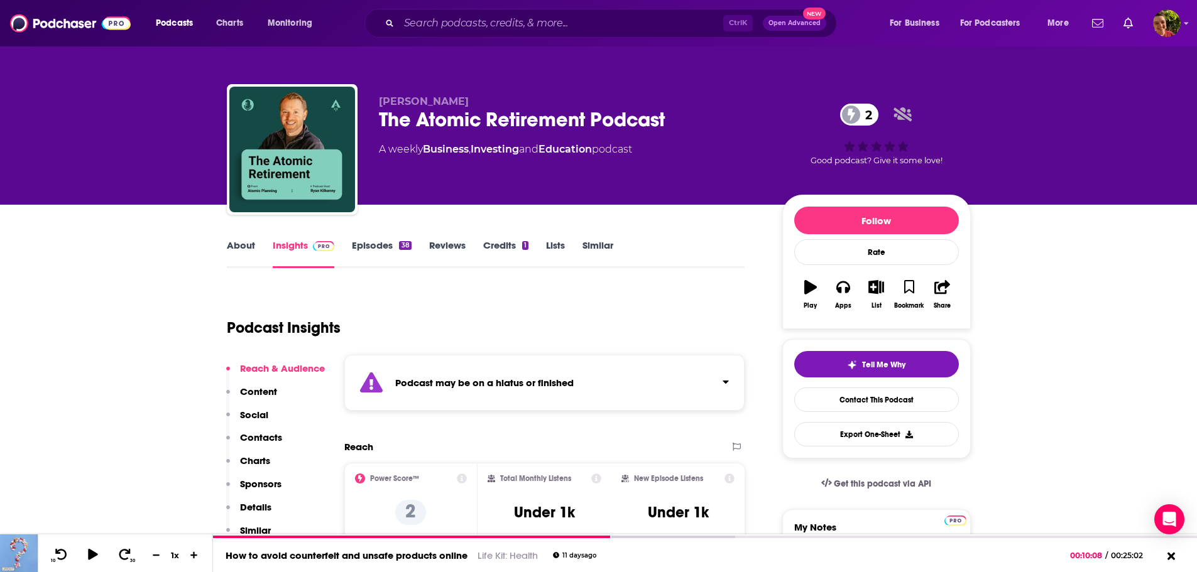
click at [381, 247] on link "Episodes 38" at bounding box center [381, 253] width 59 height 29
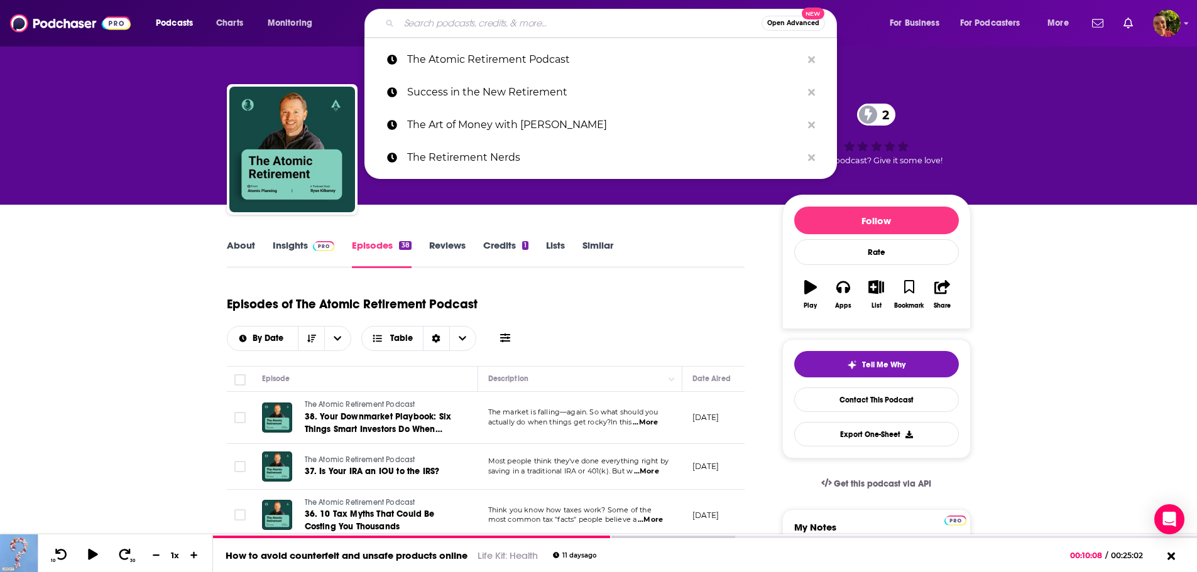
drag, startPoint x: 433, startPoint y: 18, endPoint x: 436, endPoint y: 25, distance: 7.6
click at [435, 25] on input "Search podcasts, credits, & more..." at bounding box center [580, 23] width 362 height 20
paste input "How to Retire on Time"
type input "How to Retire on Time"
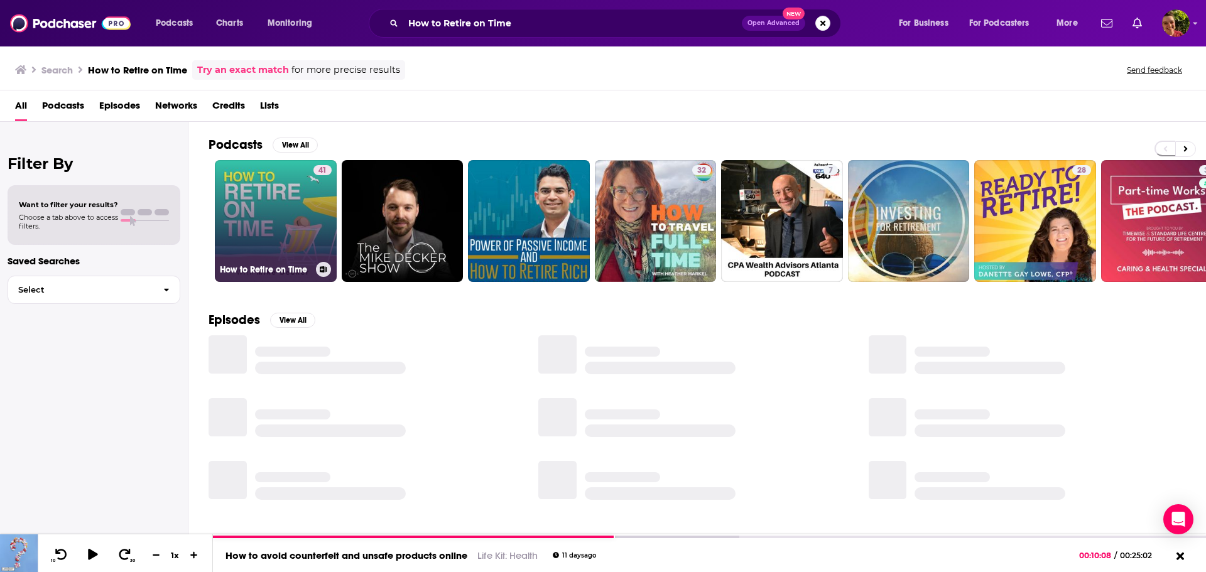
click at [283, 211] on link "41 How to Retire on Time" at bounding box center [276, 221] width 122 height 122
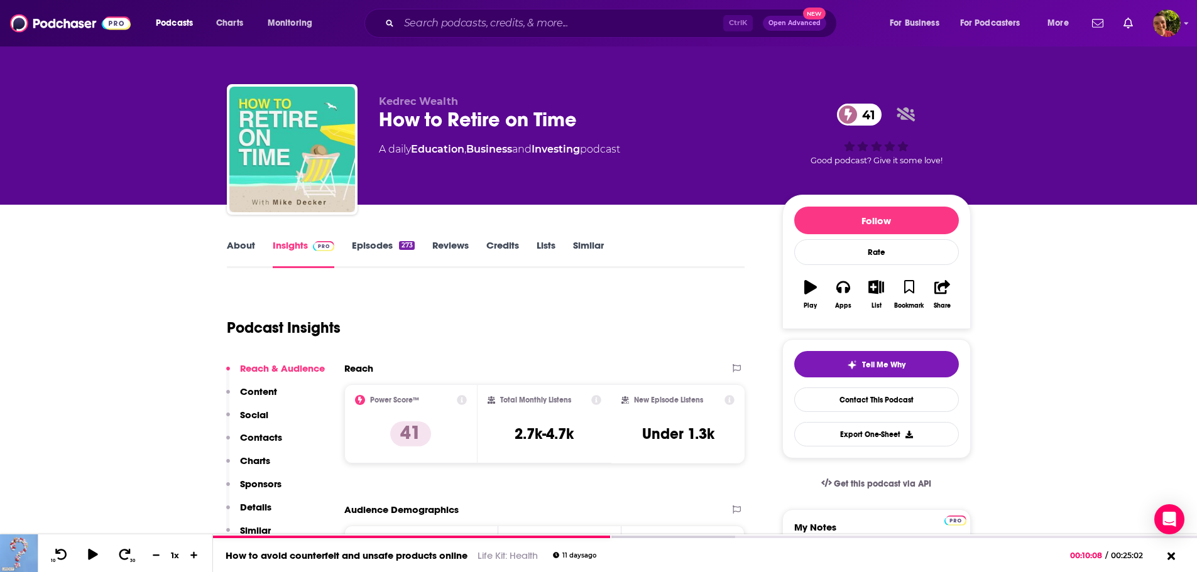
click at [375, 242] on link "Episodes 273" at bounding box center [383, 253] width 62 height 29
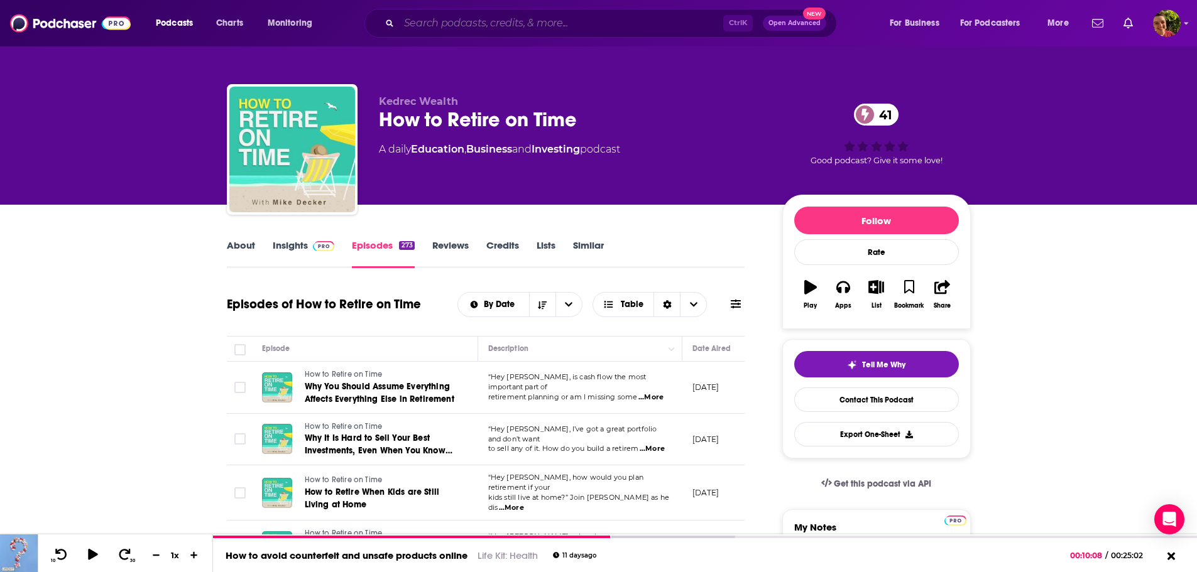
click at [438, 21] on input "Search podcasts, credits, & more..." at bounding box center [561, 23] width 324 height 20
paste input "The Wise Money Show™"
type input "The Wise Money Show™"
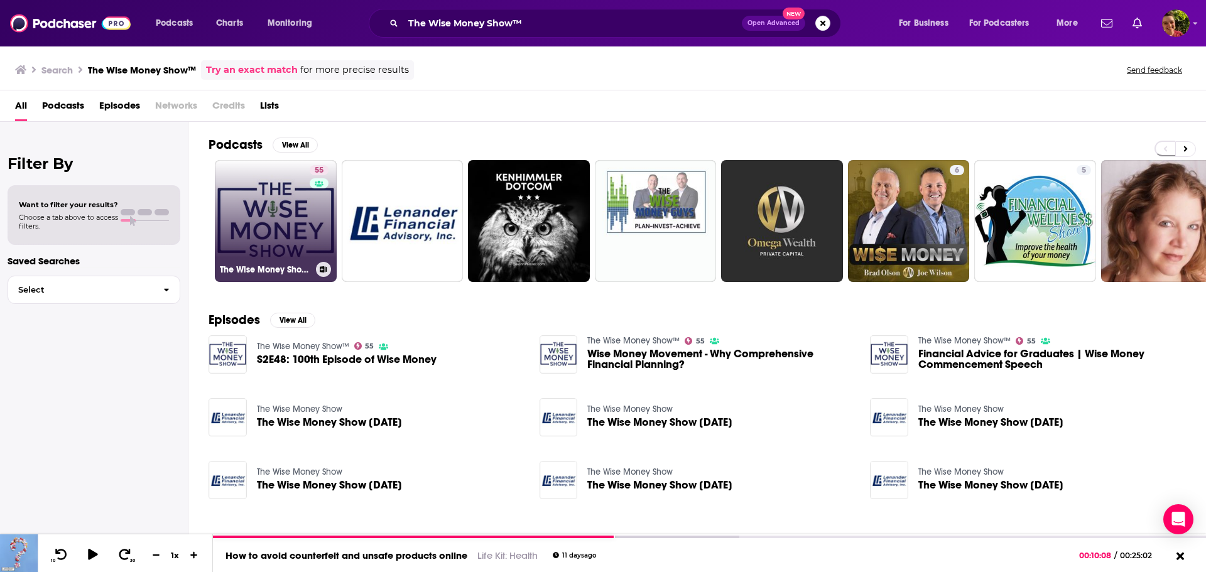
click at [275, 226] on link "55 The Wise Money Show™" at bounding box center [276, 221] width 122 height 122
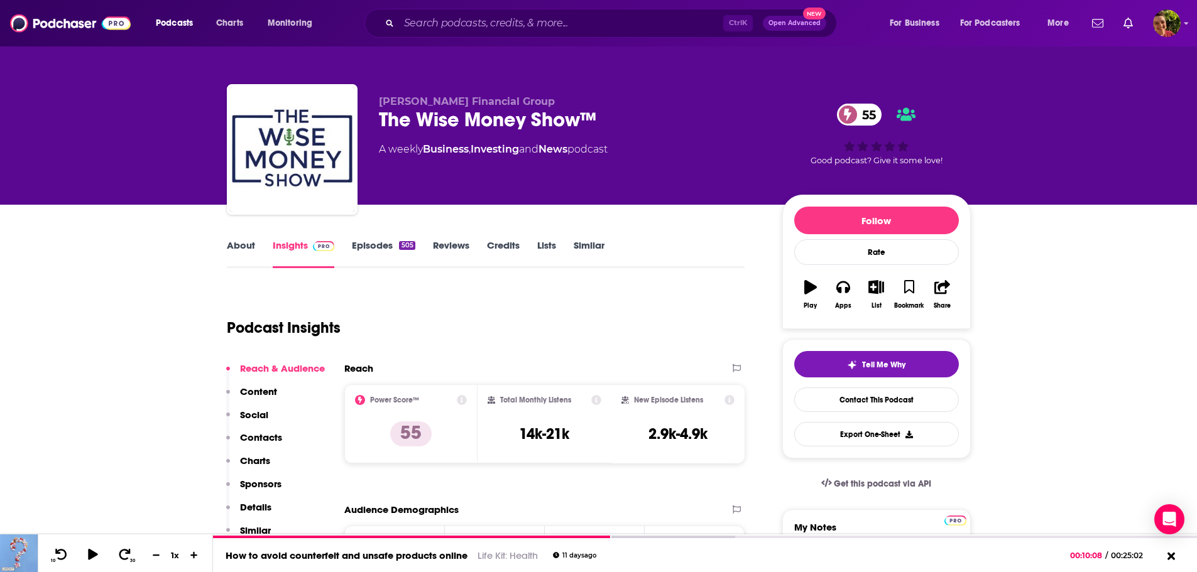
click at [242, 244] on link "About" at bounding box center [241, 253] width 28 height 29
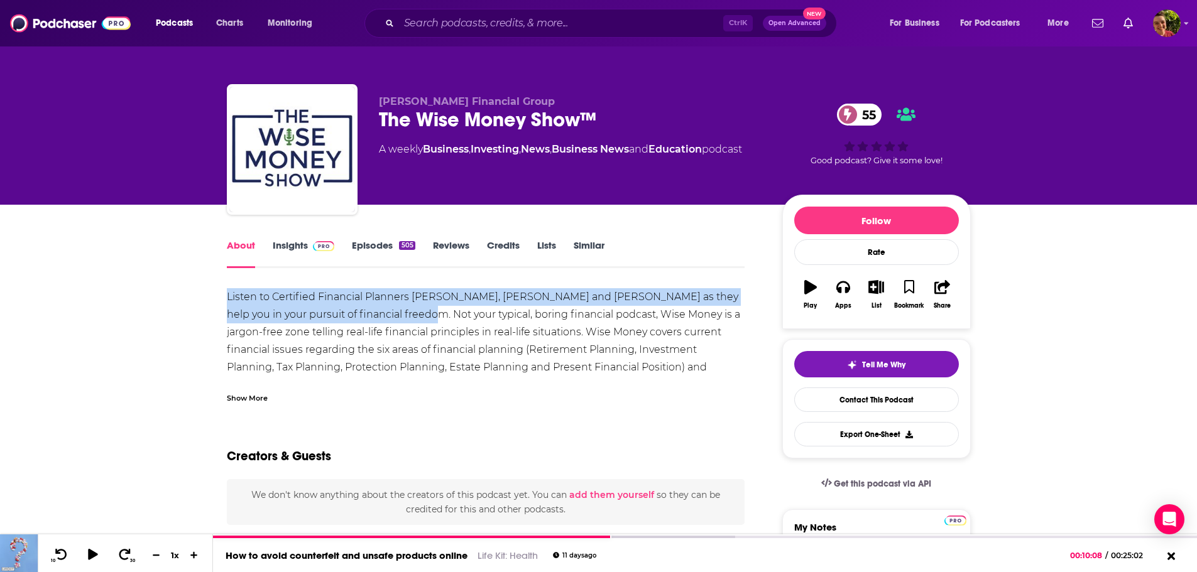
drag, startPoint x: 219, startPoint y: 296, endPoint x: 393, endPoint y: 317, distance: 175.2
copy div "Listen to Certified Financial Planners [PERSON_NAME], [PERSON_NAME] and [PERSON…"
click at [294, 249] on link "Insights" at bounding box center [304, 253] width 62 height 29
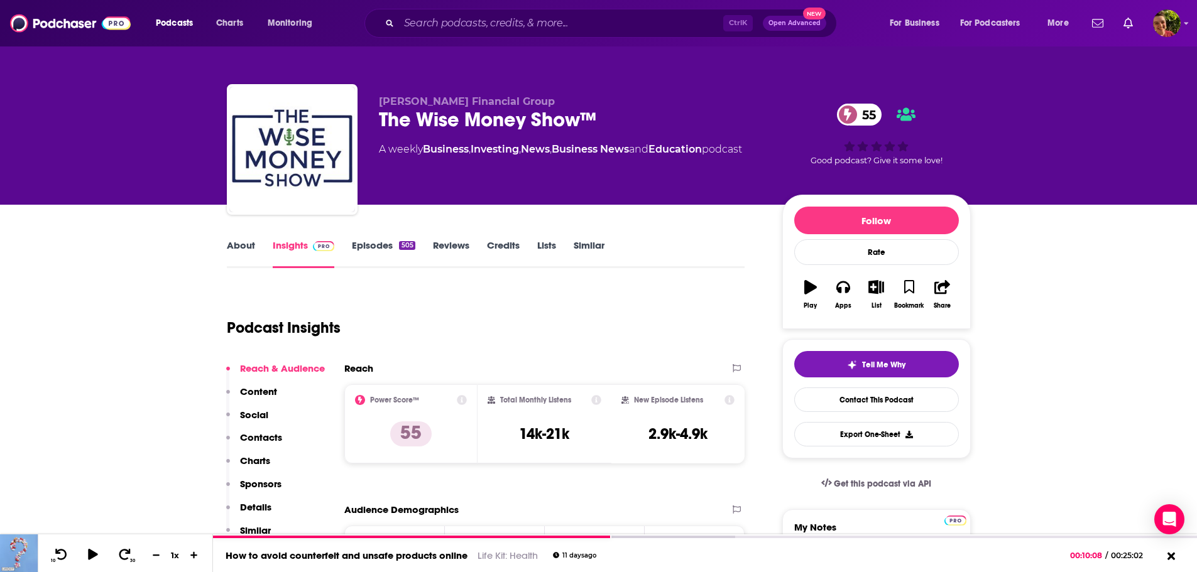
scroll to position [126, 0]
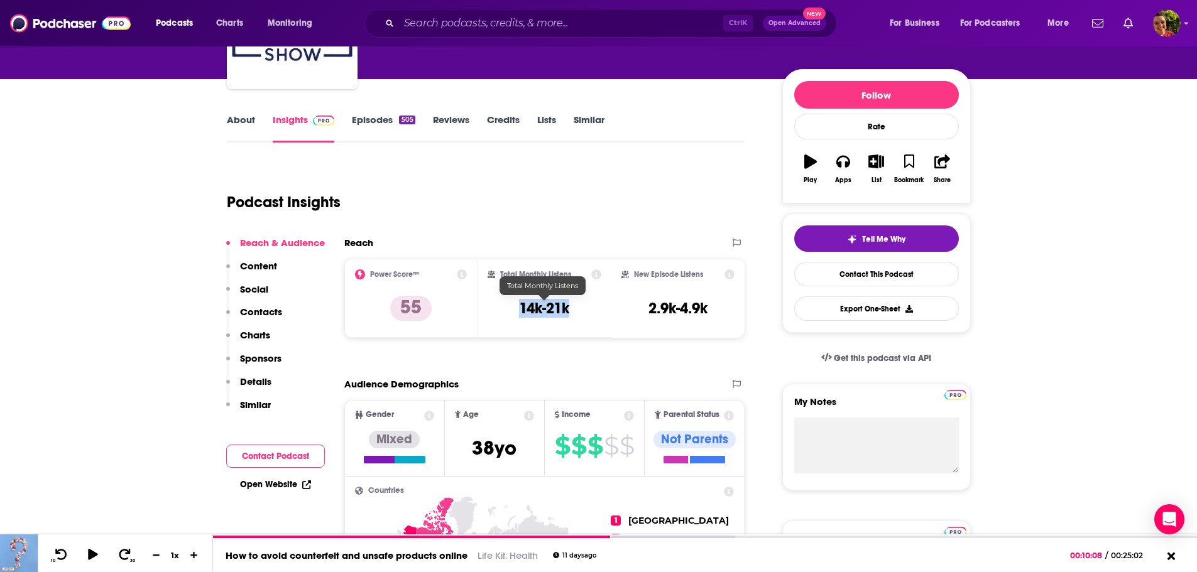
drag, startPoint x: 571, startPoint y: 310, endPoint x: 522, endPoint y: 315, distance: 49.3
click at [522, 315] on div "Total Monthly Listens 14k-21k" at bounding box center [544, 298] width 114 height 58
copy h3 "14k-21k"
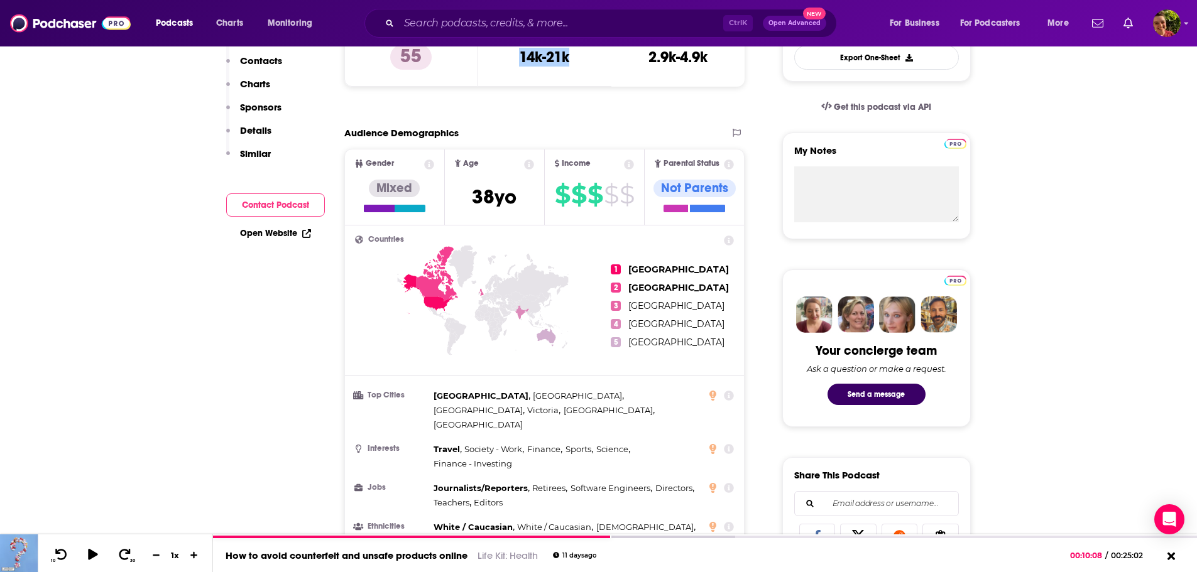
scroll to position [0, 0]
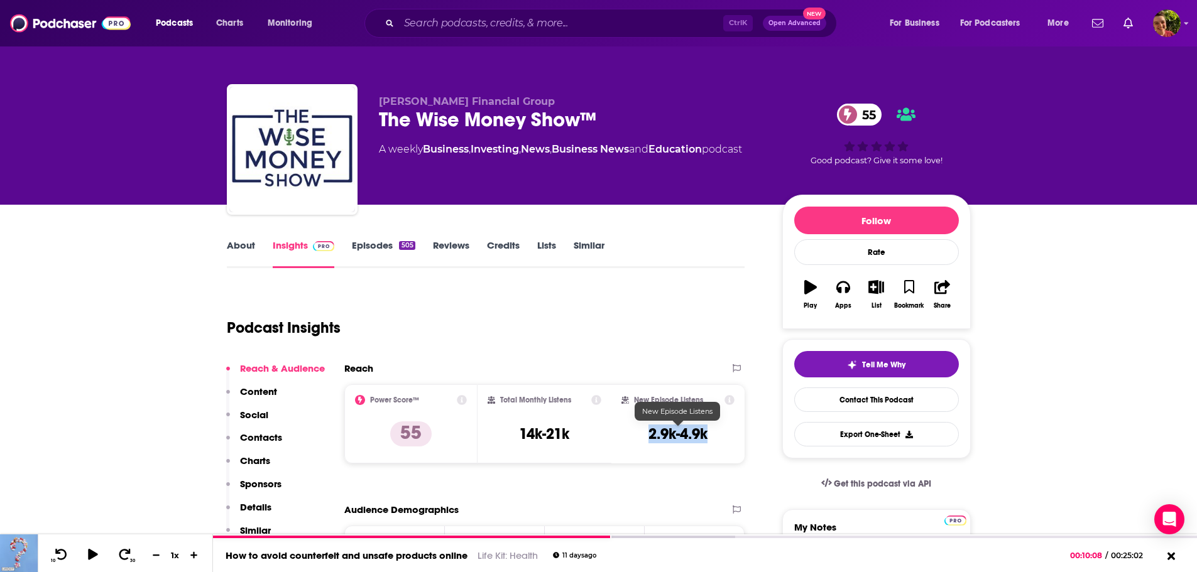
drag, startPoint x: 701, startPoint y: 435, endPoint x: 649, endPoint y: 436, distance: 52.1
click at [649, 436] on div "New Episode Listens 2.9k-4.9k" at bounding box center [678, 424] width 114 height 58
copy h3 "2.9k-4.9k"
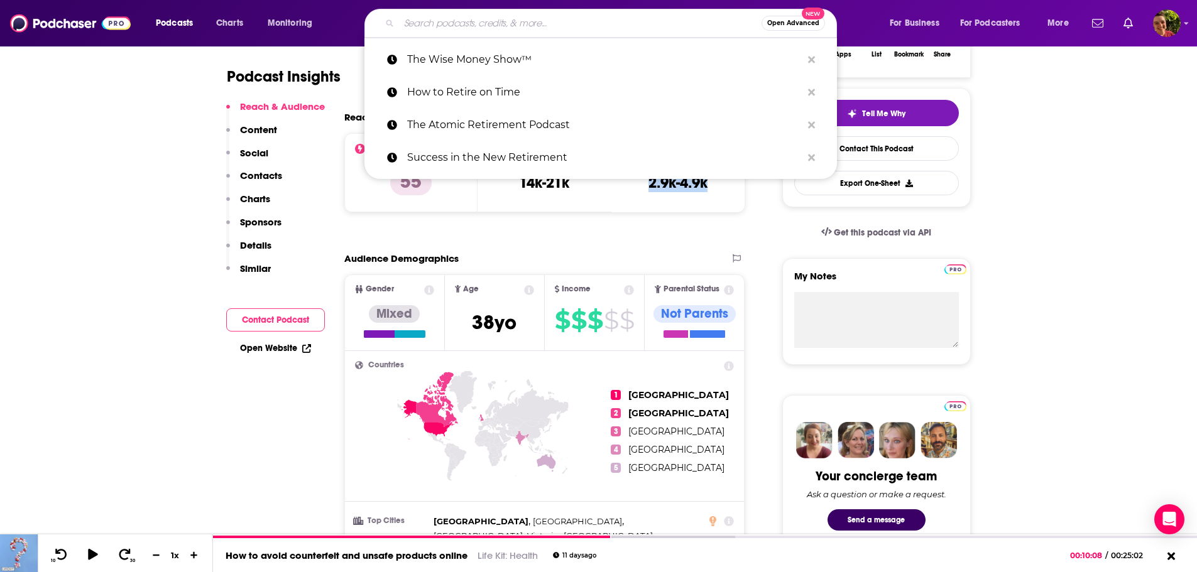
click at [465, 19] on input "Search podcasts, credits, & more..." at bounding box center [580, 23] width 362 height 20
paste input "[PERSON_NAME] Guide For Getting Older"
type input "[PERSON_NAME] Guide For Getting Older"
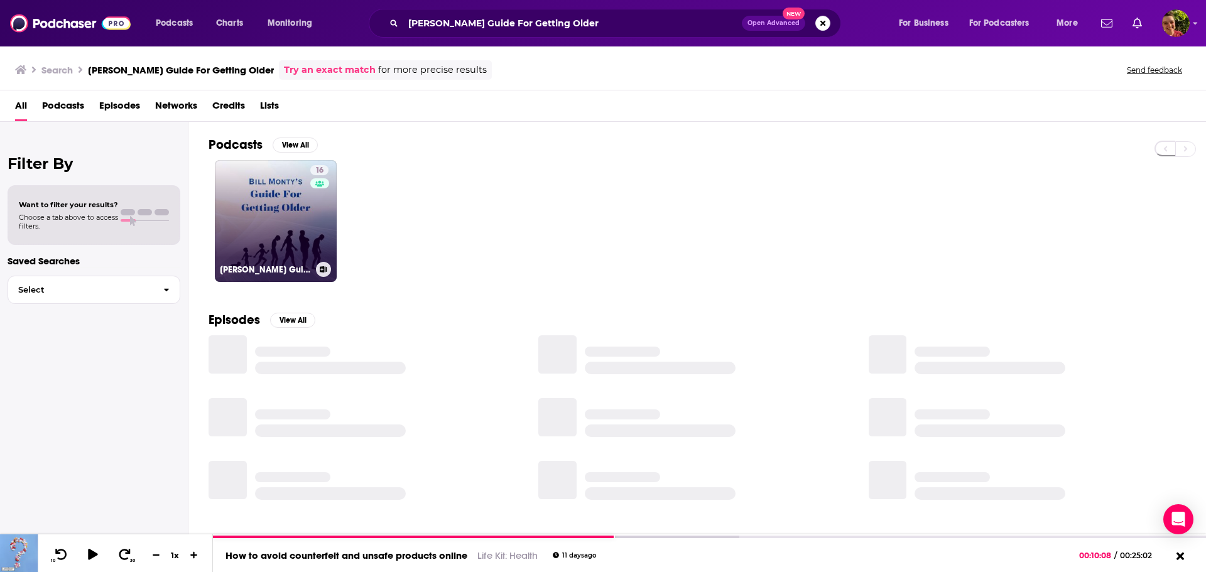
click at [276, 218] on link "16 [PERSON_NAME] Guide For Getting Older" at bounding box center [276, 221] width 122 height 122
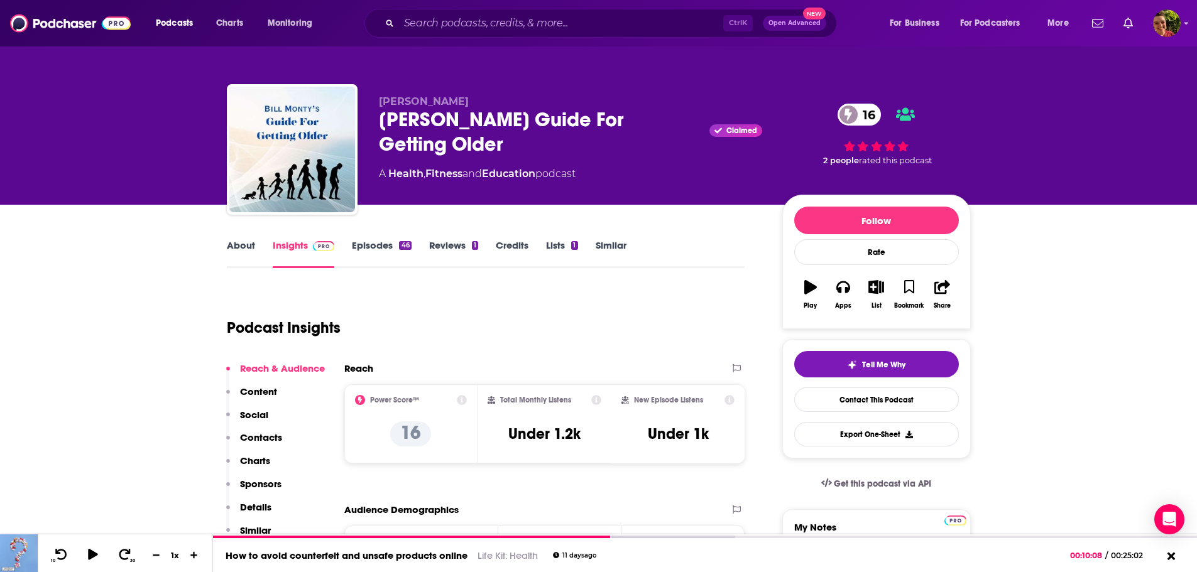
click at [379, 246] on link "Episodes 46" at bounding box center [381, 253] width 59 height 29
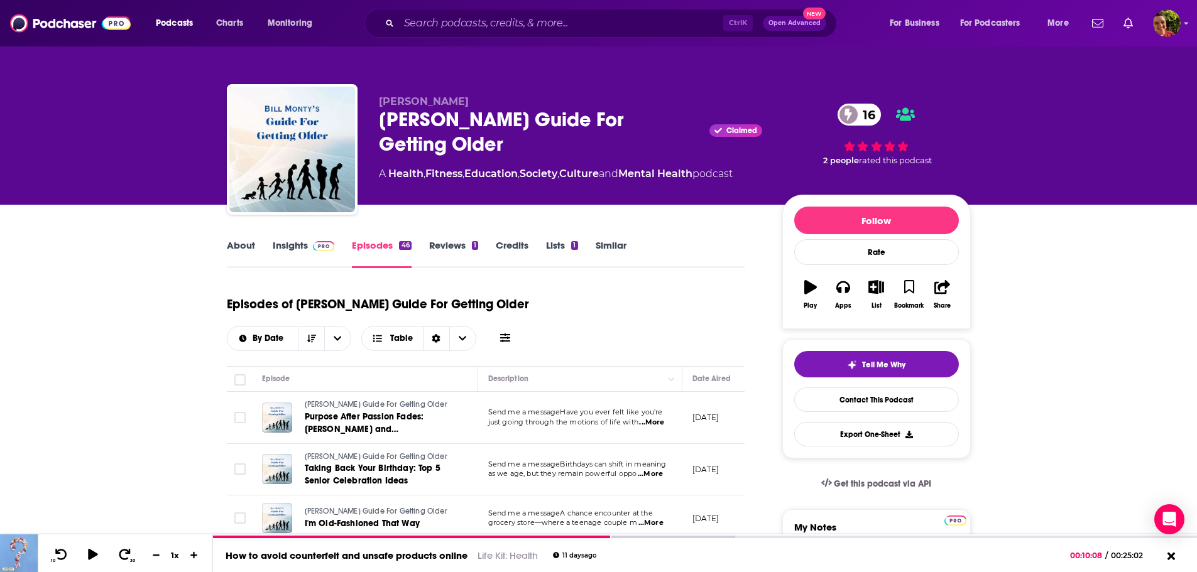
click at [233, 251] on link "About" at bounding box center [241, 253] width 28 height 29
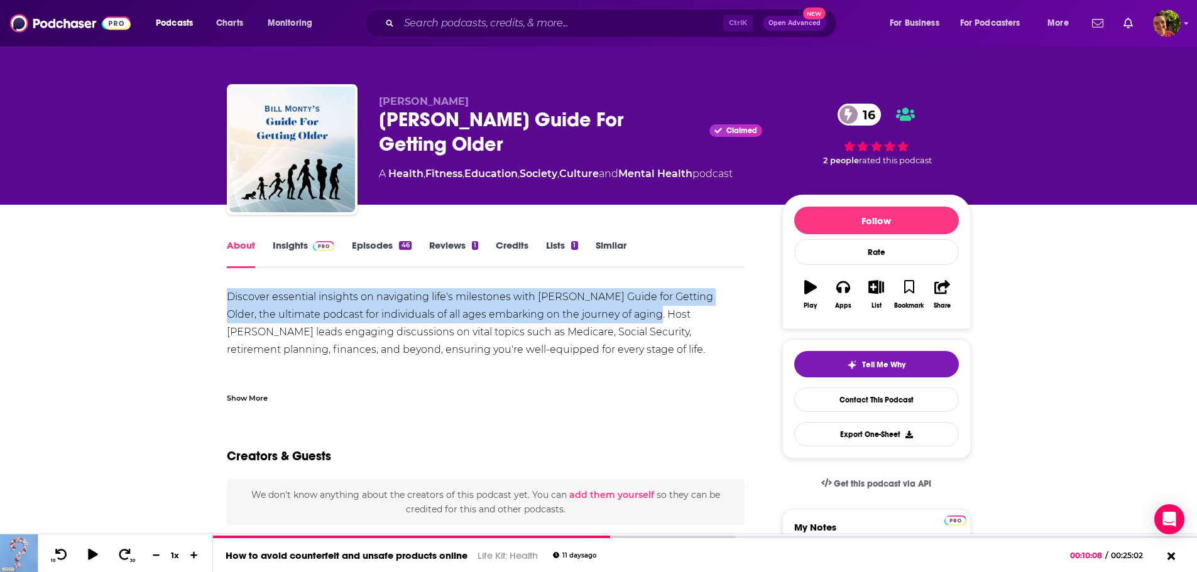
drag, startPoint x: 252, startPoint y: 301, endPoint x: 615, endPoint y: 318, distance: 363.4
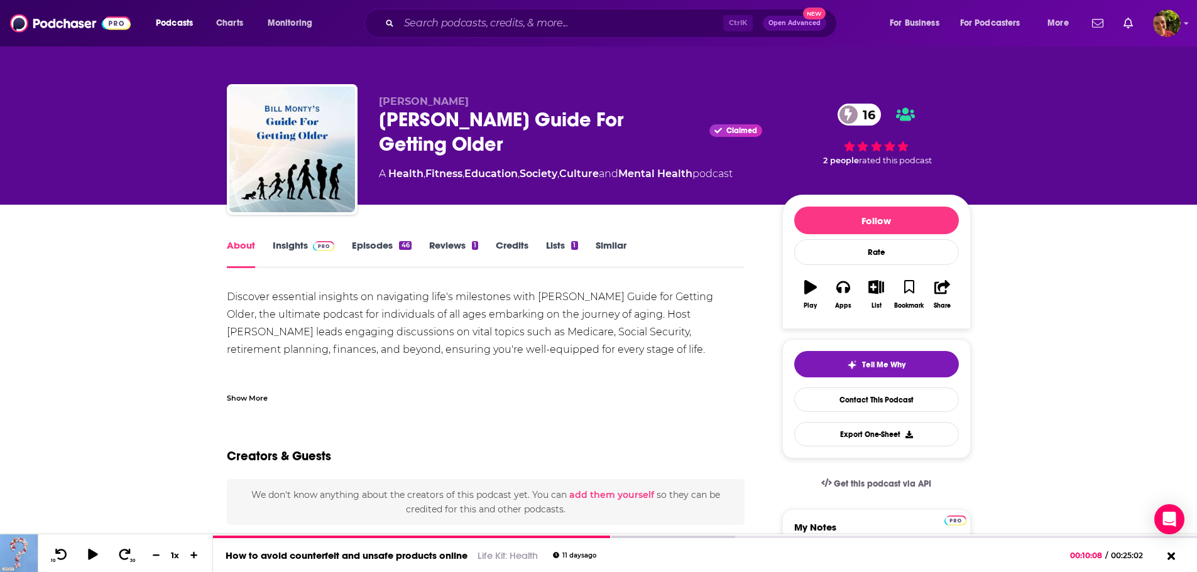
click at [444, 8] on div "Podcasts Charts Monitoring Ctrl K Open Advanced New For Business For Podcasters…" at bounding box center [598, 23] width 1197 height 46
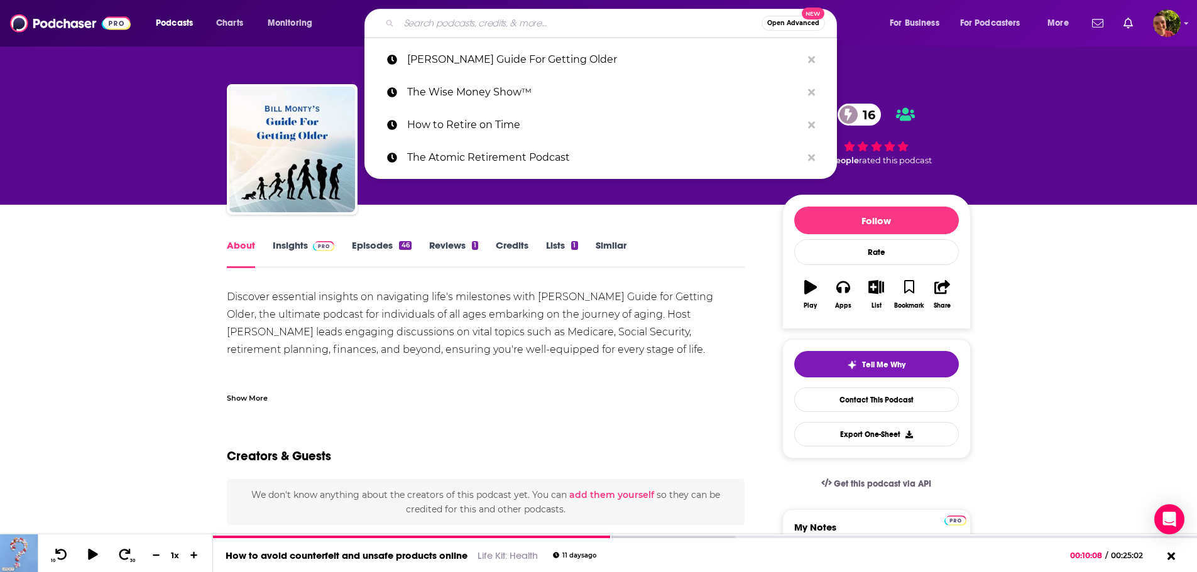
click at [451, 23] on input "Search podcasts, credits, & more..." at bounding box center [580, 23] width 362 height 20
paste input "Serving Seniors Podcast"
type input "Serving Seniors Podcast"
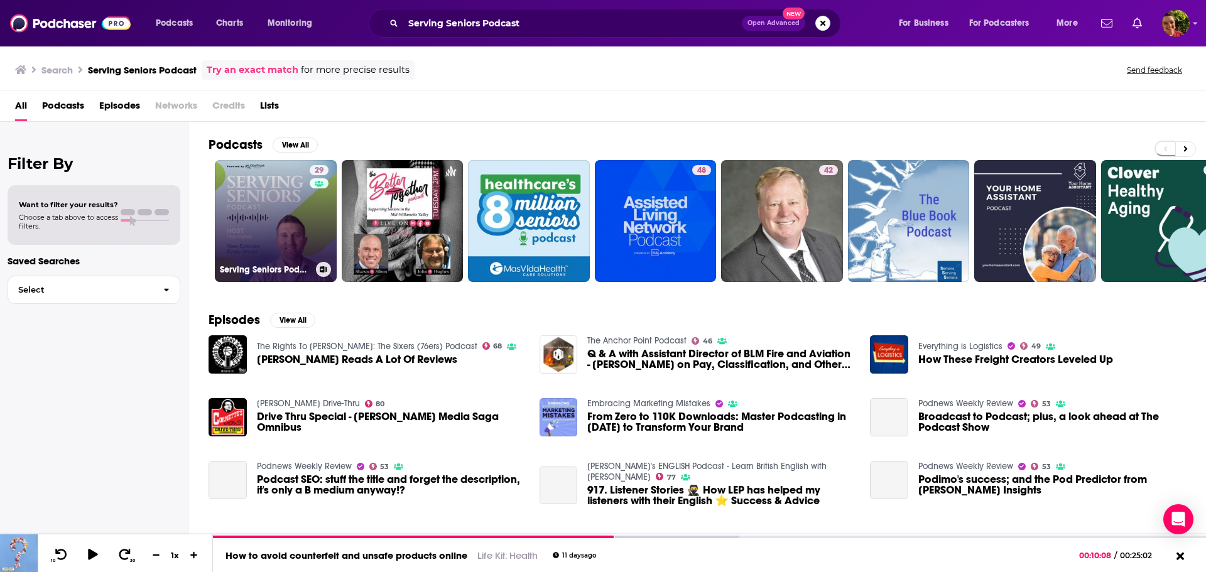
click at [289, 210] on link "29 Serving Seniors Podcast" at bounding box center [276, 221] width 122 height 122
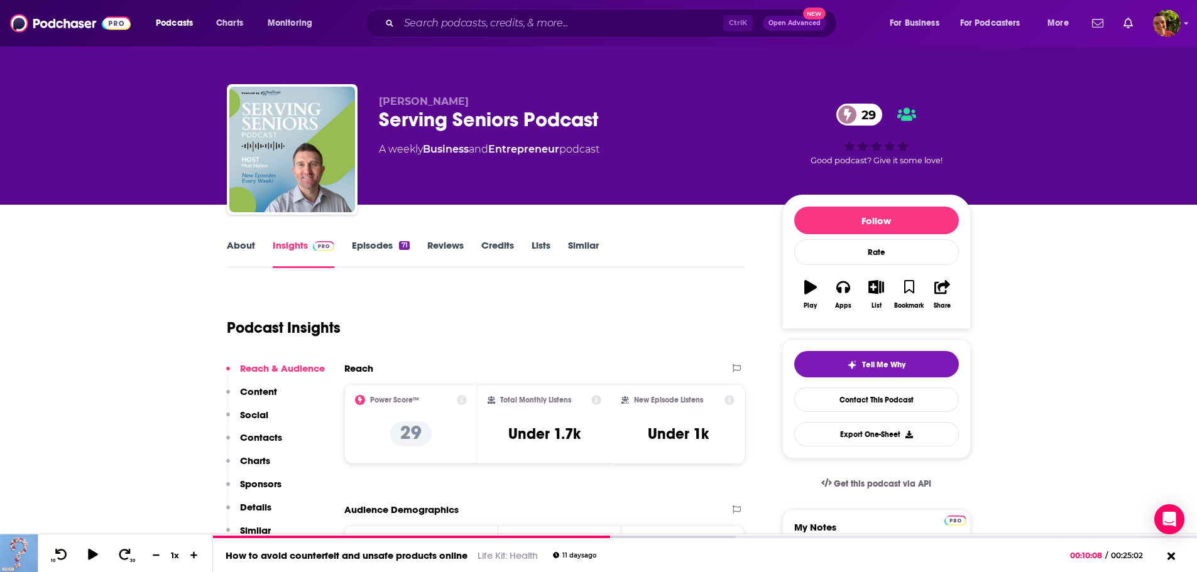
click at [371, 247] on link "Episodes 71" at bounding box center [380, 253] width 57 height 29
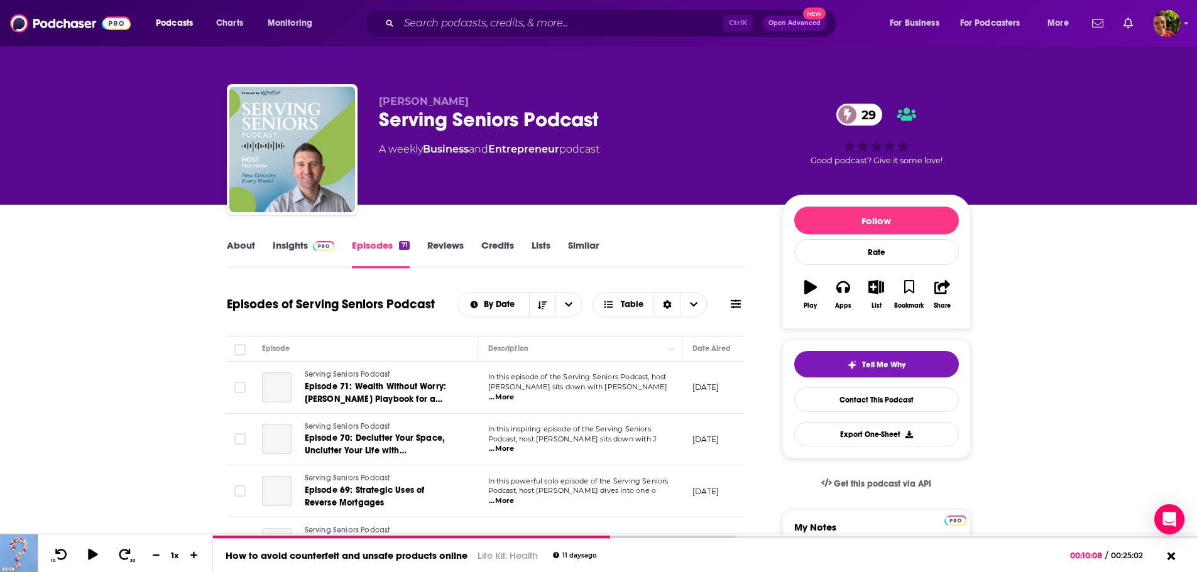
scroll to position [126, 0]
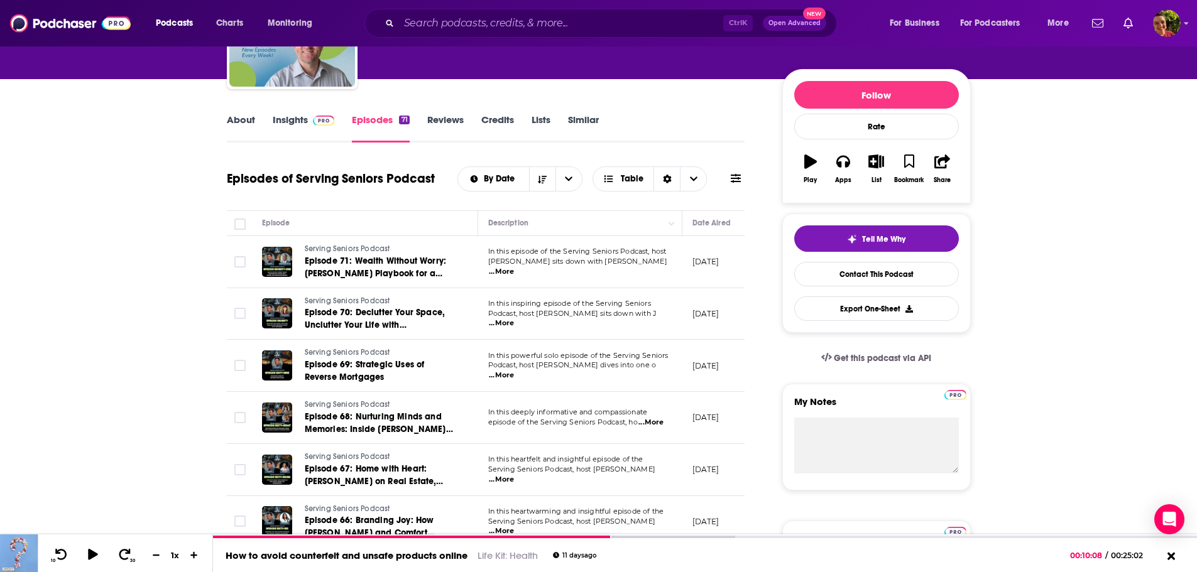
click at [241, 122] on link "About" at bounding box center [241, 128] width 28 height 29
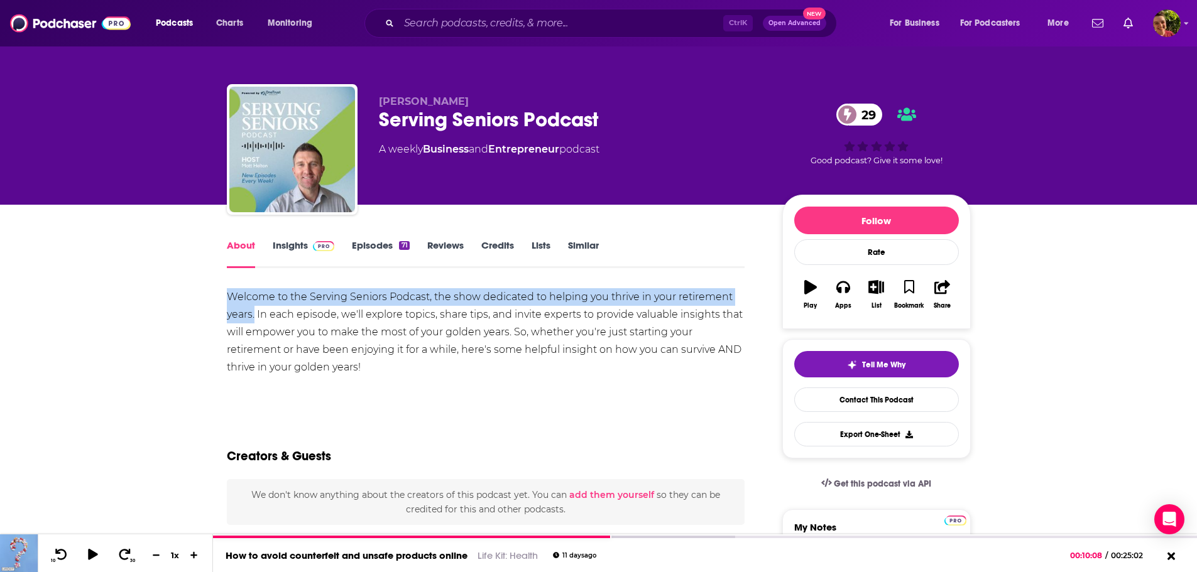
drag, startPoint x: 229, startPoint y: 300, endPoint x: 254, endPoint y: 316, distance: 29.4
click at [286, 247] on link "Insights" at bounding box center [304, 253] width 62 height 29
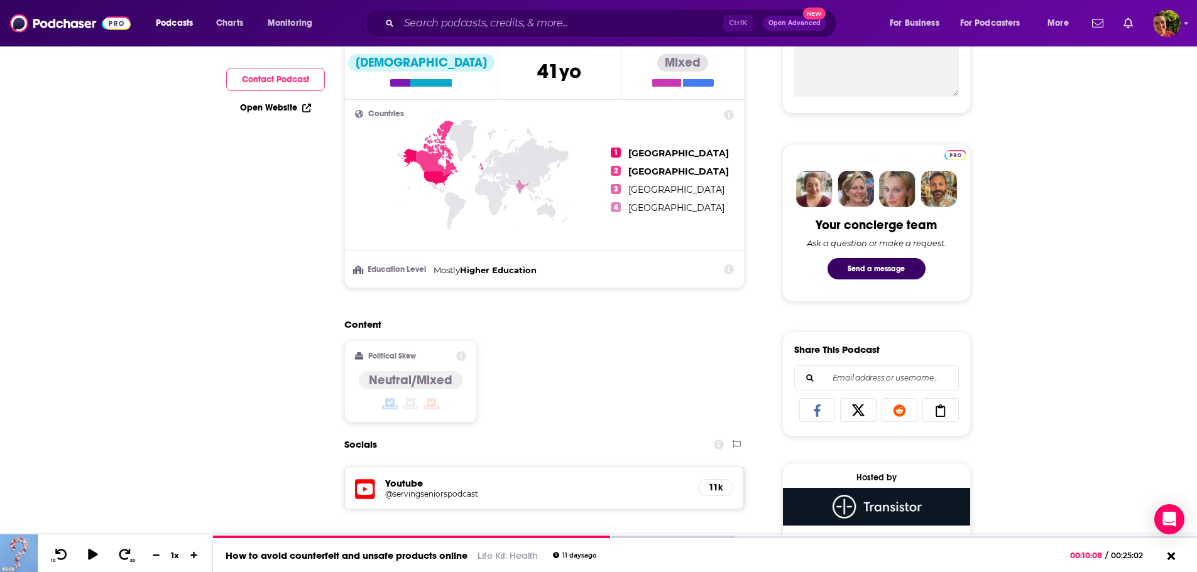
scroll to position [126, 0]
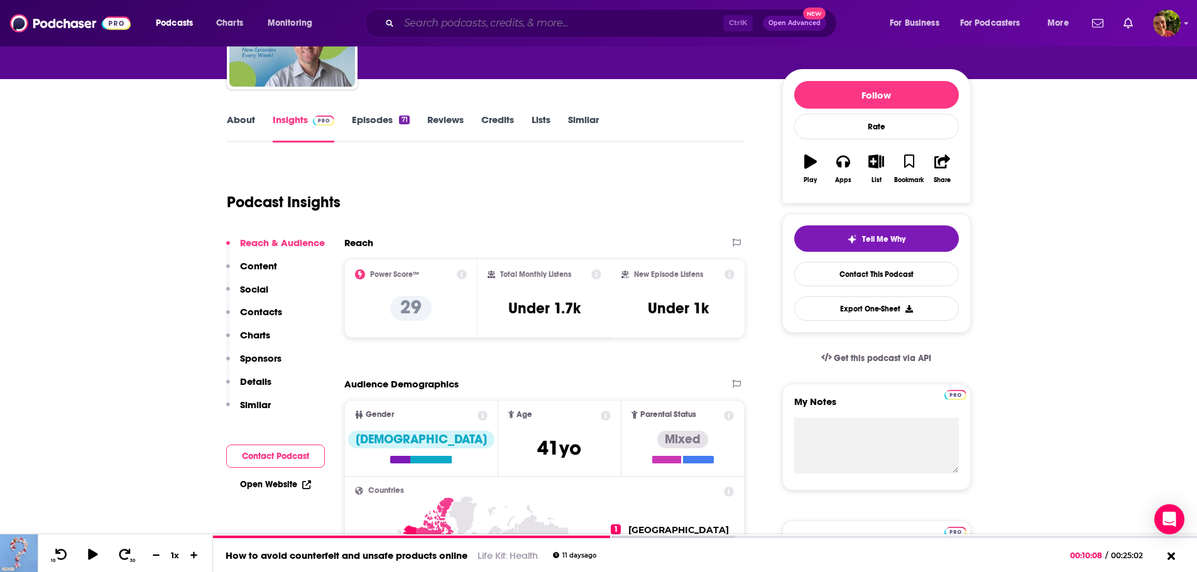
click at [610, 28] on input "Search podcasts, credits, & more..." at bounding box center [561, 23] width 324 height 20
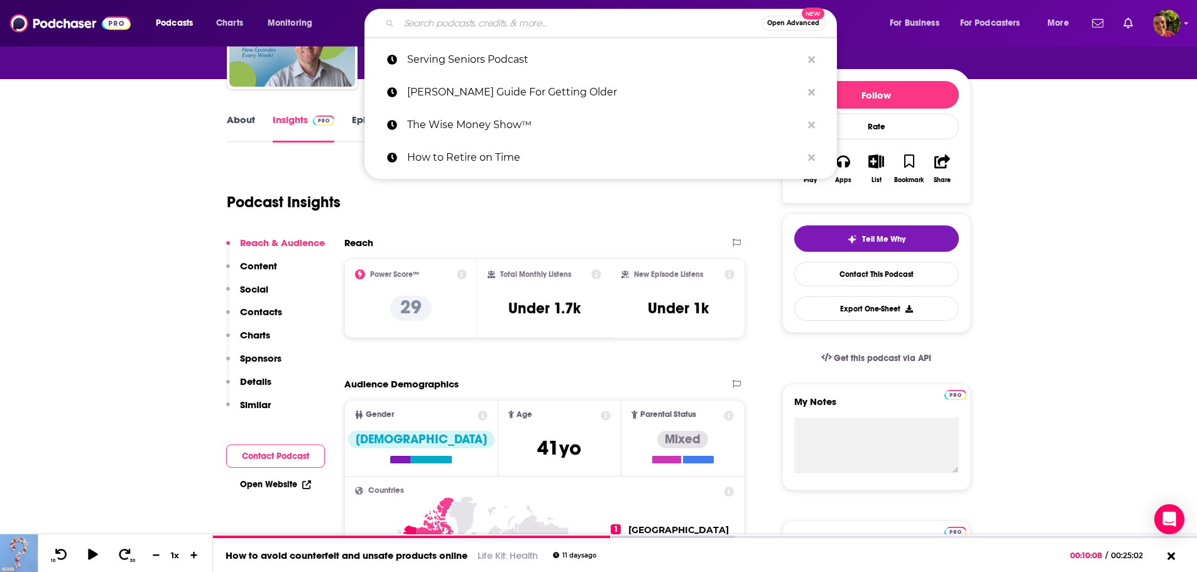
paste input "Big Picture Retirement®"
type input "Big Picture Retirement®"
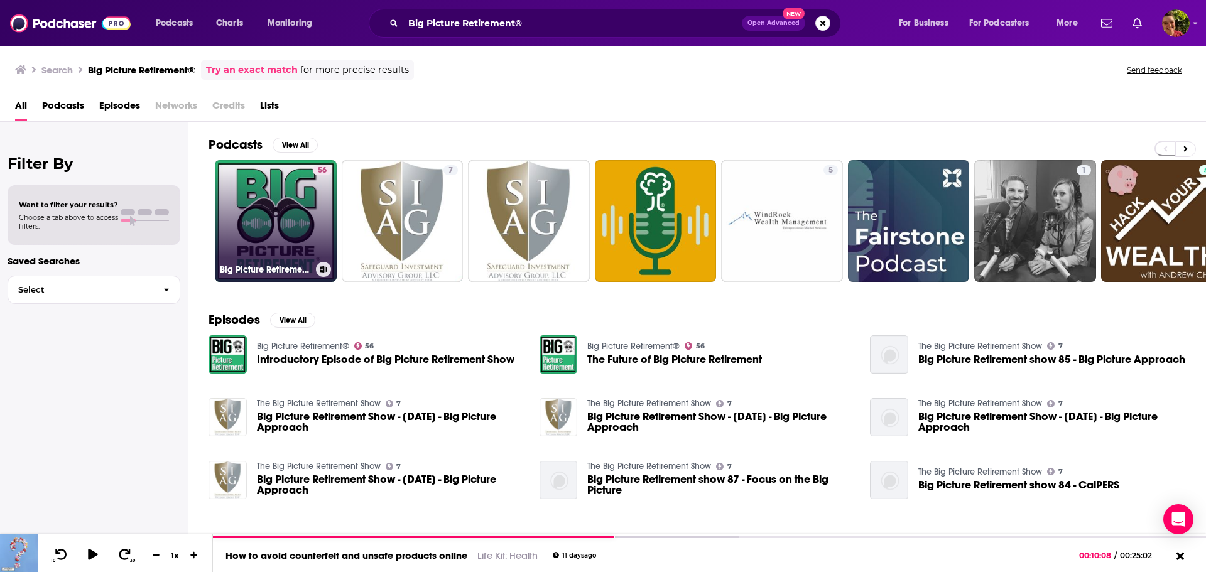
click at [269, 221] on link "56 Big Picture Retirement®" at bounding box center [276, 221] width 122 height 122
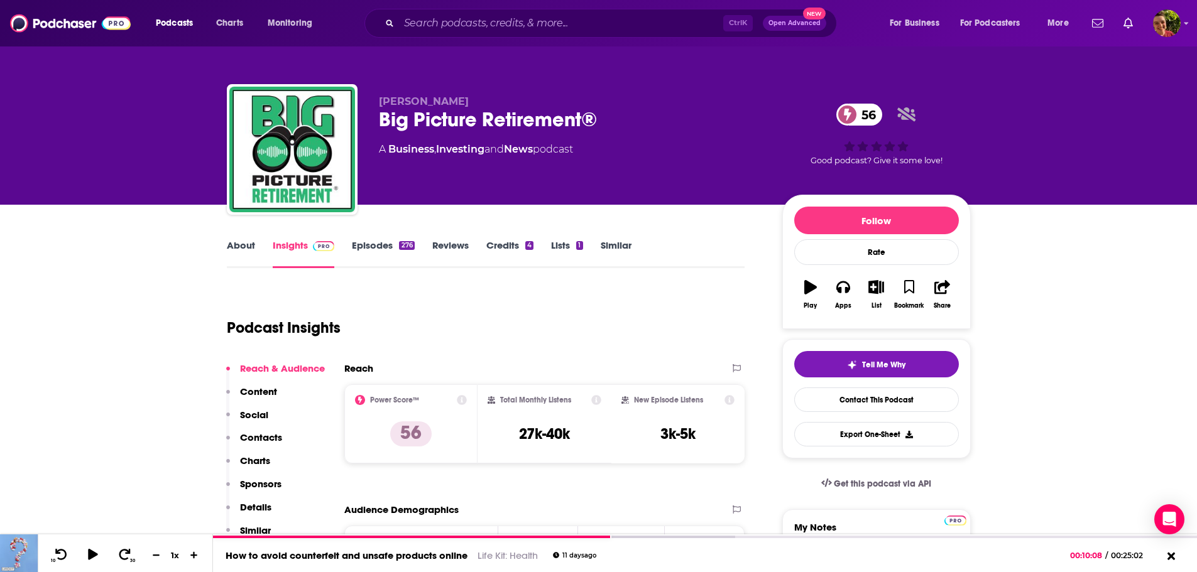
click at [236, 249] on link "About" at bounding box center [241, 253] width 28 height 29
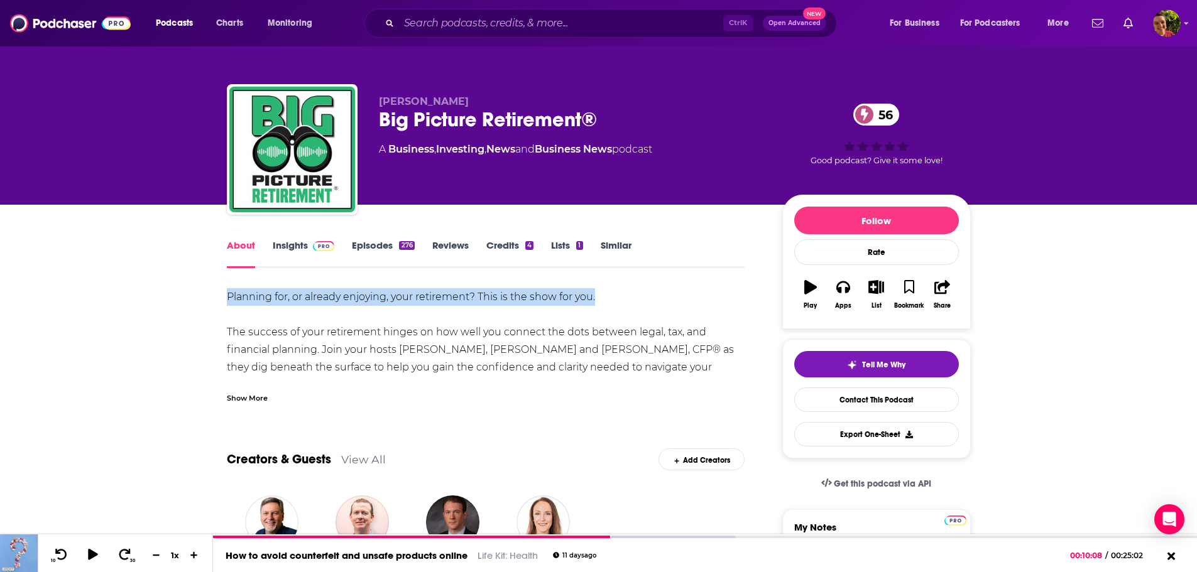
drag, startPoint x: 221, startPoint y: 296, endPoint x: 604, endPoint y: 303, distance: 383.2
copy div "Planning for, or already enjoying, your retirement? This is the show for you."
click at [286, 243] on link "Insights" at bounding box center [304, 253] width 62 height 29
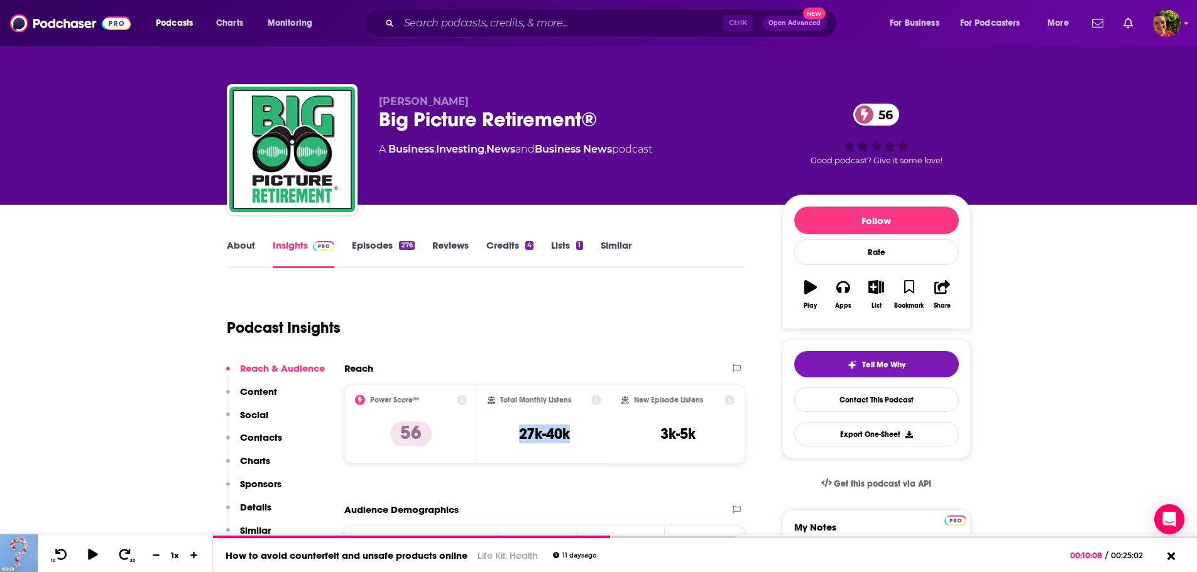
drag, startPoint x: 574, startPoint y: 433, endPoint x: 516, endPoint y: 437, distance: 57.9
click at [516, 437] on div "Total Monthly Listens 27k-40k" at bounding box center [544, 424] width 114 height 58
copy h3 "27k-40k"
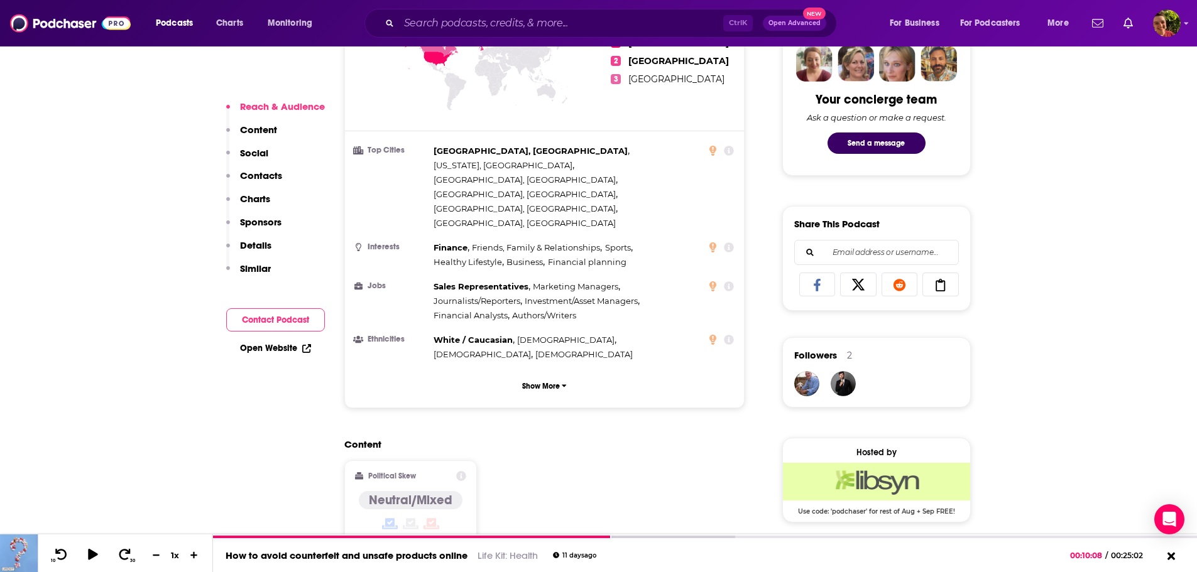
scroll to position [251, 0]
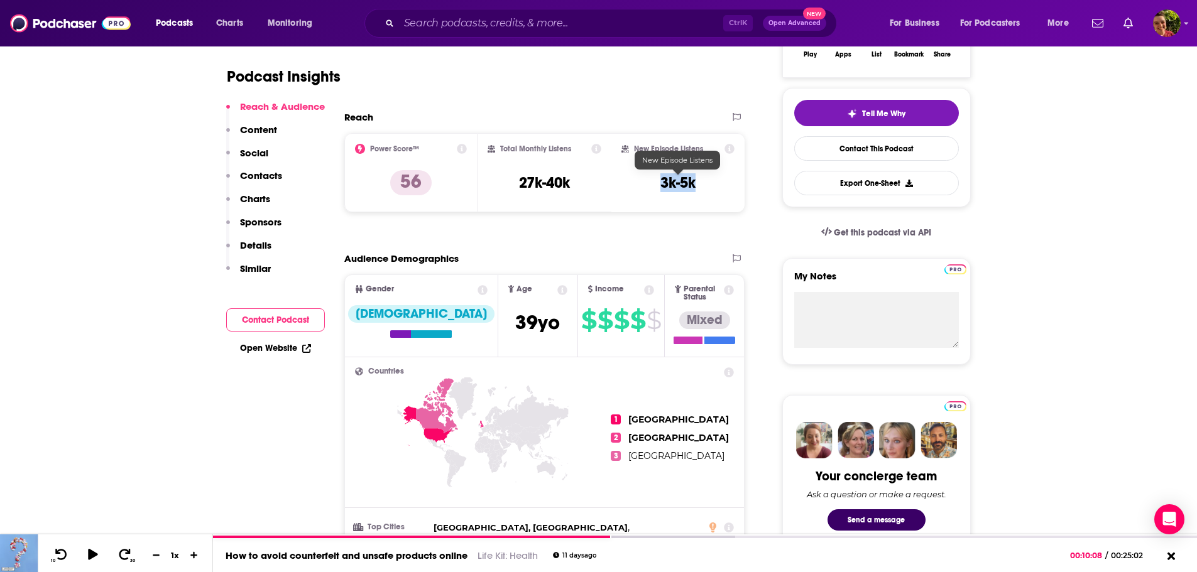
drag, startPoint x: 700, startPoint y: 182, endPoint x: 658, endPoint y: 186, distance: 41.6
click at [658, 186] on div "New Episode Listens 3k-5k" at bounding box center [678, 173] width 114 height 58
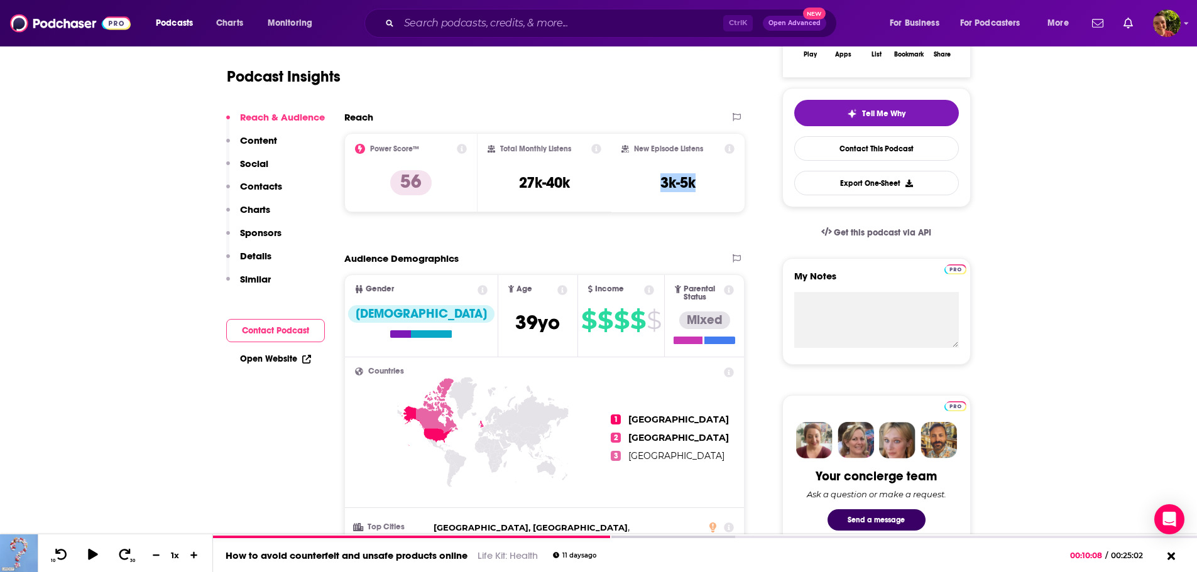
scroll to position [0, 0]
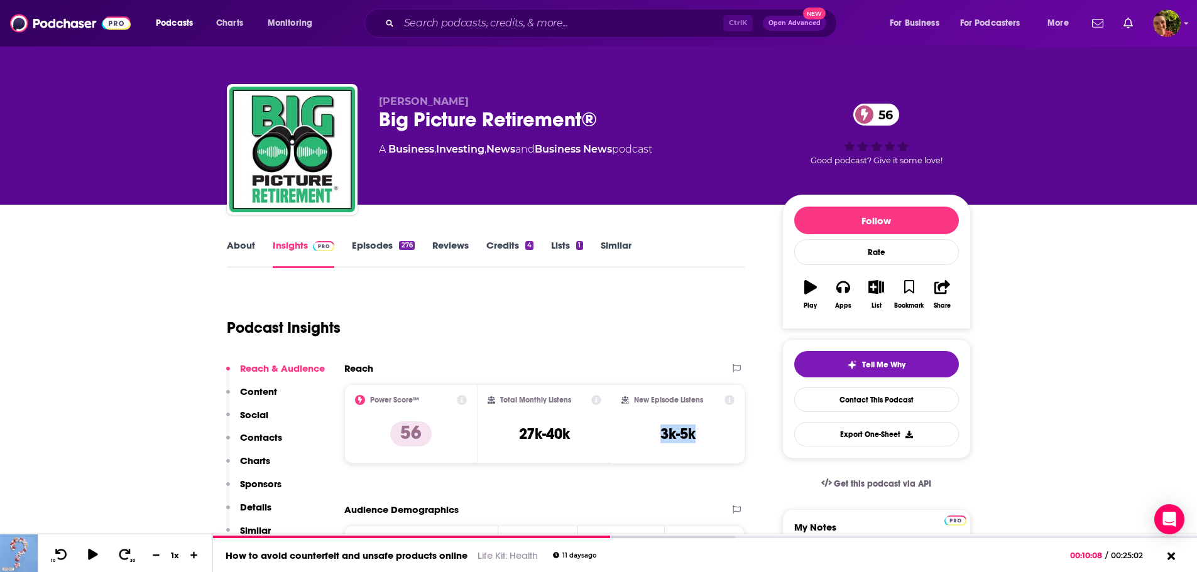
click at [366, 249] on link "Episodes 276" at bounding box center [383, 253] width 62 height 29
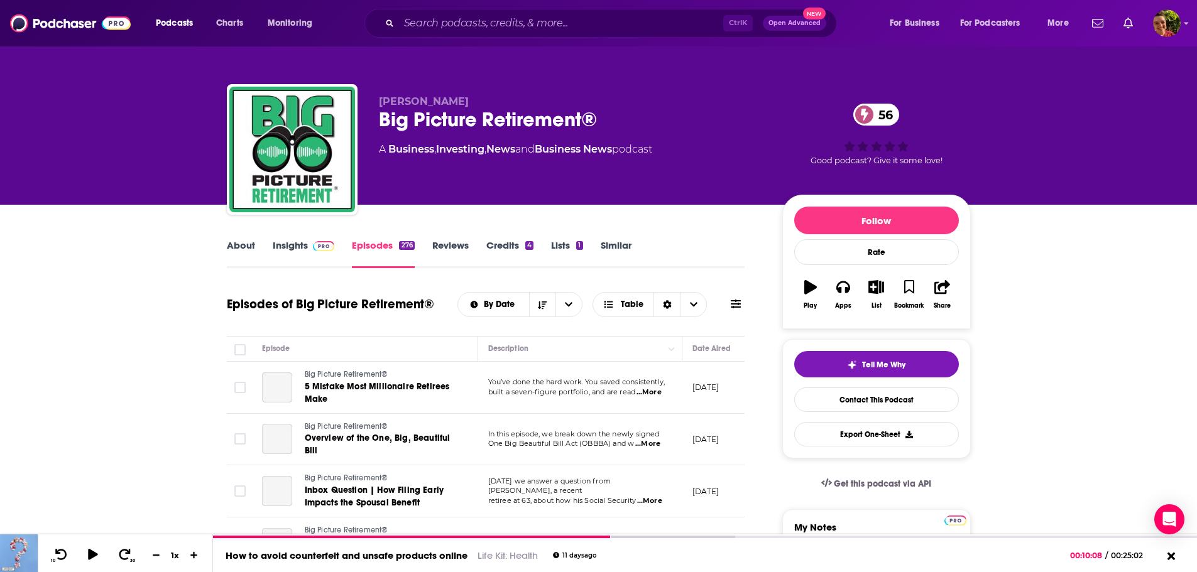
scroll to position [126, 0]
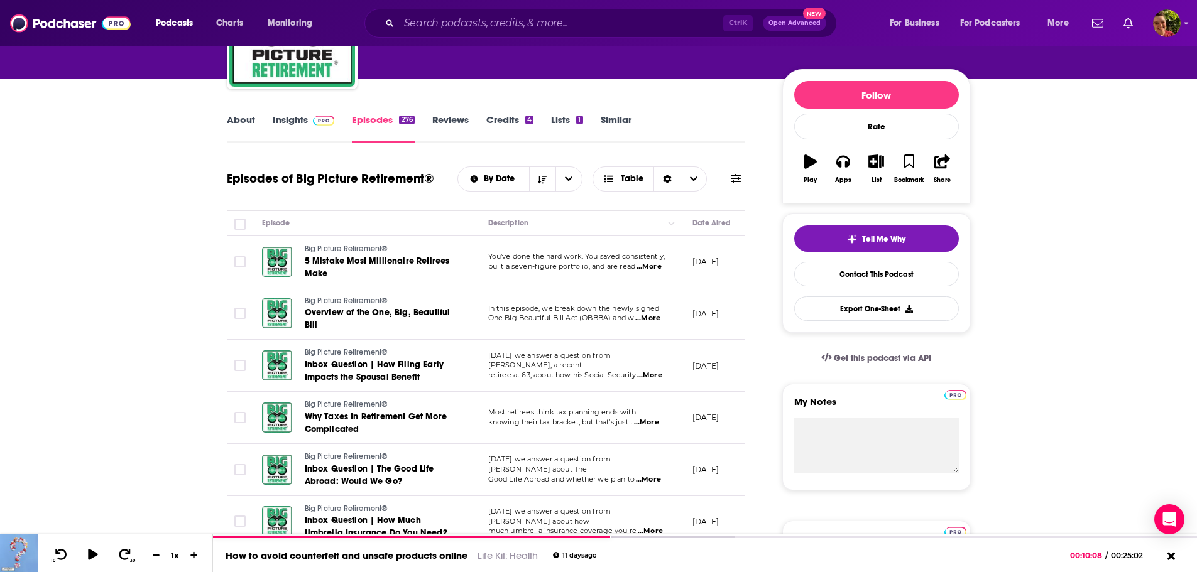
click at [643, 318] on span "...More" at bounding box center [647, 318] width 25 height 10
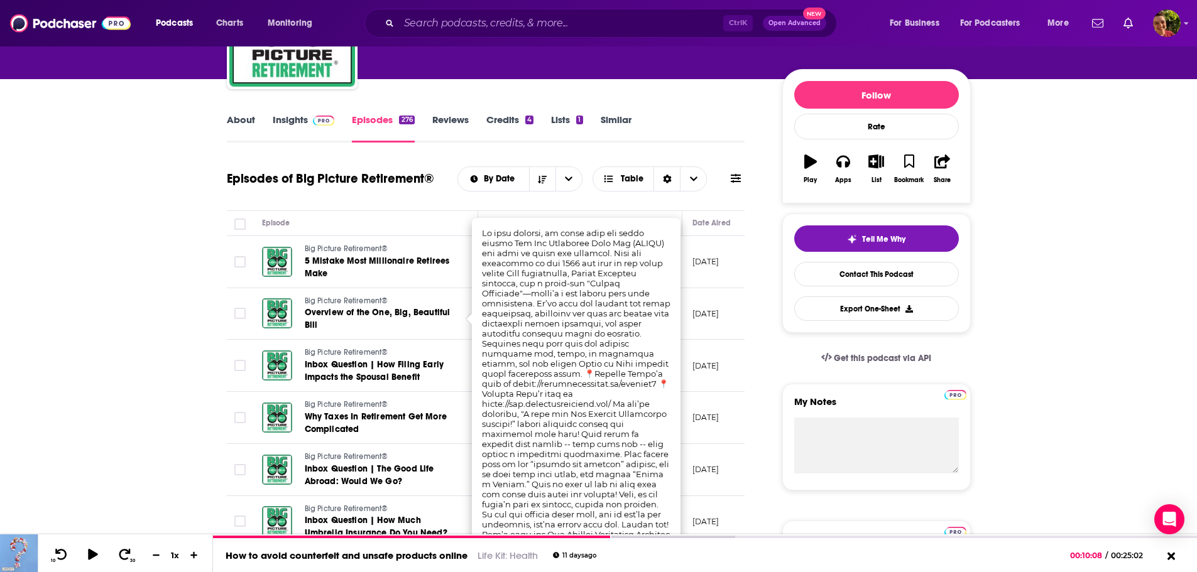
scroll to position [251, 0]
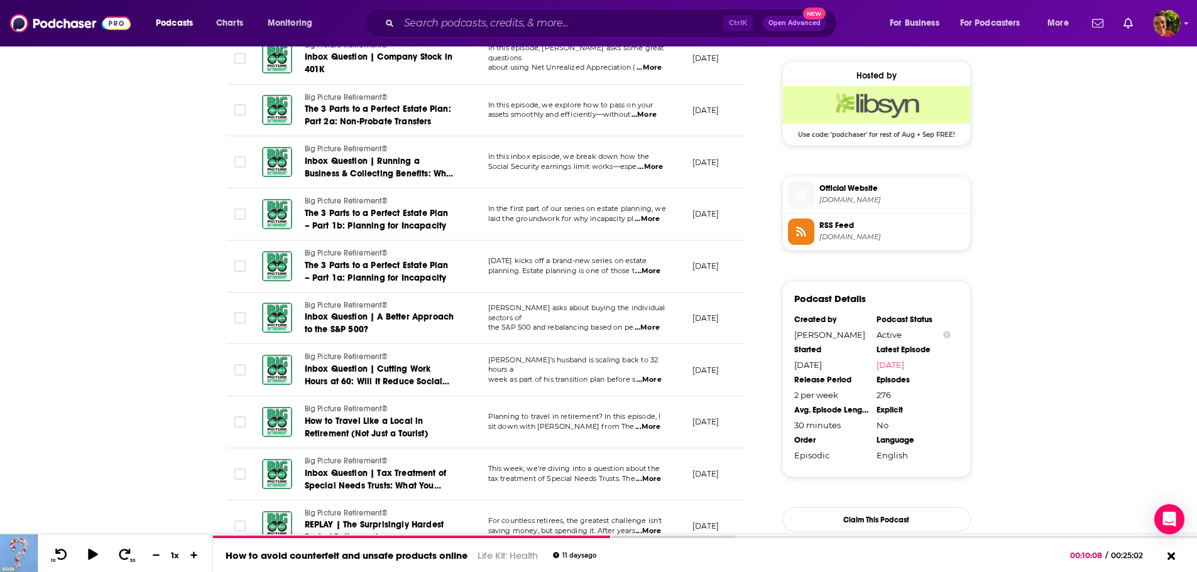
scroll to position [1507, 0]
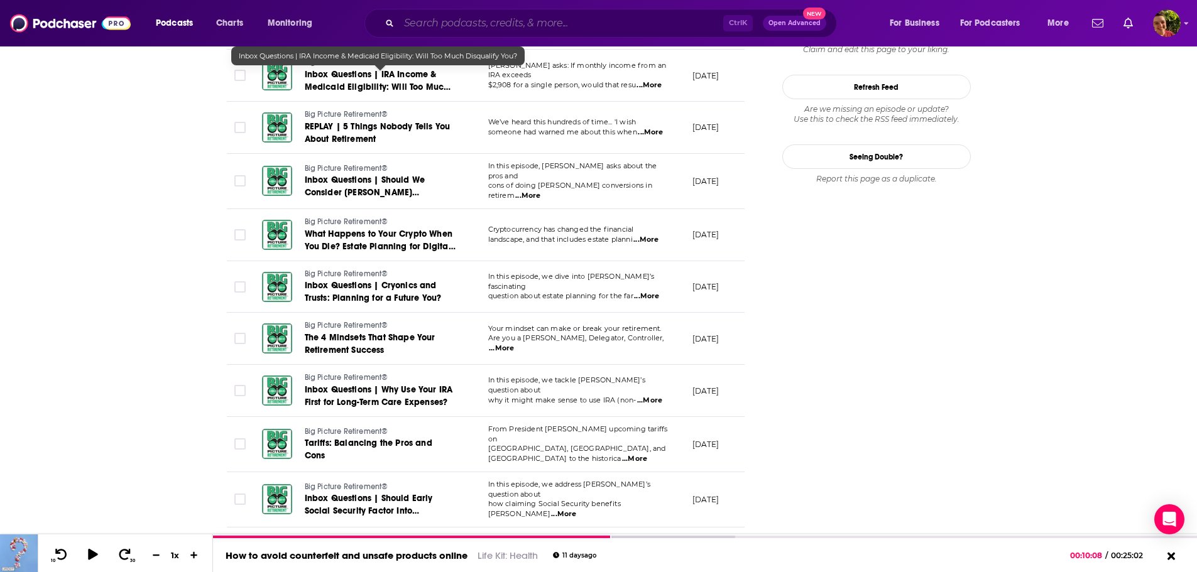
click at [453, 22] on input "Search podcasts, credits, & more..." at bounding box center [561, 23] width 324 height 20
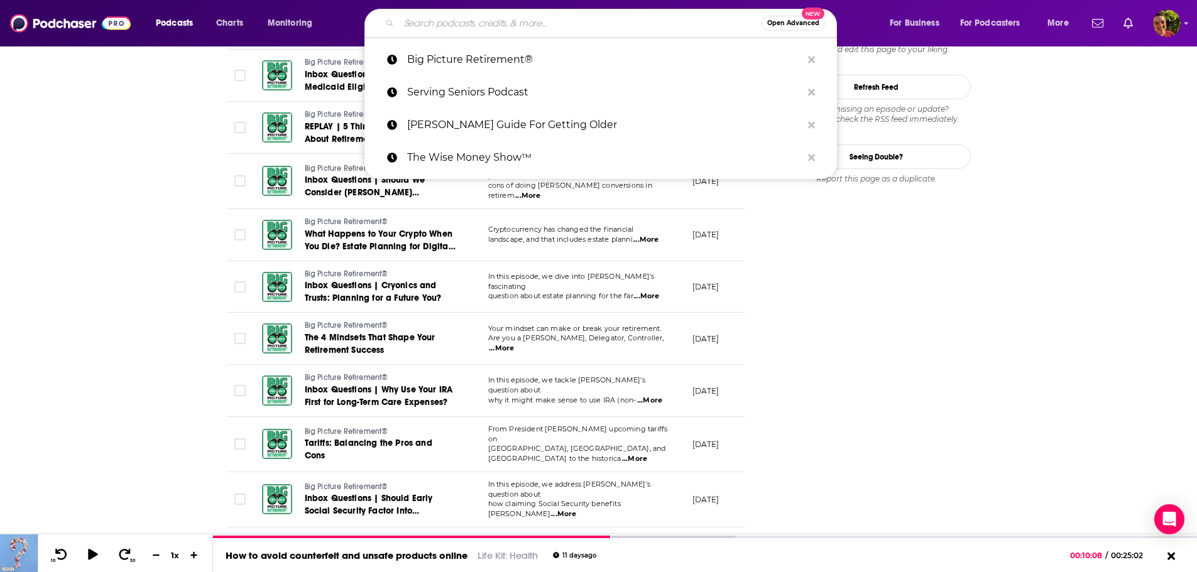
paste input "Ready For Retirement"
type input "Ready For Retirement"
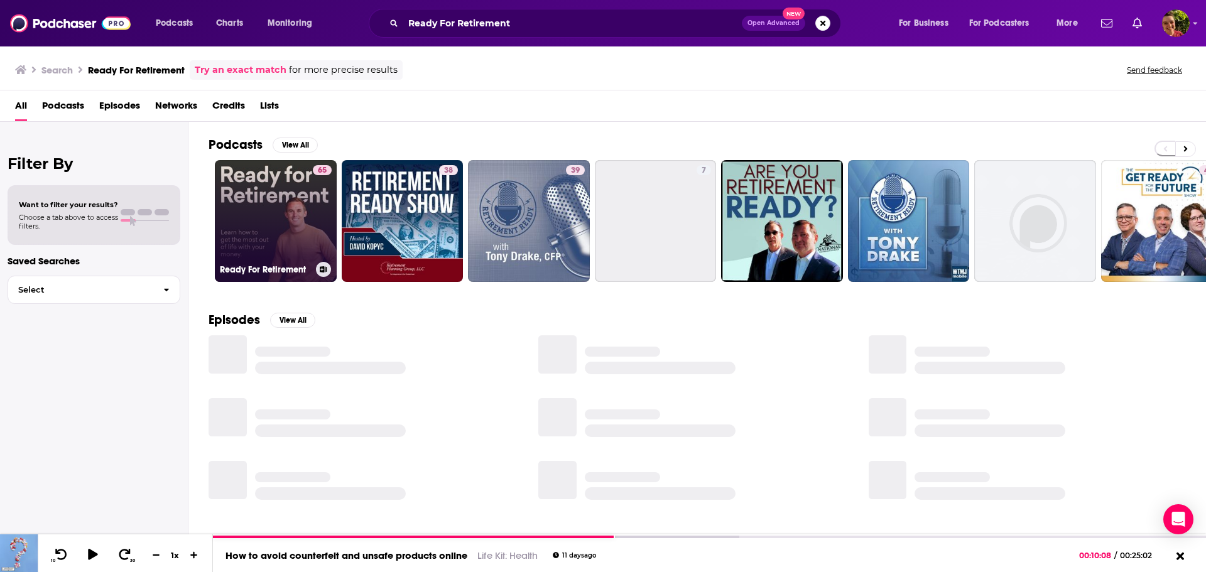
click at [295, 184] on link "65 Ready For Retirement" at bounding box center [276, 221] width 122 height 122
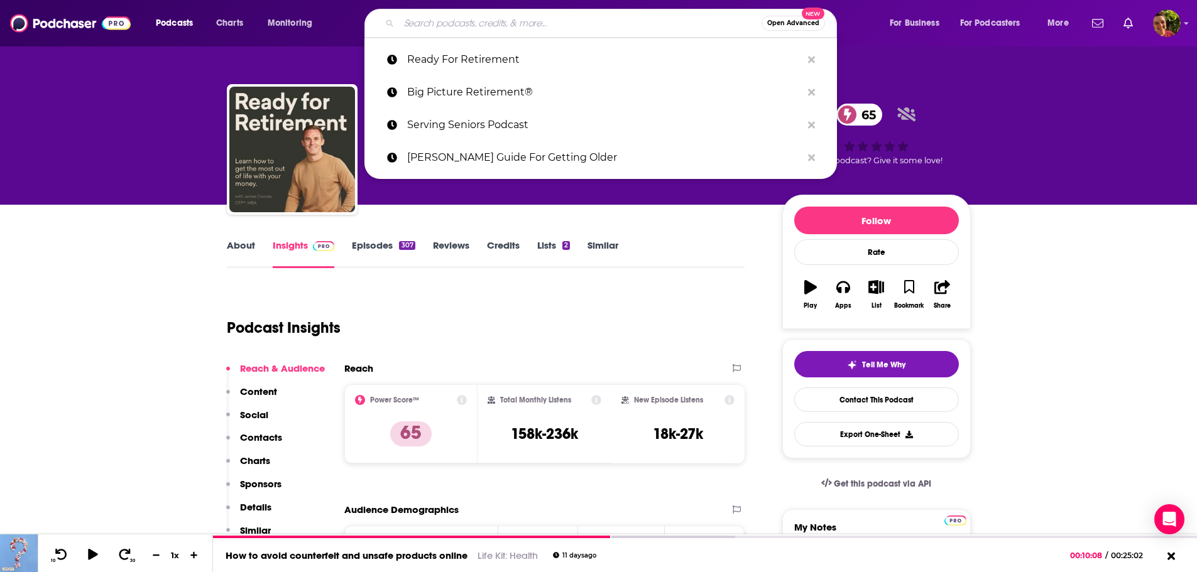
click at [493, 24] on input "Search podcasts, credits, & more..." at bounding box center [580, 23] width 362 height 20
paste input "Your Money, Your Wealth"
type input "Your Money, Your Wealth"
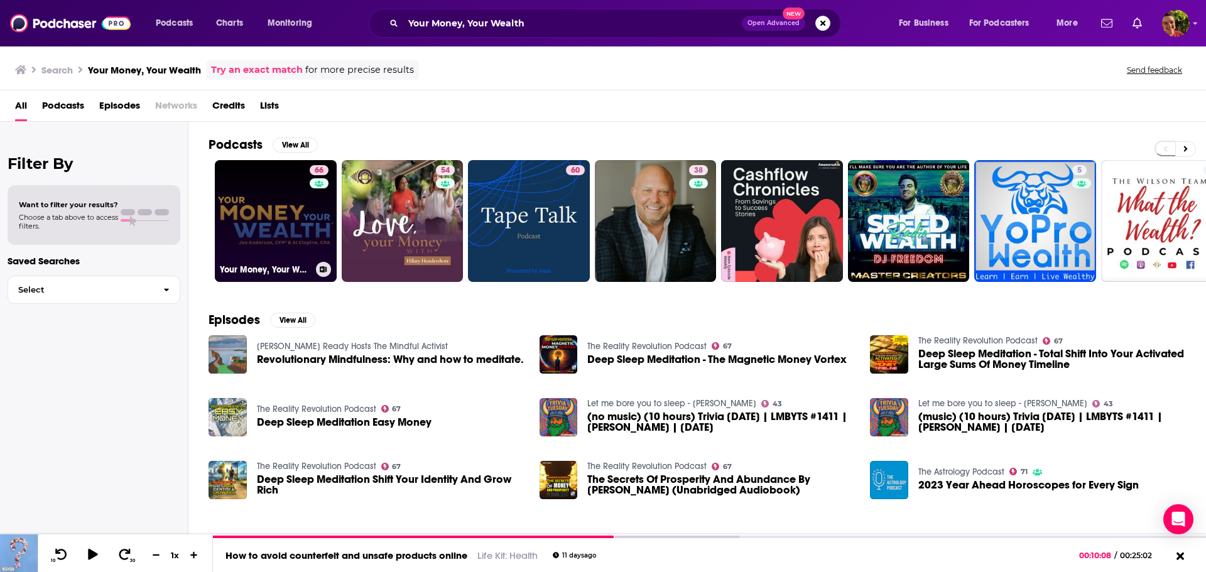
click at [258, 219] on link "66 Your Money, Your Wealth" at bounding box center [276, 221] width 122 height 122
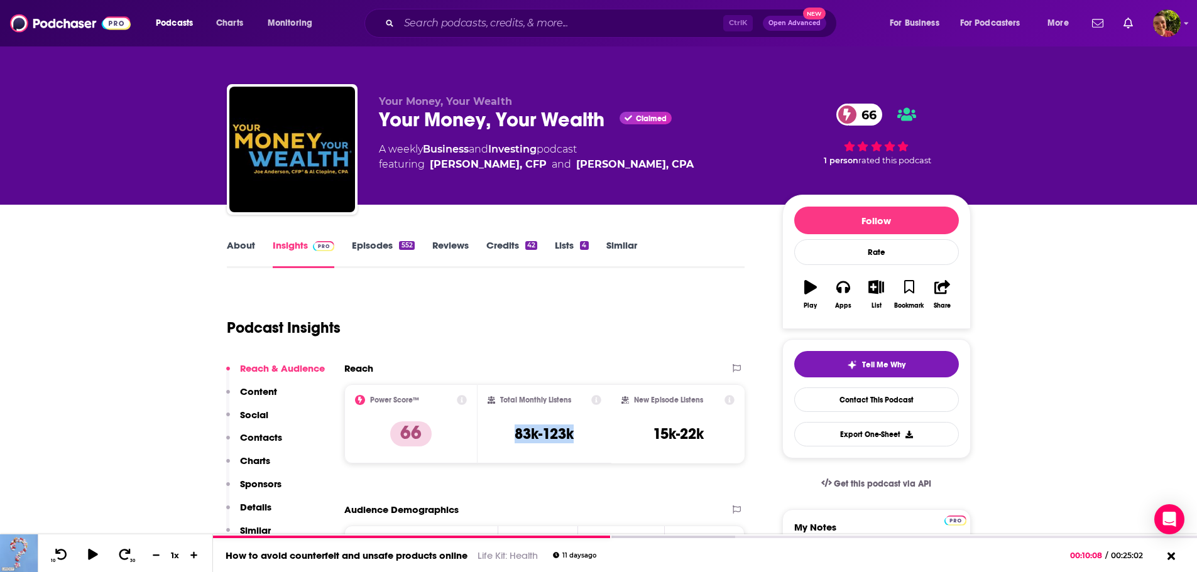
drag, startPoint x: 513, startPoint y: 436, endPoint x: 584, endPoint y: 440, distance: 71.1
click at [584, 440] on div "Total Monthly Listens 83k-123k" at bounding box center [544, 424] width 114 height 58
drag, startPoint x: 711, startPoint y: 437, endPoint x: 653, endPoint y: 438, distance: 58.4
click at [653, 438] on div "New Episode Listens 15k-22k" at bounding box center [678, 424] width 114 height 58
click at [384, 246] on link "Episodes 552" at bounding box center [383, 253] width 62 height 29
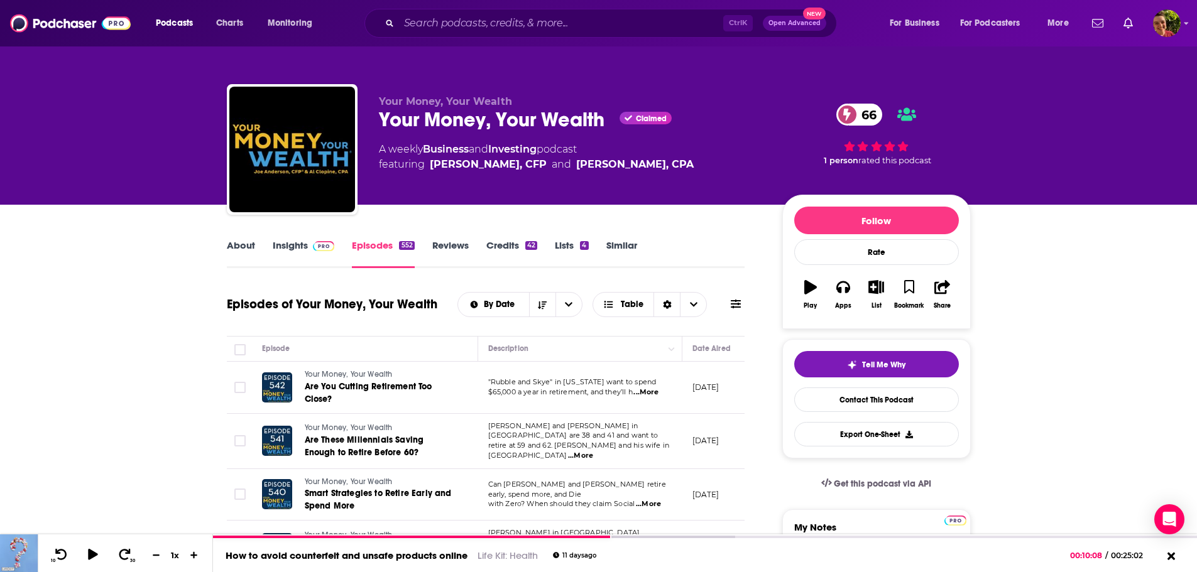
click at [645, 391] on span "...More" at bounding box center [645, 393] width 25 height 10
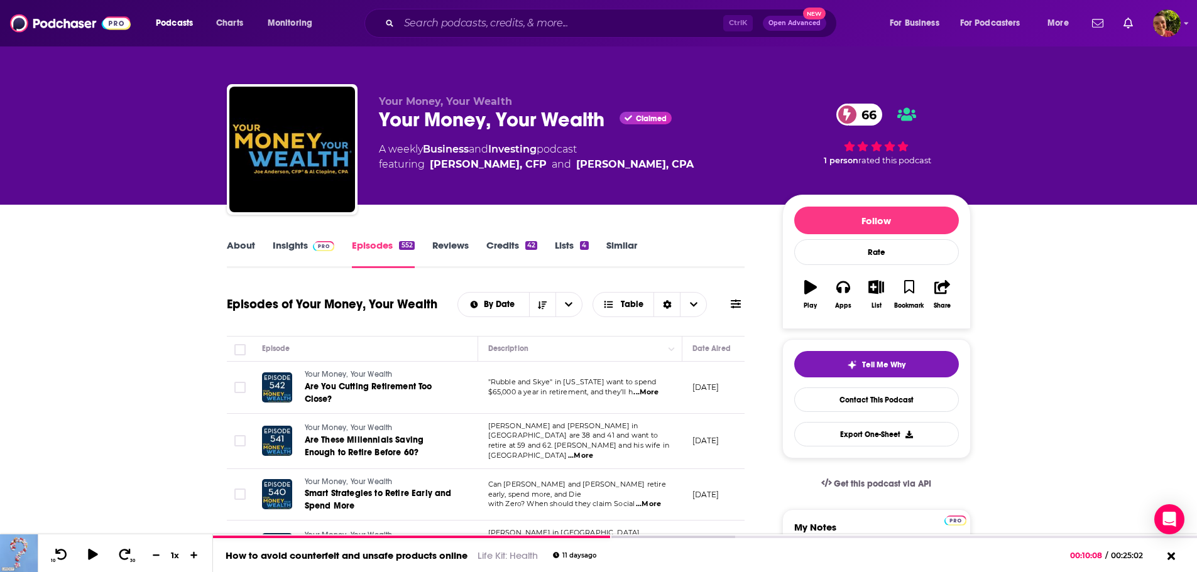
click at [229, 239] on div "About Insights Episodes 552 Reviews Credits 42 Lists 4 Similar" at bounding box center [486, 252] width 518 height 31
click at [244, 247] on link "About" at bounding box center [241, 253] width 28 height 29
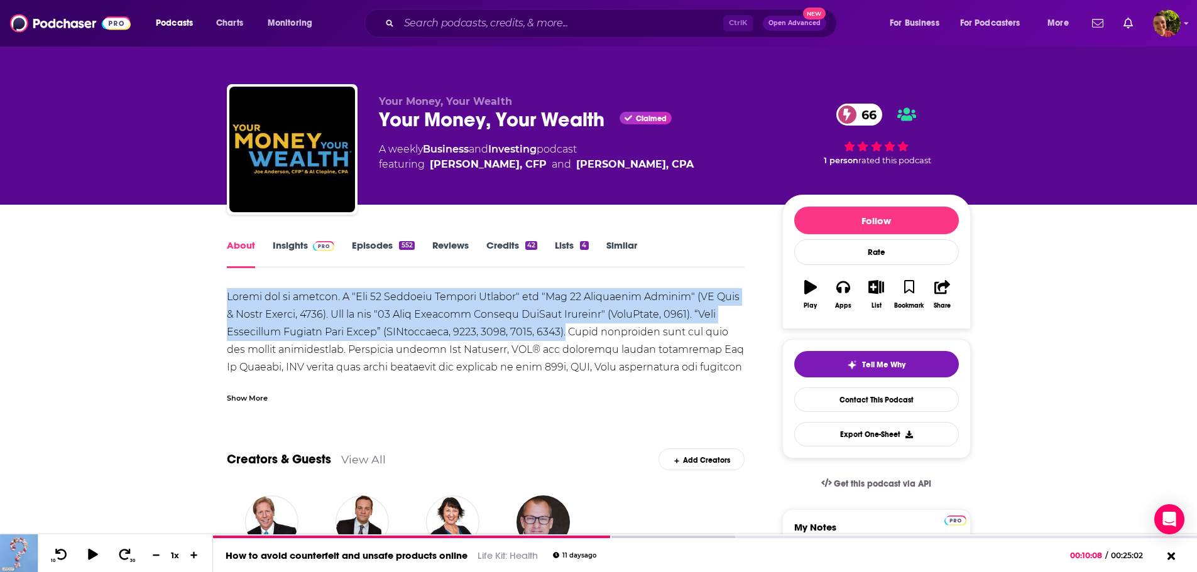
drag, startPoint x: 221, startPoint y: 295, endPoint x: 575, endPoint y: 334, distance: 355.8
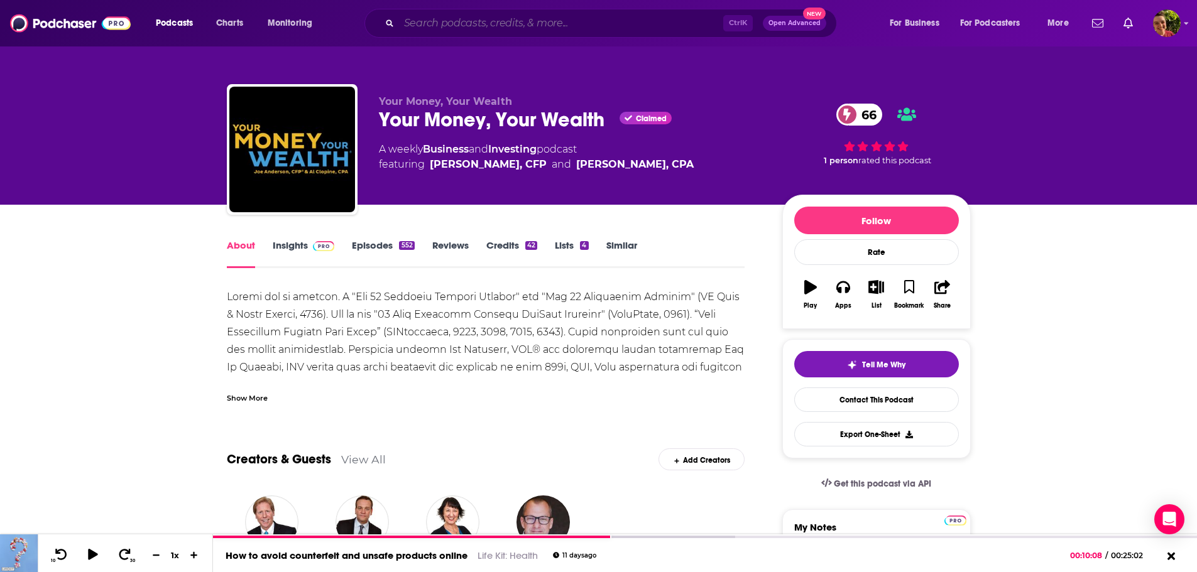
click at [477, 24] on input "Search podcasts, credits, & more..." at bounding box center [561, 23] width 324 height 20
paste input "Living to 100 Club"
type input "Living to 100 Club"
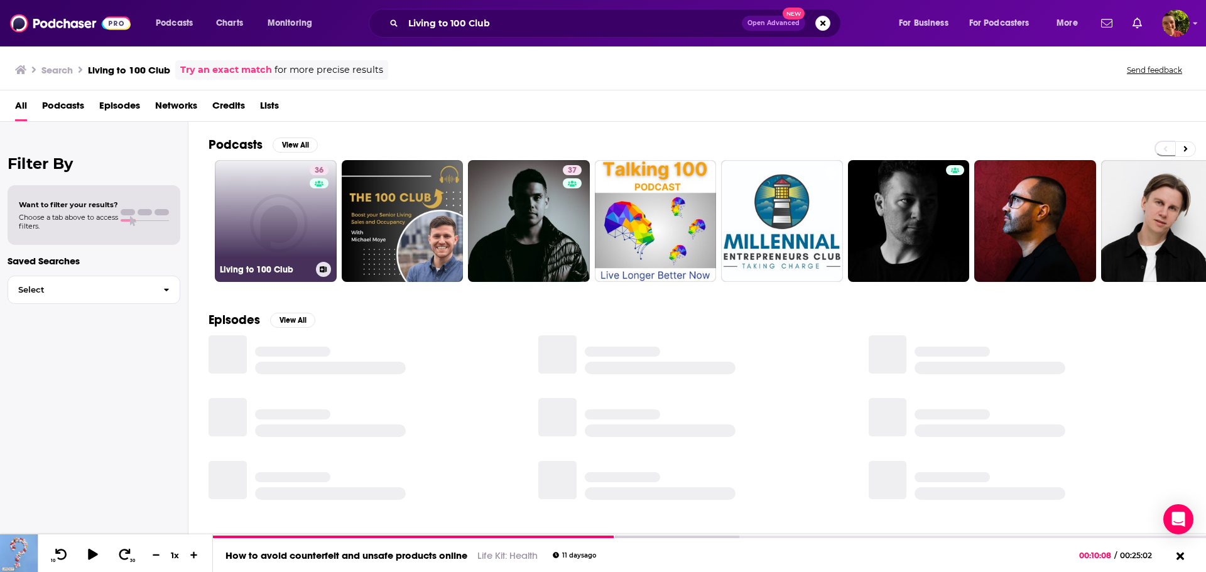
click at [283, 224] on link "36 Living to 100 Club" at bounding box center [276, 221] width 122 height 122
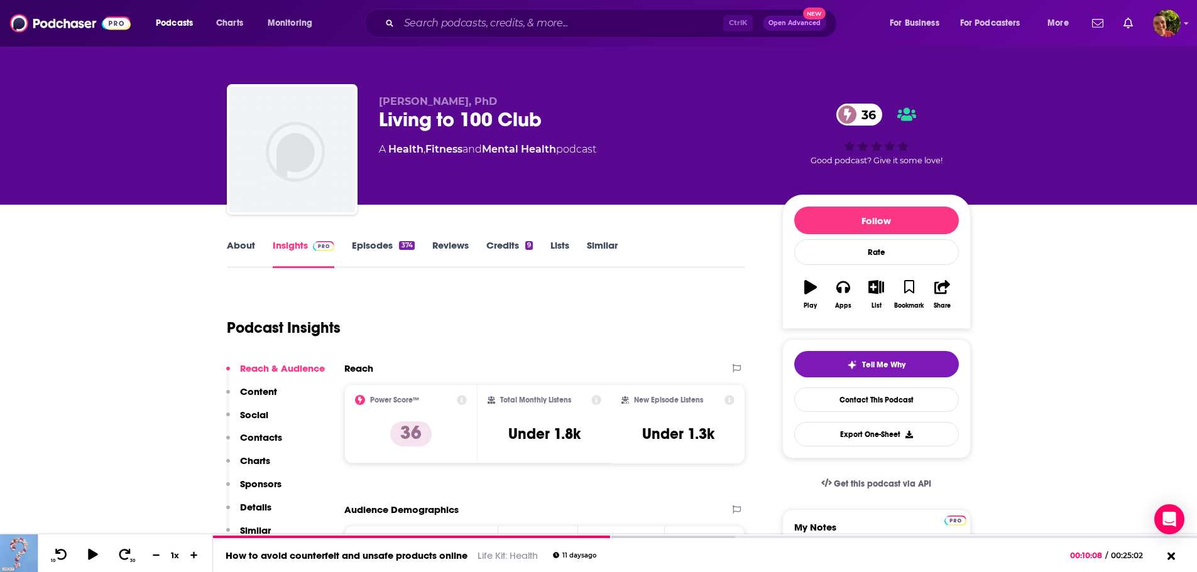
click at [385, 241] on link "Episodes 374" at bounding box center [383, 253] width 62 height 29
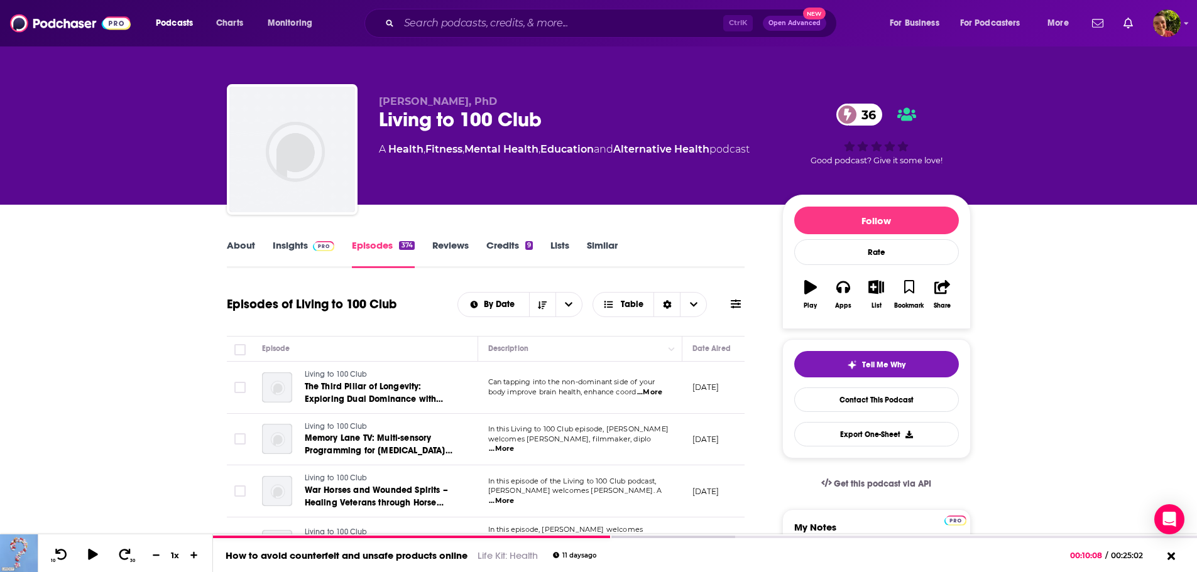
click at [239, 247] on link "About" at bounding box center [241, 253] width 28 height 29
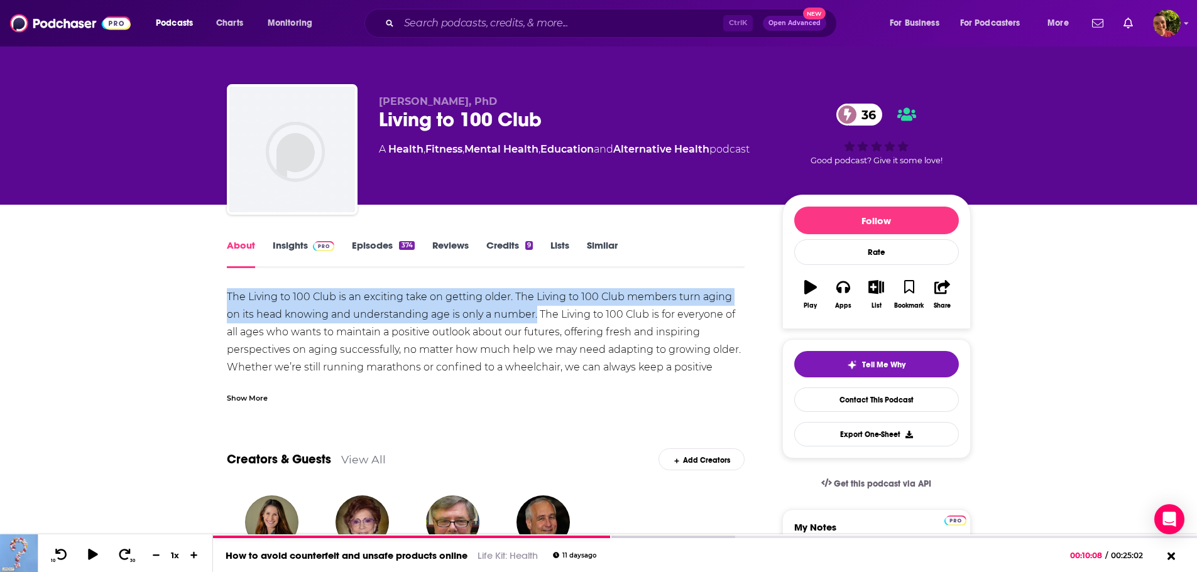
drag, startPoint x: 212, startPoint y: 302, endPoint x: 536, endPoint y: 318, distance: 323.8
click at [379, 244] on link "Episodes 374" at bounding box center [383, 253] width 62 height 29
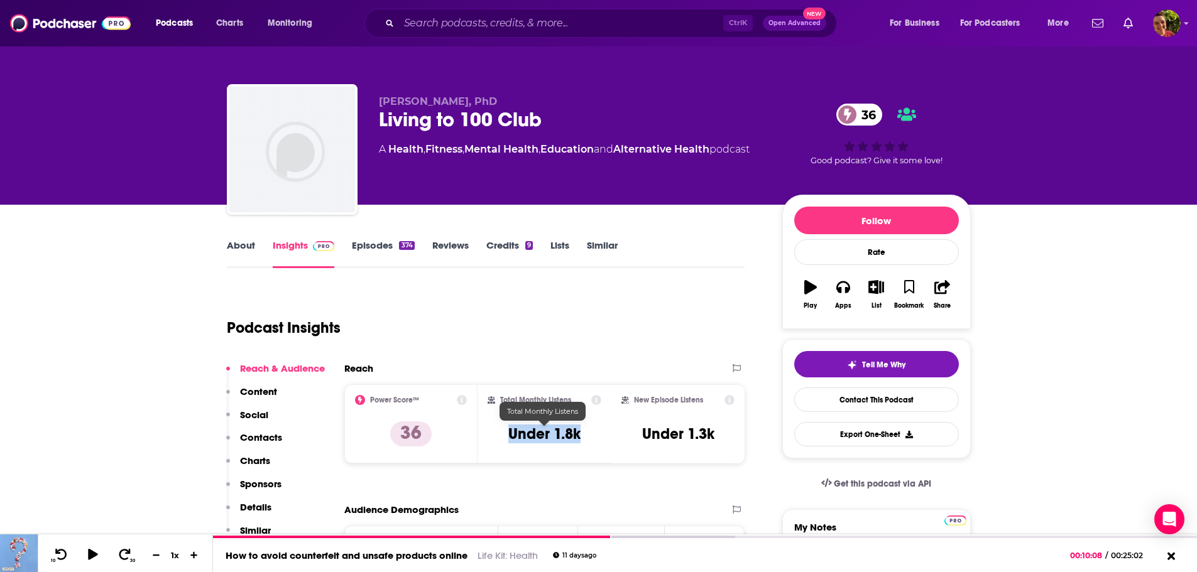
drag, startPoint x: 583, startPoint y: 435, endPoint x: 508, endPoint y: 438, distance: 75.4
click at [508, 438] on div "Total Monthly Listens Under 1.8k" at bounding box center [544, 424] width 114 height 58
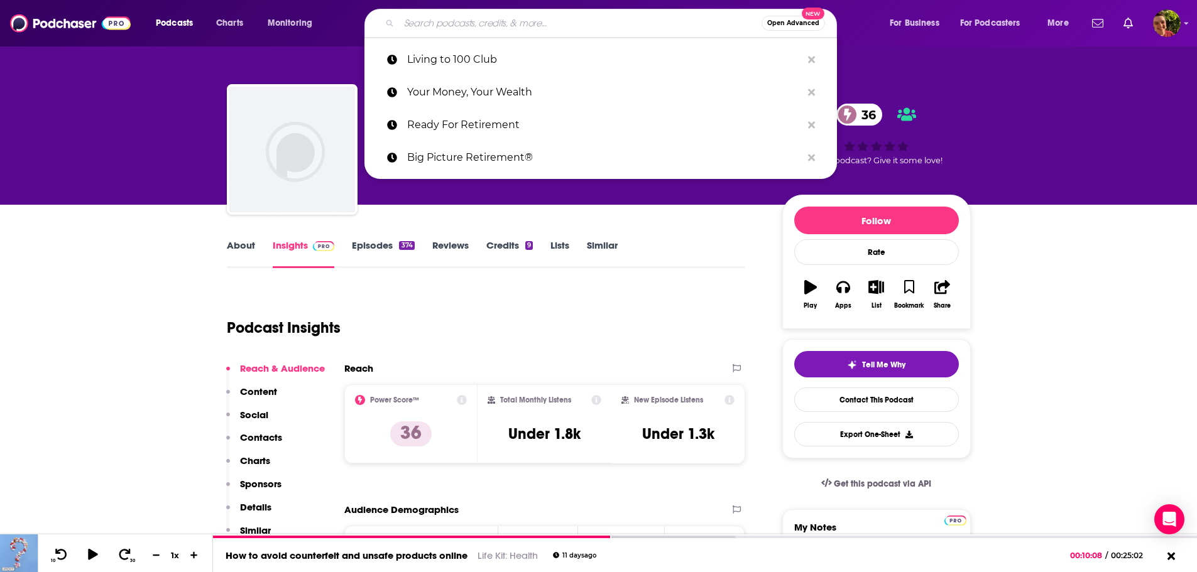
click at [462, 21] on input "Search podcasts, credits, & more..." at bounding box center [580, 23] width 362 height 20
paste input "Bridge the Gap"
type input "Bridge the Gap"
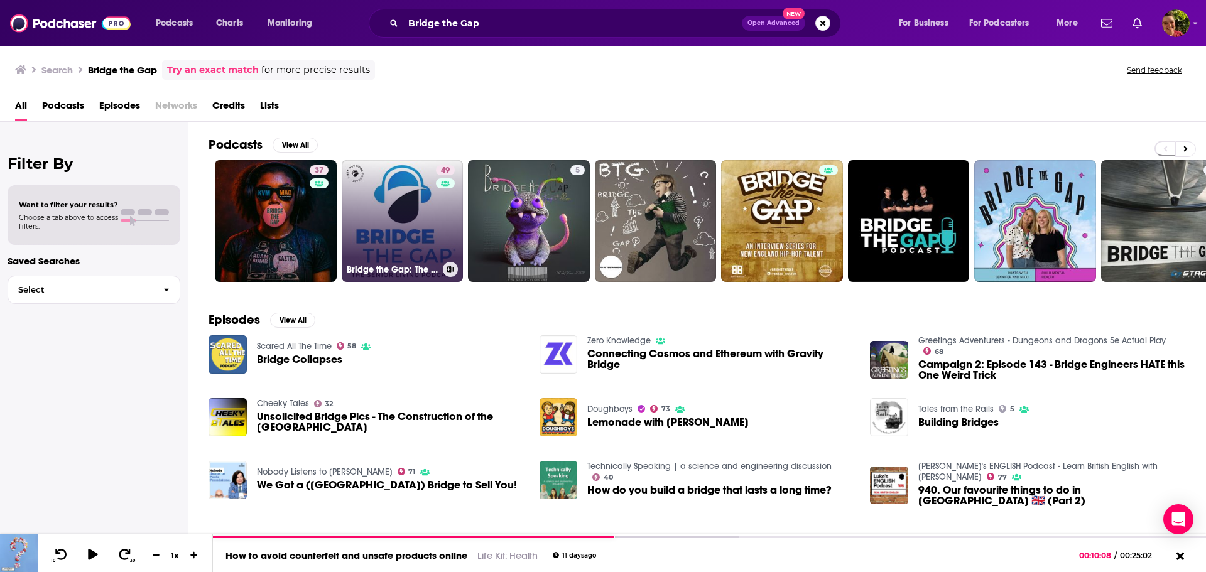
click at [369, 227] on link "49 Bridge the Gap: The Senior Living Podcast" at bounding box center [403, 221] width 122 height 122
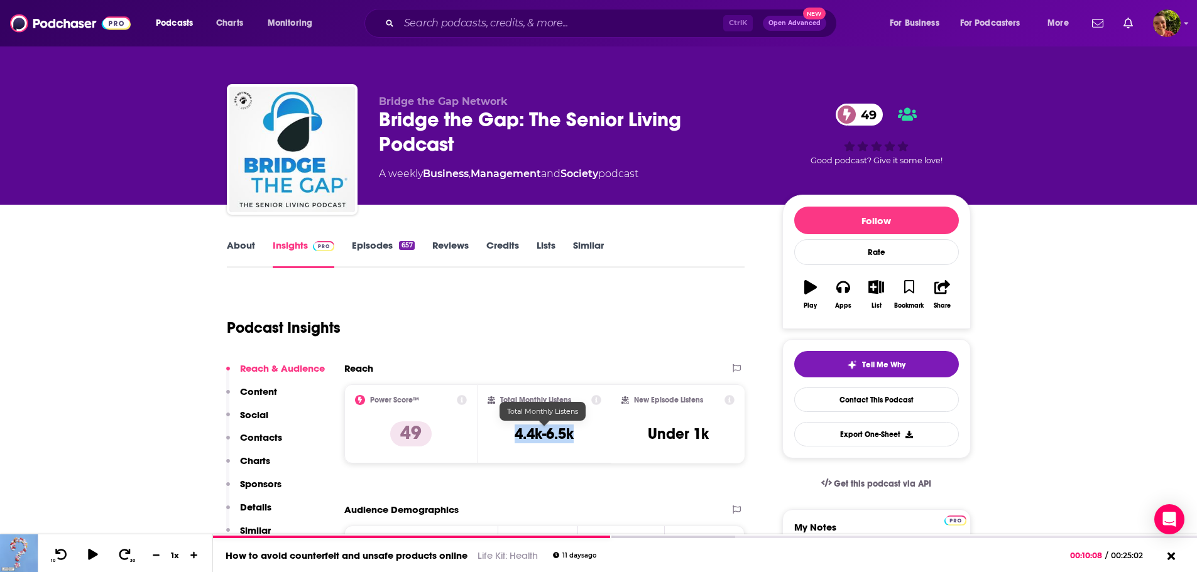
drag, startPoint x: 581, startPoint y: 435, endPoint x: 516, endPoint y: 437, distance: 65.3
click at [516, 437] on div "Total Monthly Listens 4.4k-6.5k" at bounding box center [544, 424] width 114 height 58
click at [252, 252] on link "About" at bounding box center [241, 253] width 28 height 29
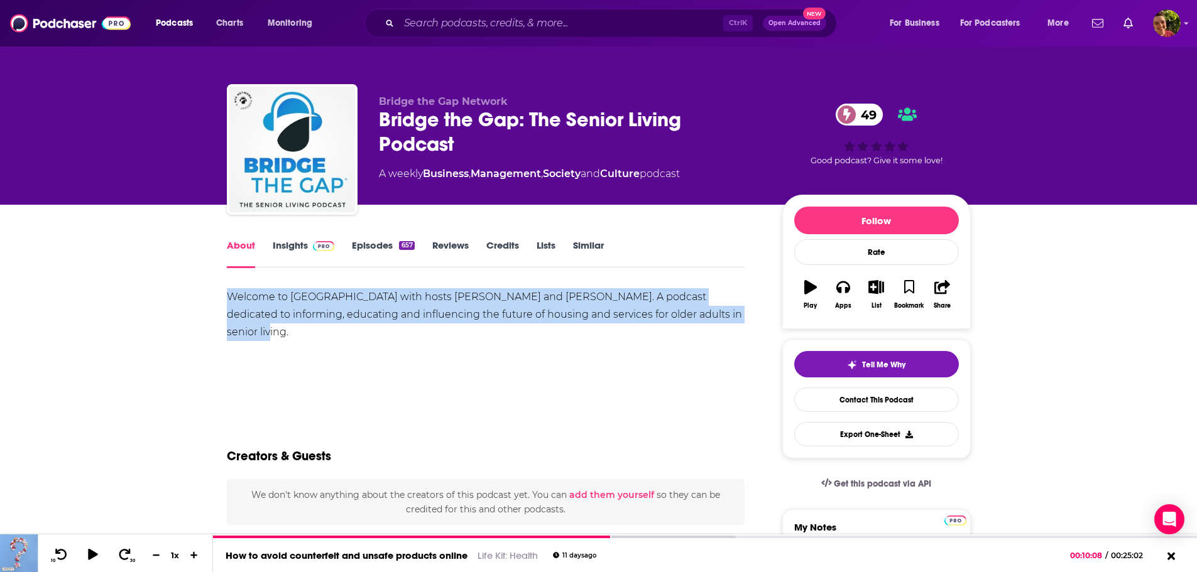
drag, startPoint x: 225, startPoint y: 294, endPoint x: 741, endPoint y: 321, distance: 516.4
